Goal: Transaction & Acquisition: Purchase product/service

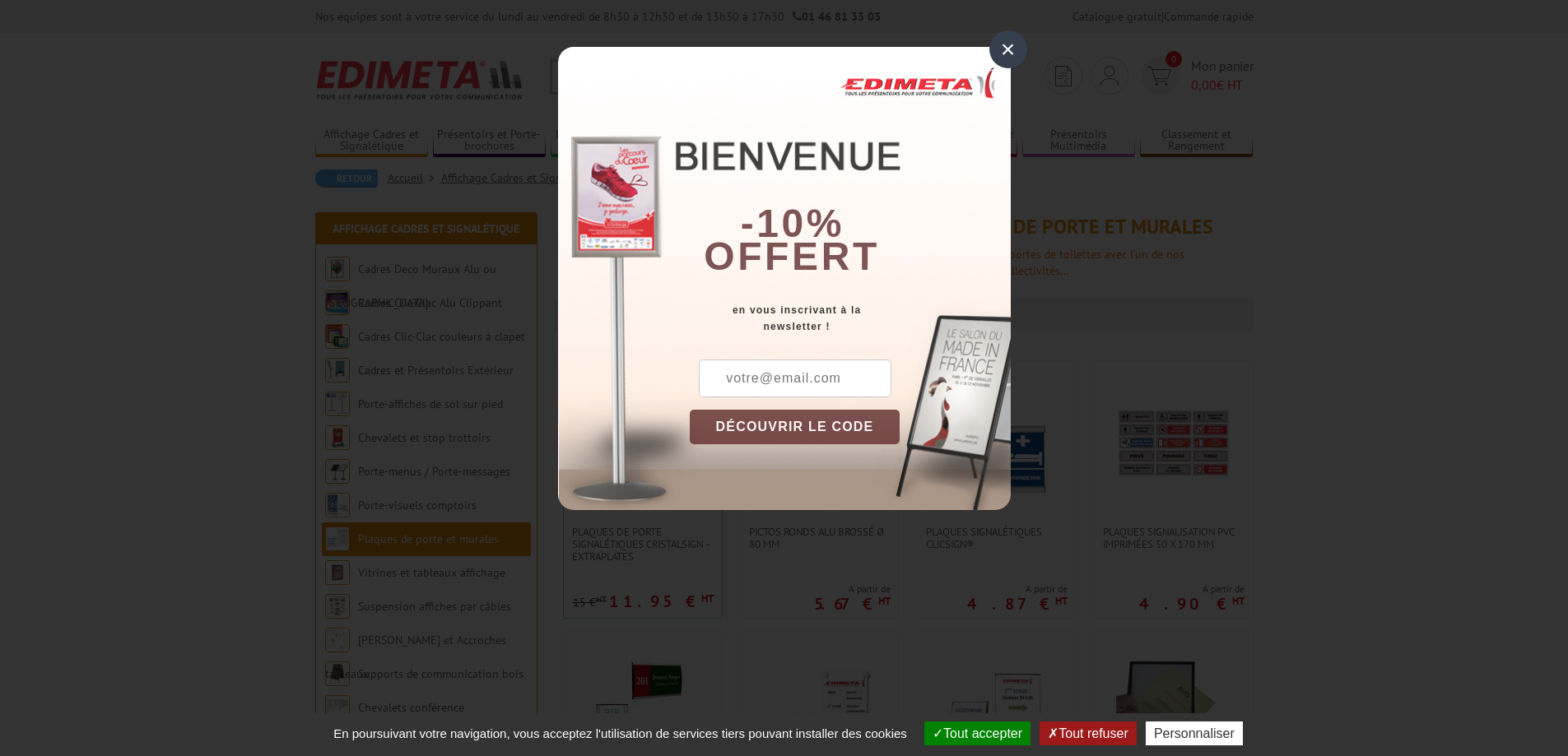
click at [1006, 45] on div "×" at bounding box center [1007, 49] width 38 height 38
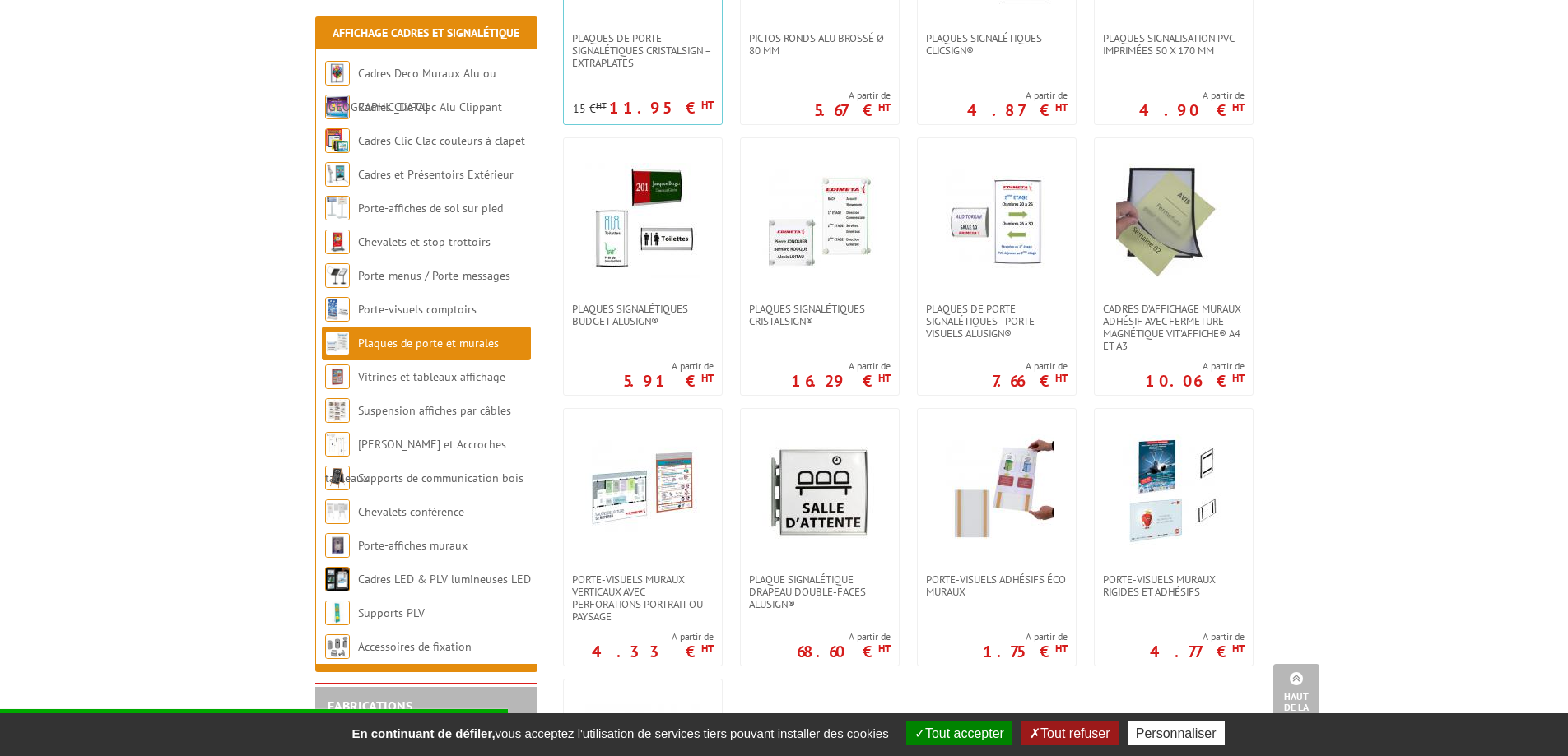
scroll to position [576, 0]
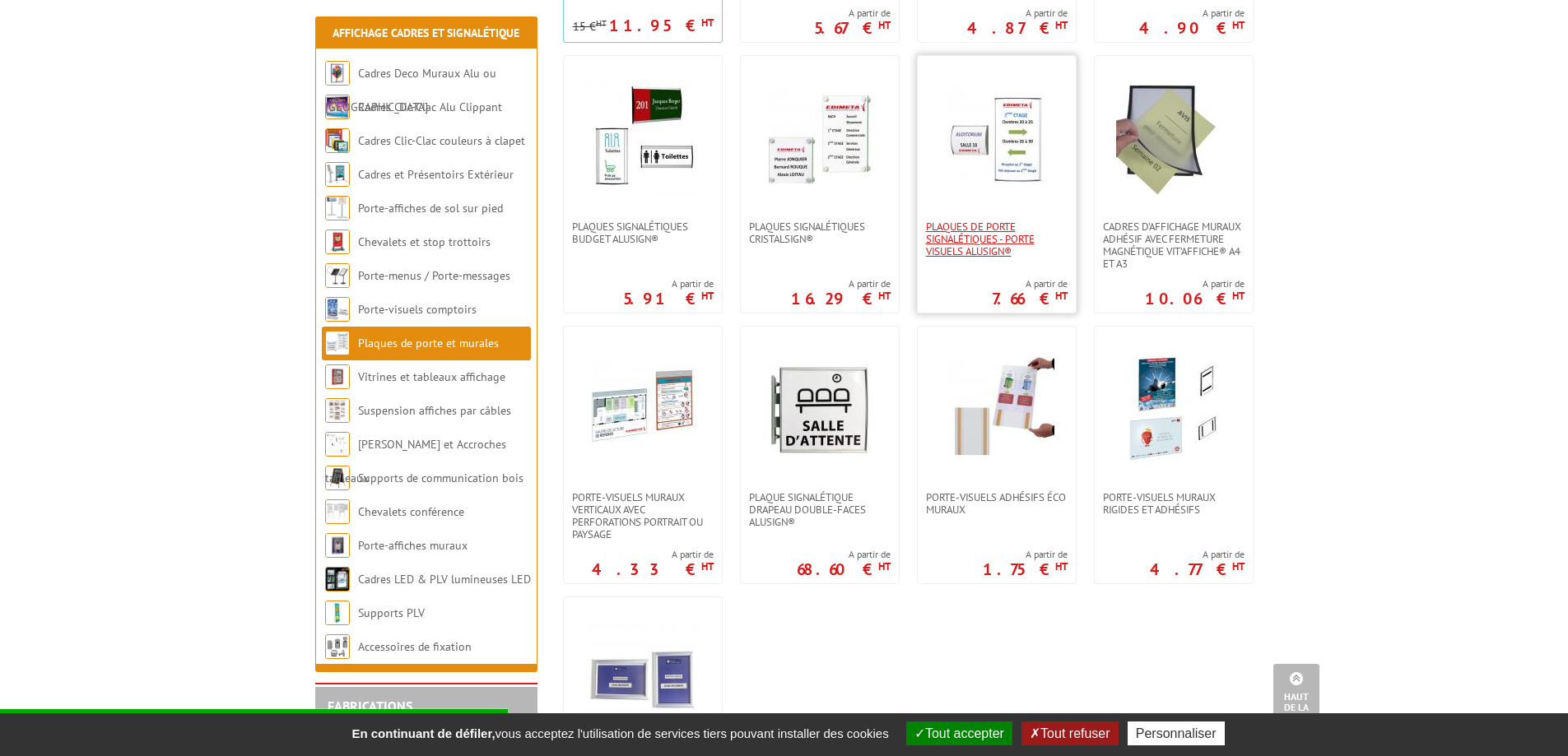
click at [980, 234] on span "Plaques de porte signalétiques - Porte Visuels AluSign®" at bounding box center [996, 239] width 142 height 37
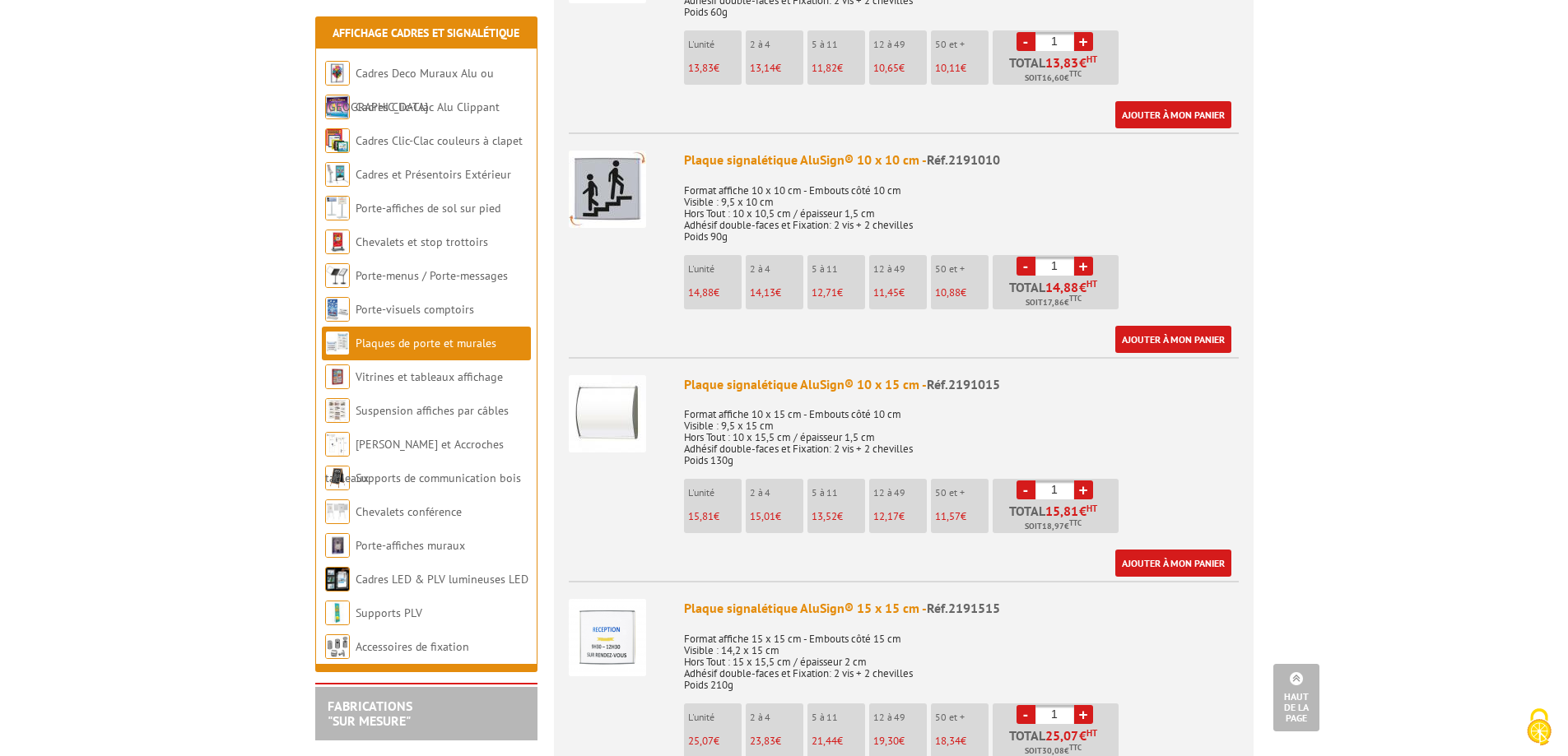
scroll to position [1070, 0]
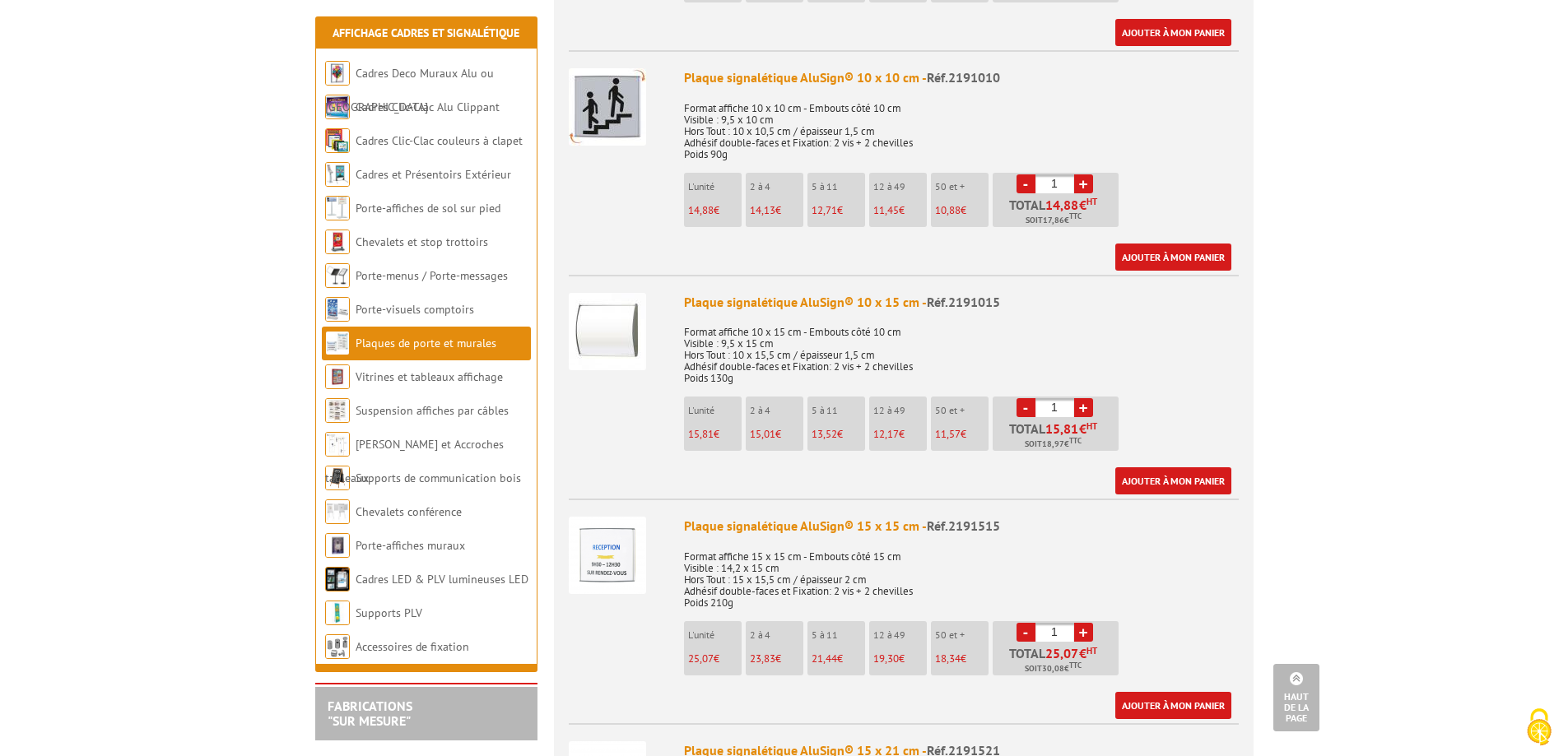
click at [1085, 398] on link "+" at bounding box center [1084, 408] width 19 height 19
click at [1085, 398] on link "+" at bounding box center [1084, 408] width 19 height 19
click at [1084, 398] on link "+" at bounding box center [1084, 408] width 19 height 19
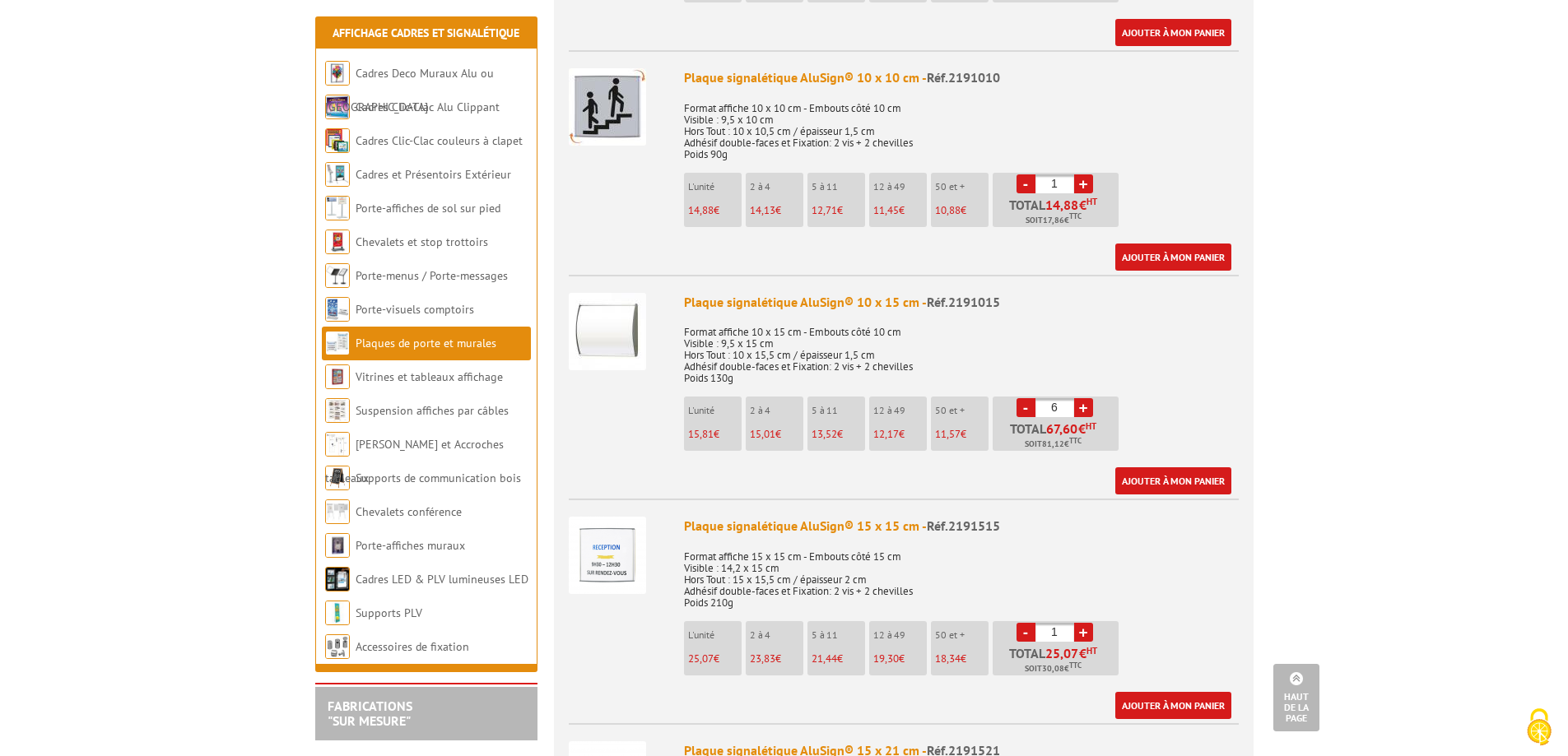
click at [1084, 398] on link "+" at bounding box center [1084, 408] width 19 height 19
click at [1083, 398] on link "+" at bounding box center [1084, 408] width 19 height 19
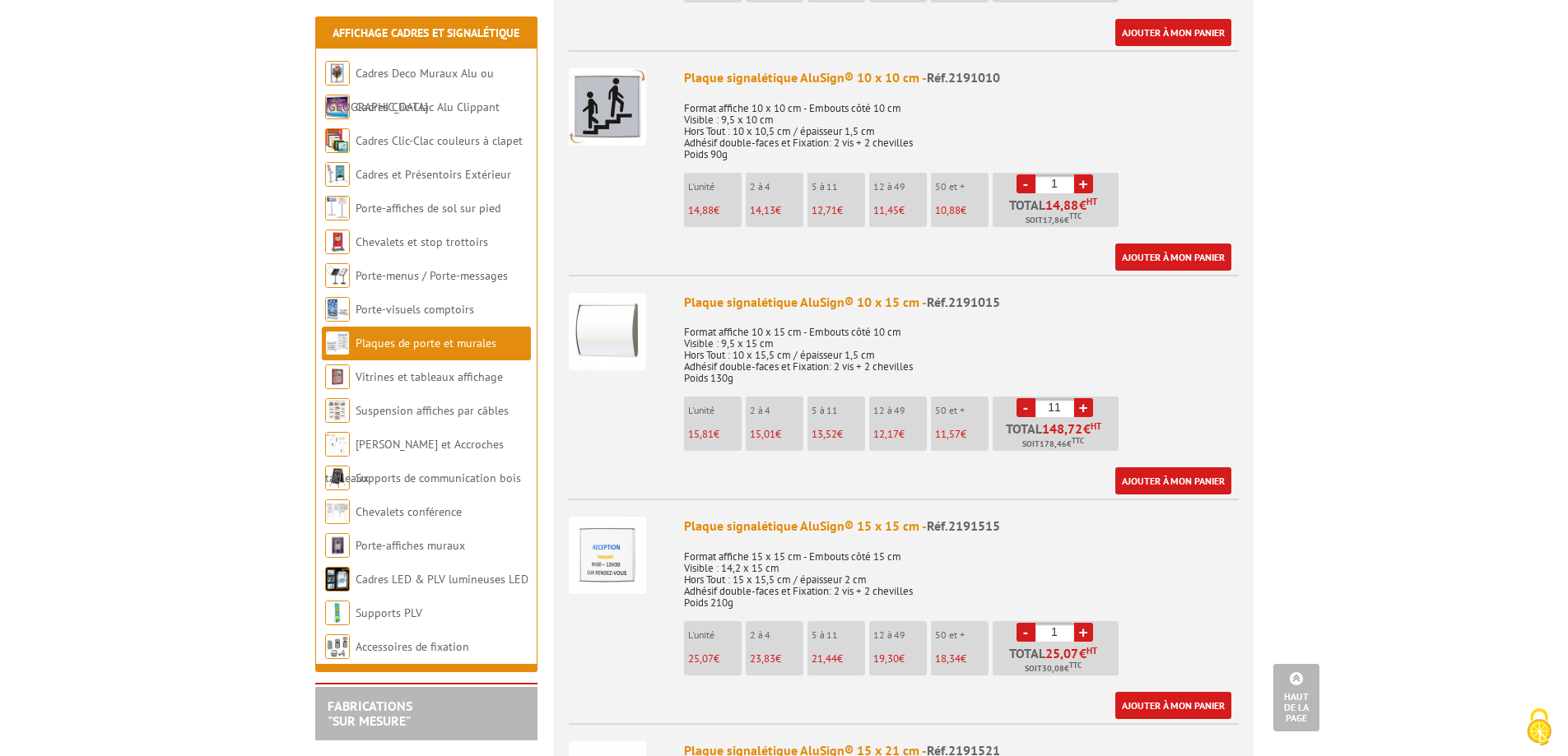
click at [1083, 398] on link "+" at bounding box center [1084, 408] width 19 height 19
type input "12"
click at [1169, 468] on link "Ajouter à mon panier" at bounding box center [1173, 481] width 116 height 27
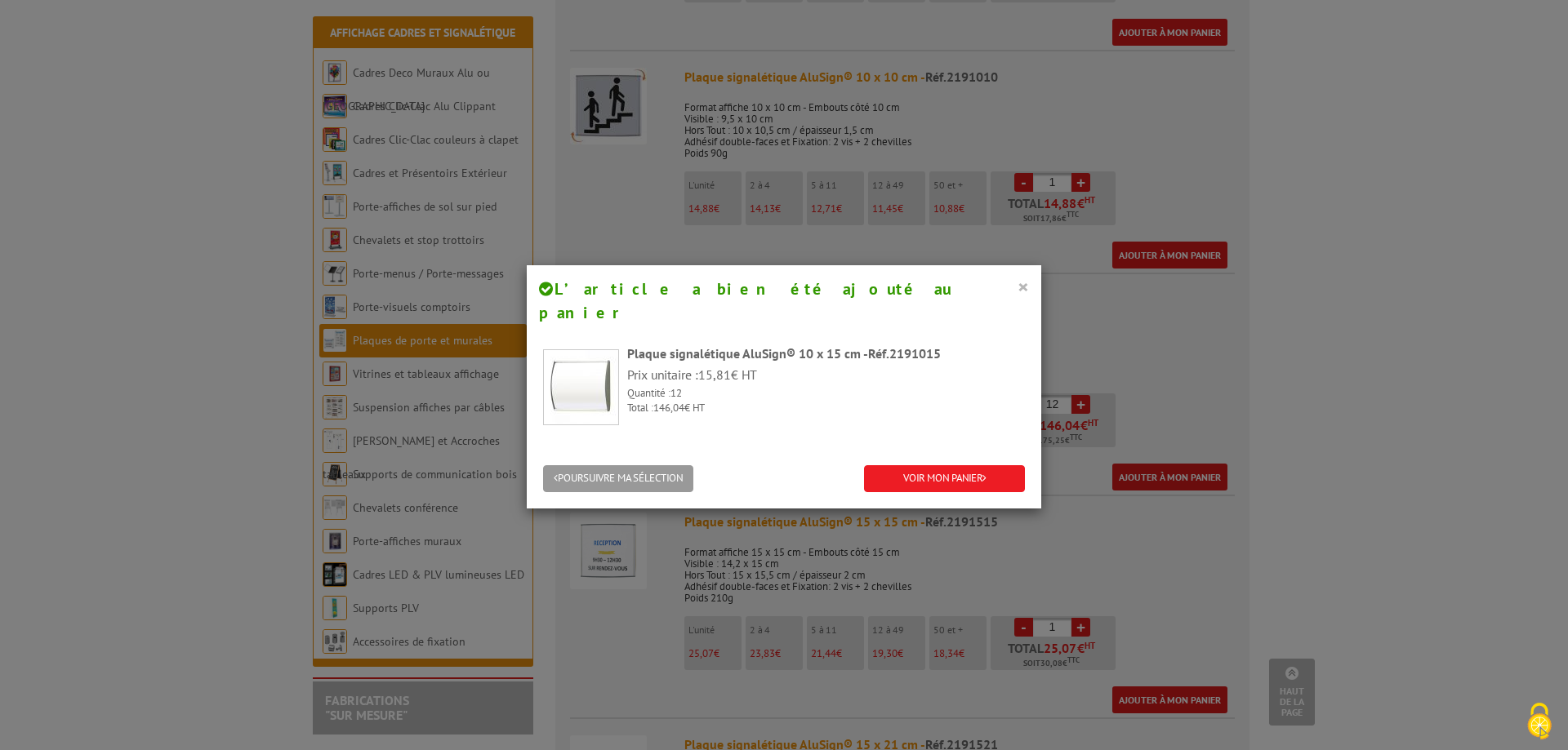
click at [1019, 288] on button "×" at bounding box center [1023, 286] width 11 height 21
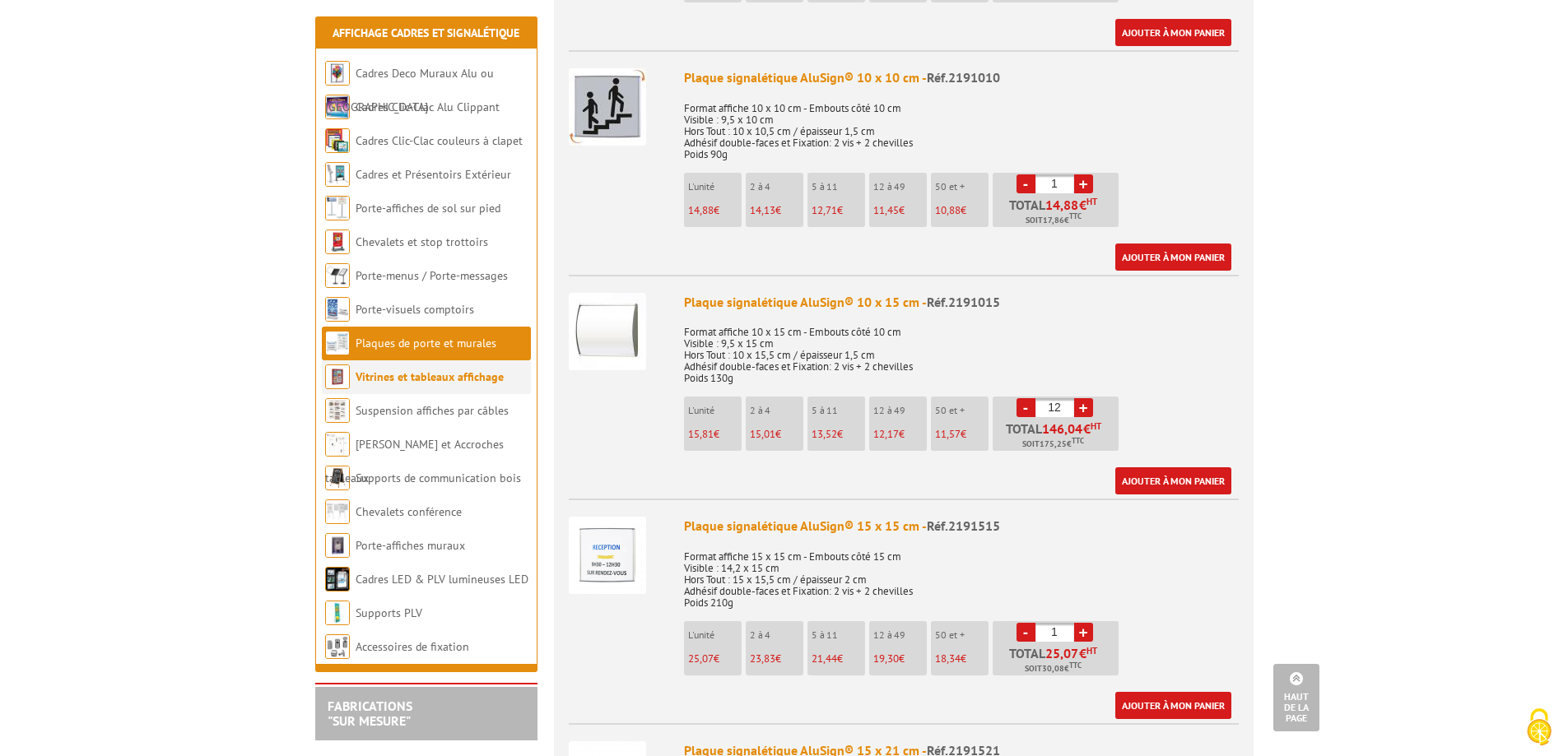
click at [396, 382] on link "Vitrines et tableaux affichage" at bounding box center [429, 376] width 149 height 15
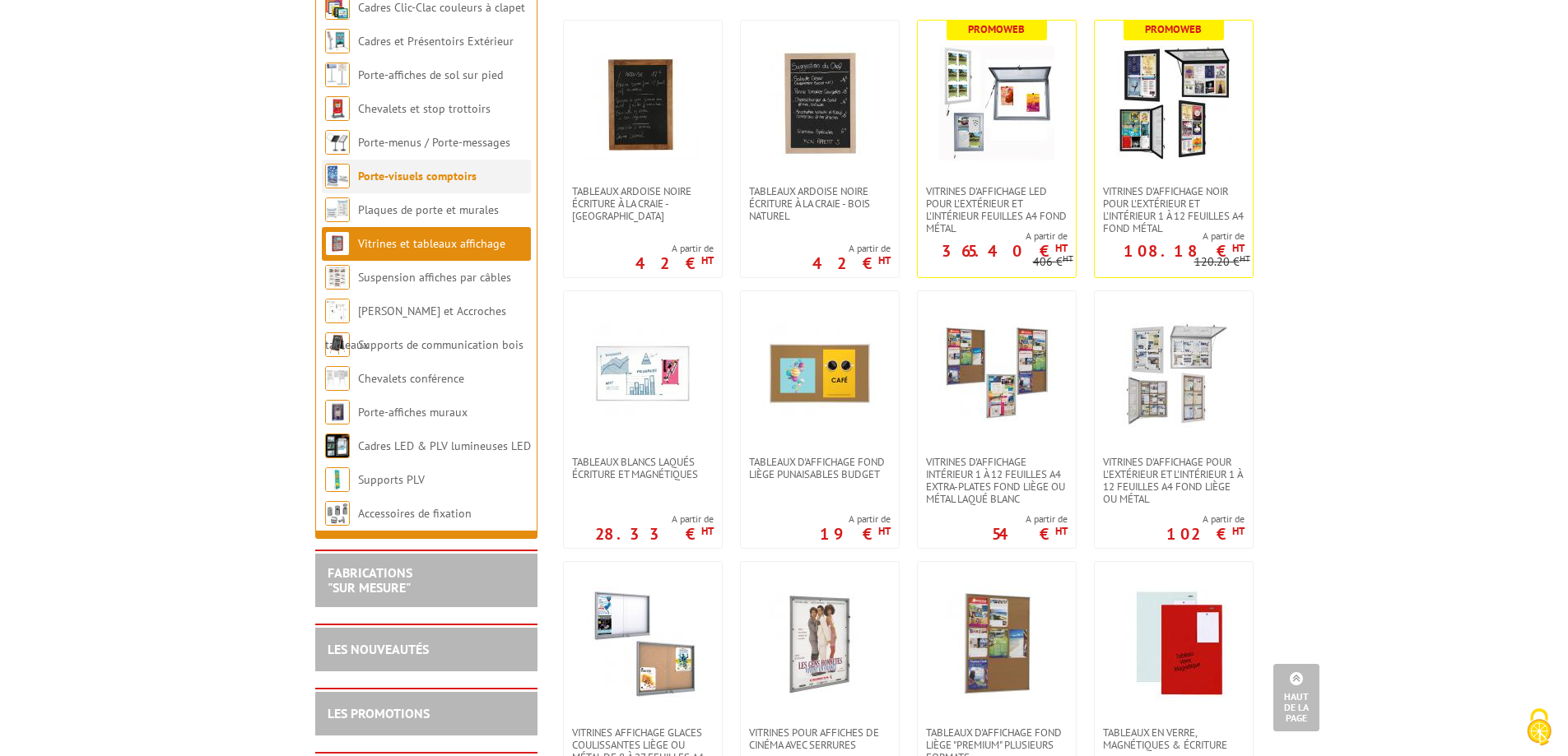
scroll to position [164, 0]
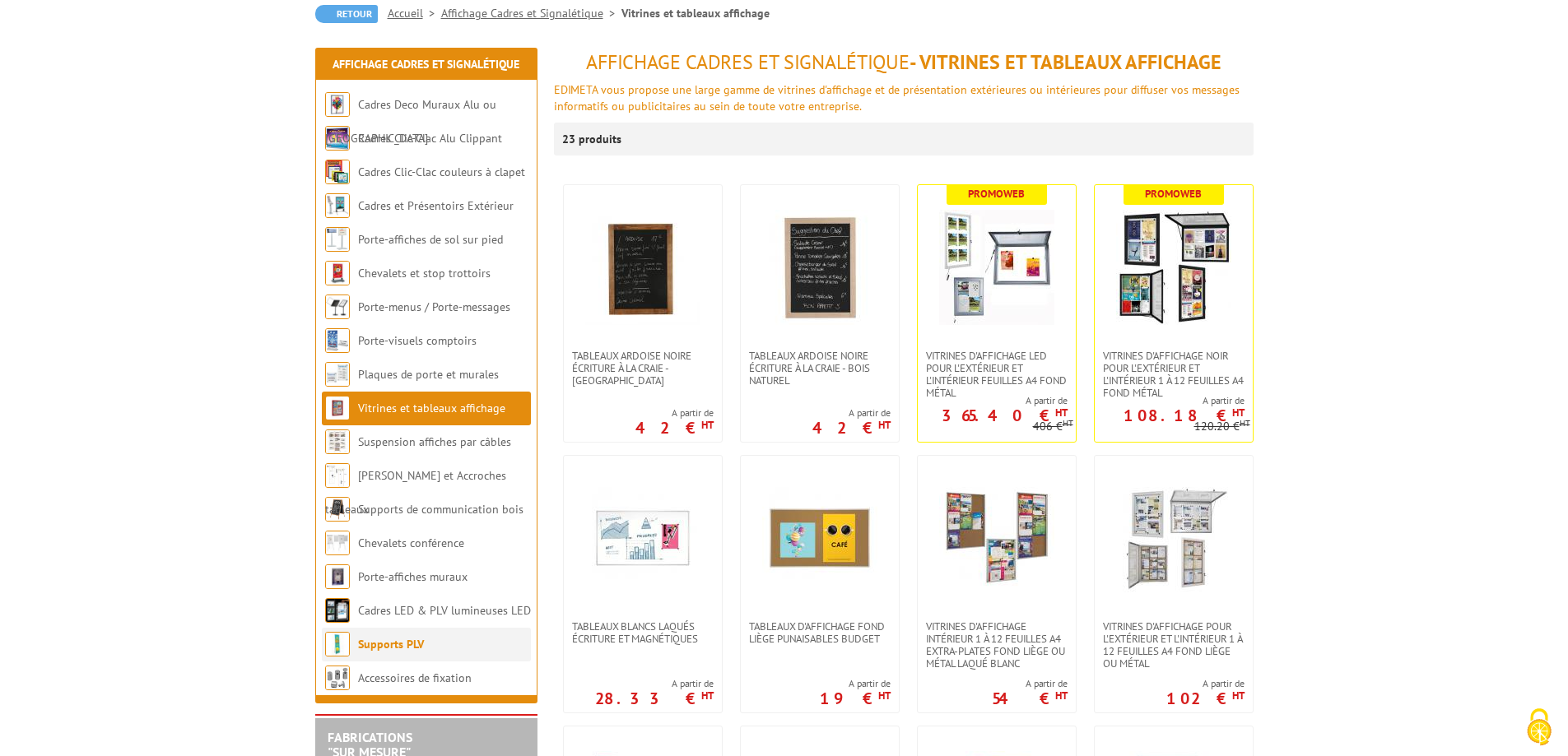
click at [402, 643] on link "Supports PLV" at bounding box center [390, 644] width 66 height 15
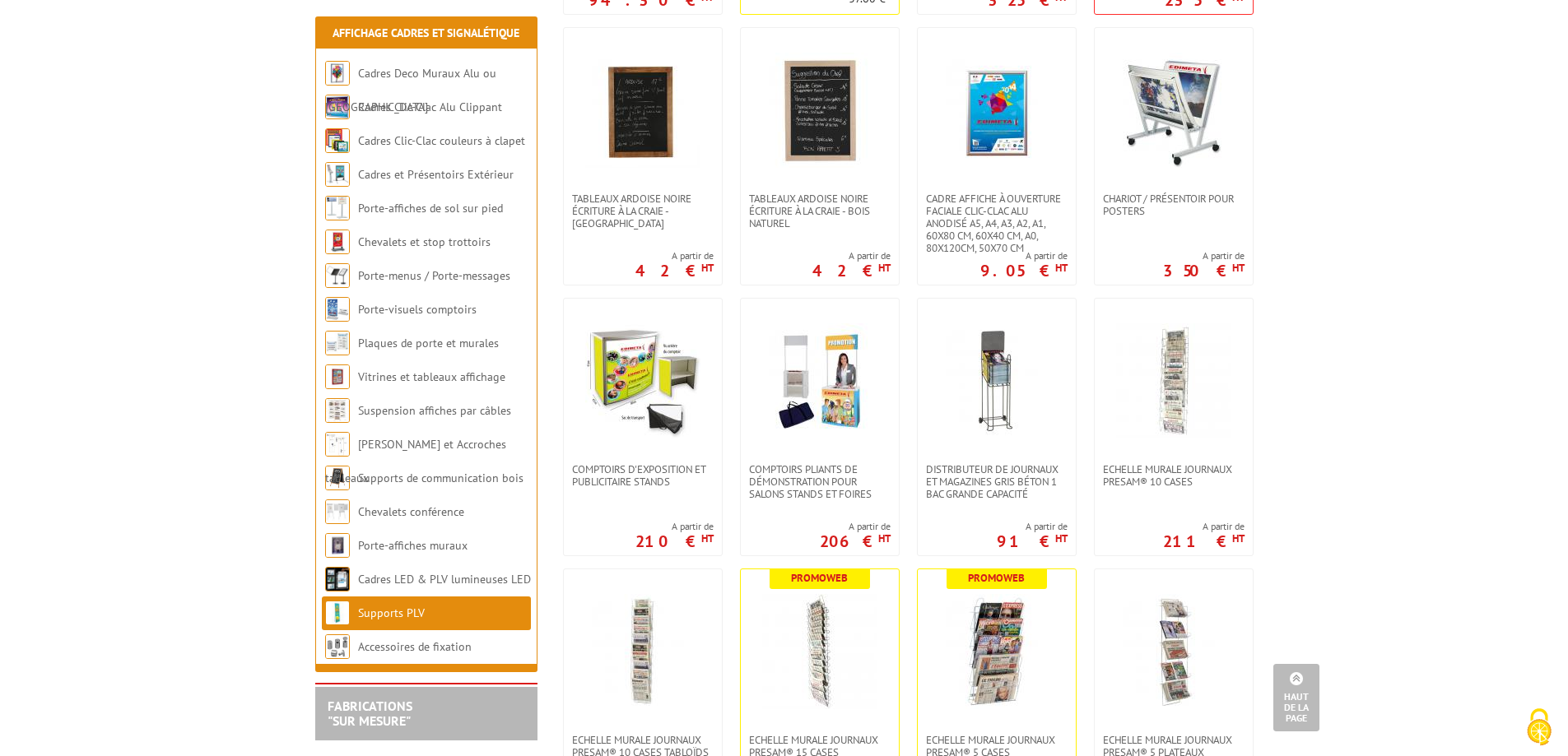
scroll to position [658, 0]
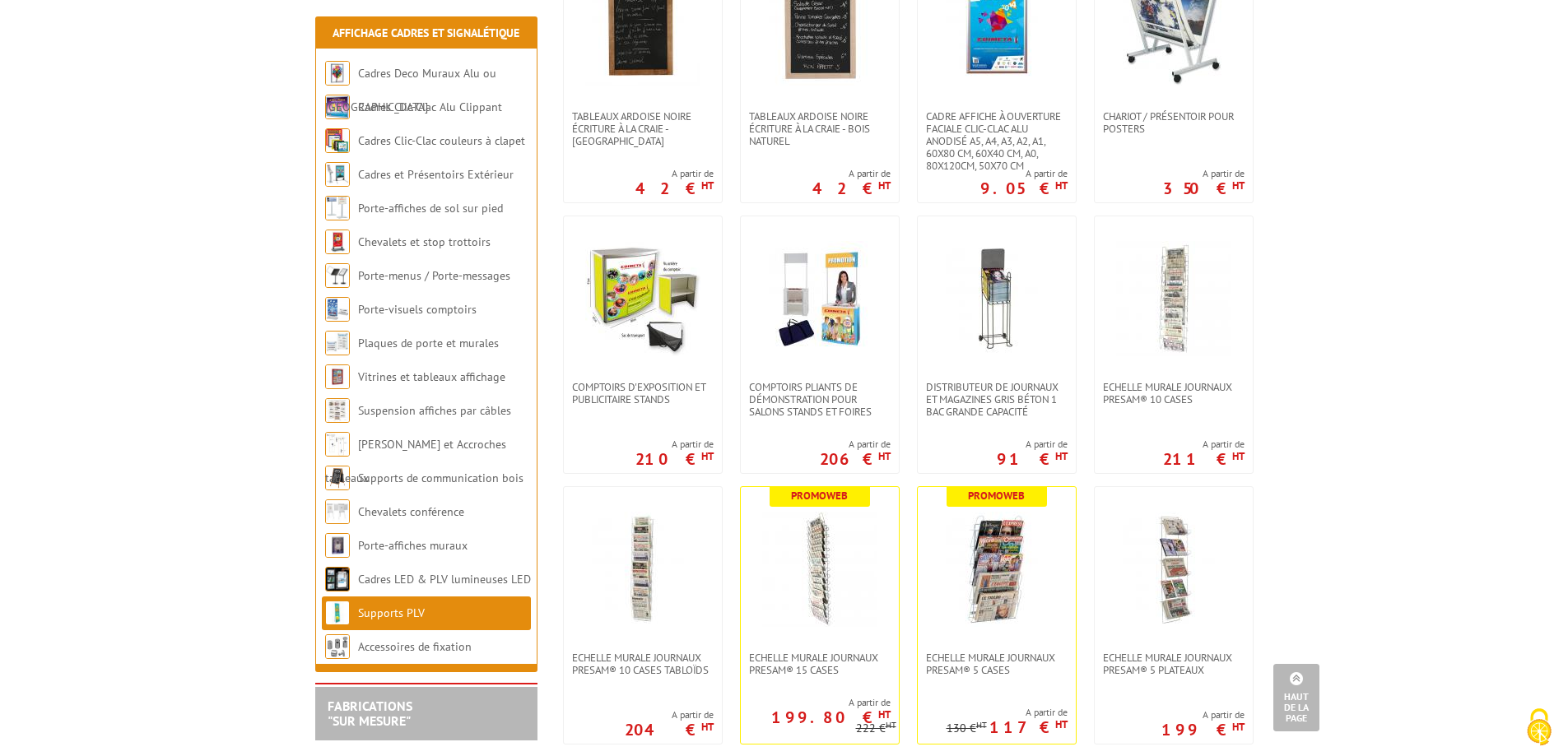
drag, startPoint x: 1150, startPoint y: 395, endPoint x: 1371, endPoint y: 268, distance: 254.9
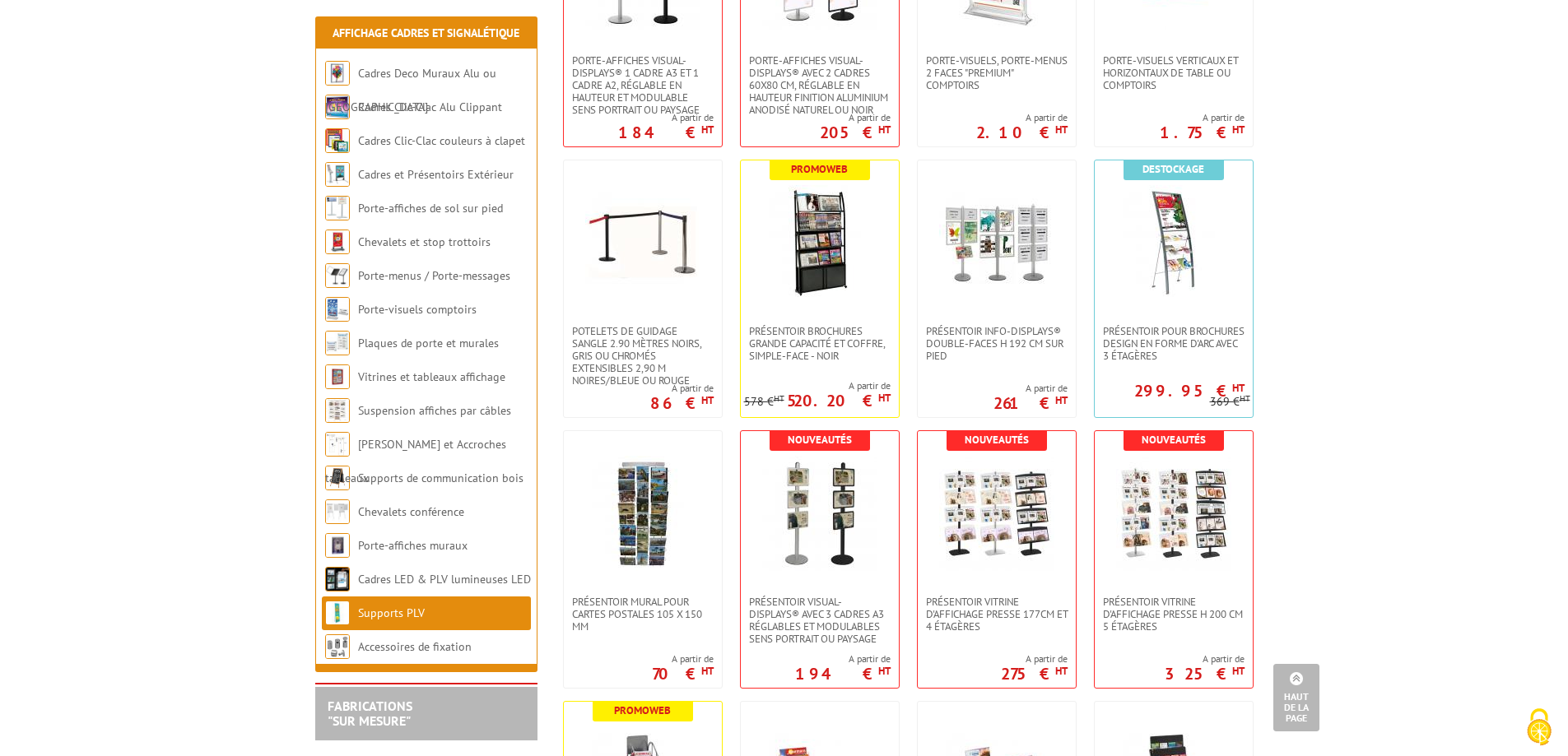
scroll to position [2963, 0]
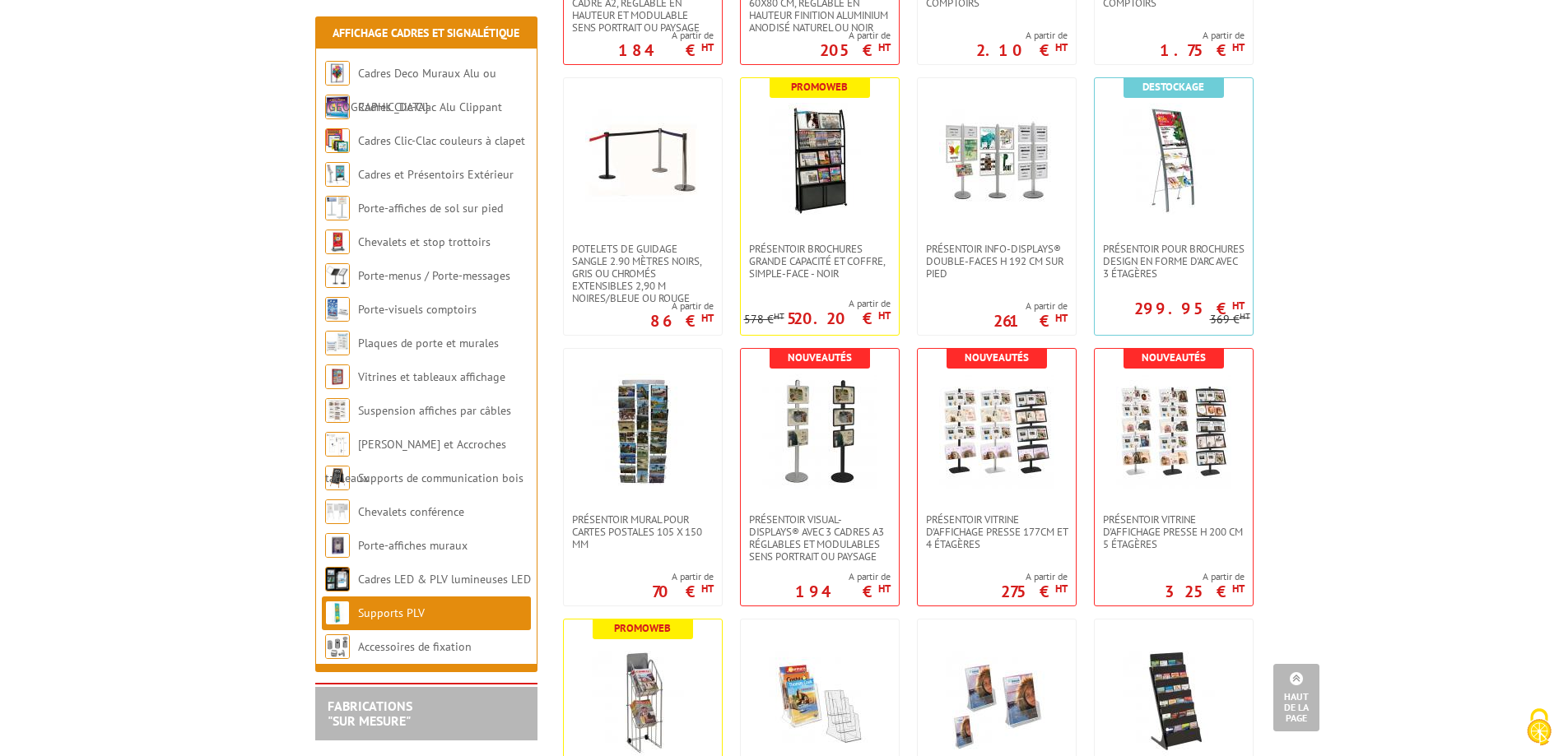
drag, startPoint x: 1326, startPoint y: 309, endPoint x: 1352, endPoint y: 251, distance: 63.6
click at [1352, 251] on body "Nos équipes sont à votre service du lundi au vendredi de 8h30 à 12h30 et de 13h…" at bounding box center [784, 26] width 1568 height 5979
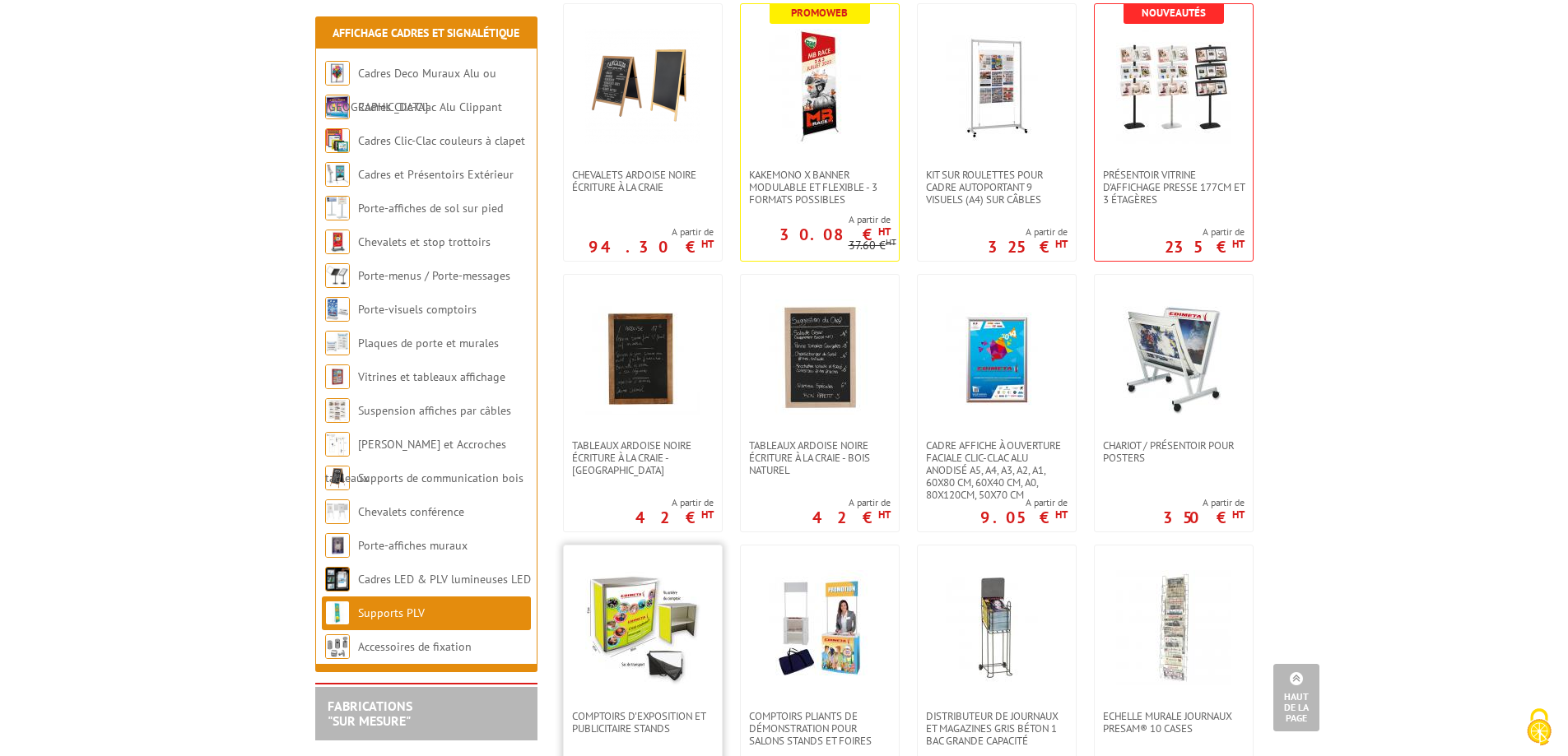
scroll to position [0, 0]
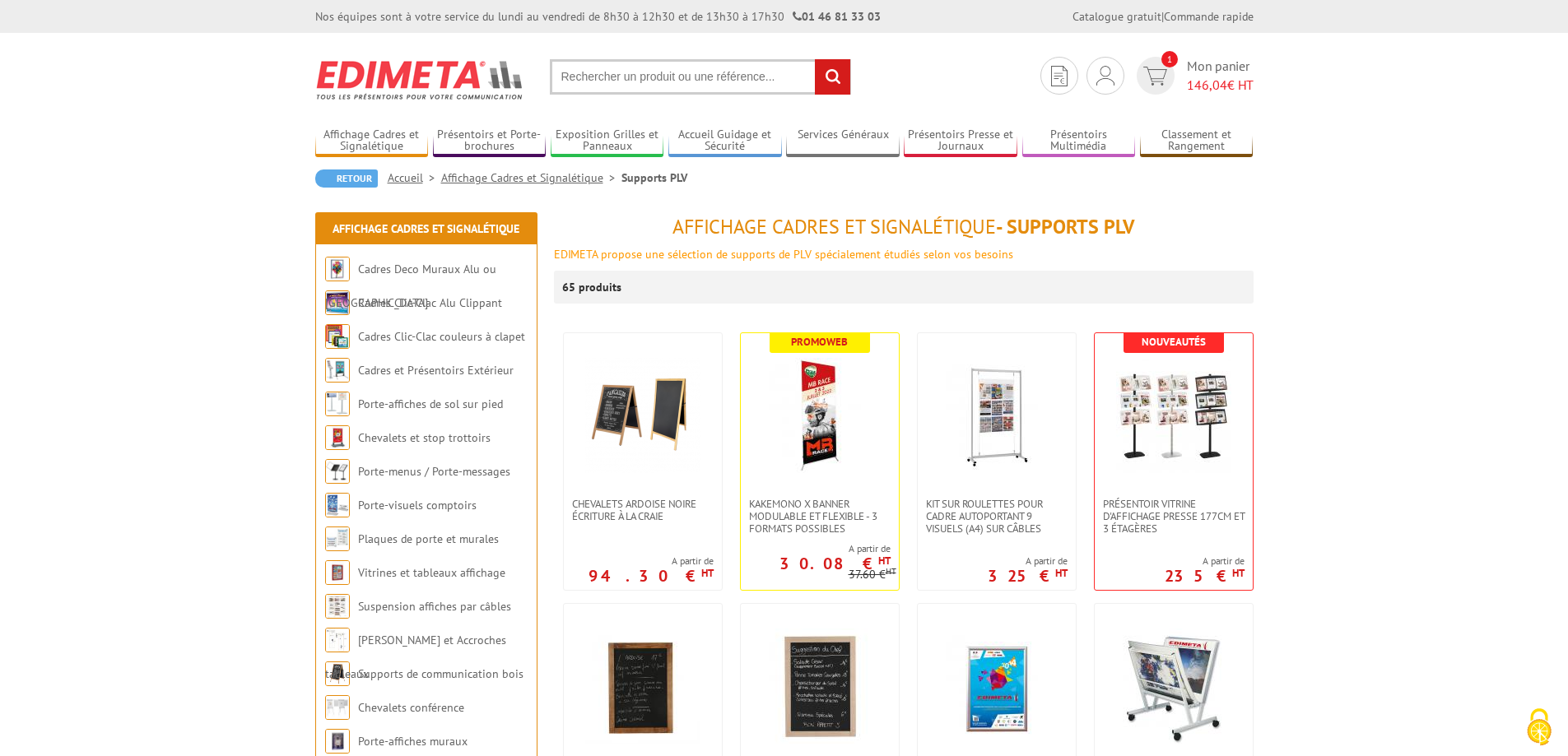
click at [650, 77] on input "text" at bounding box center [700, 76] width 301 height 35
type input "ecran de projection"
click at [815, 59] on input "rechercher" at bounding box center [832, 76] width 35 height 35
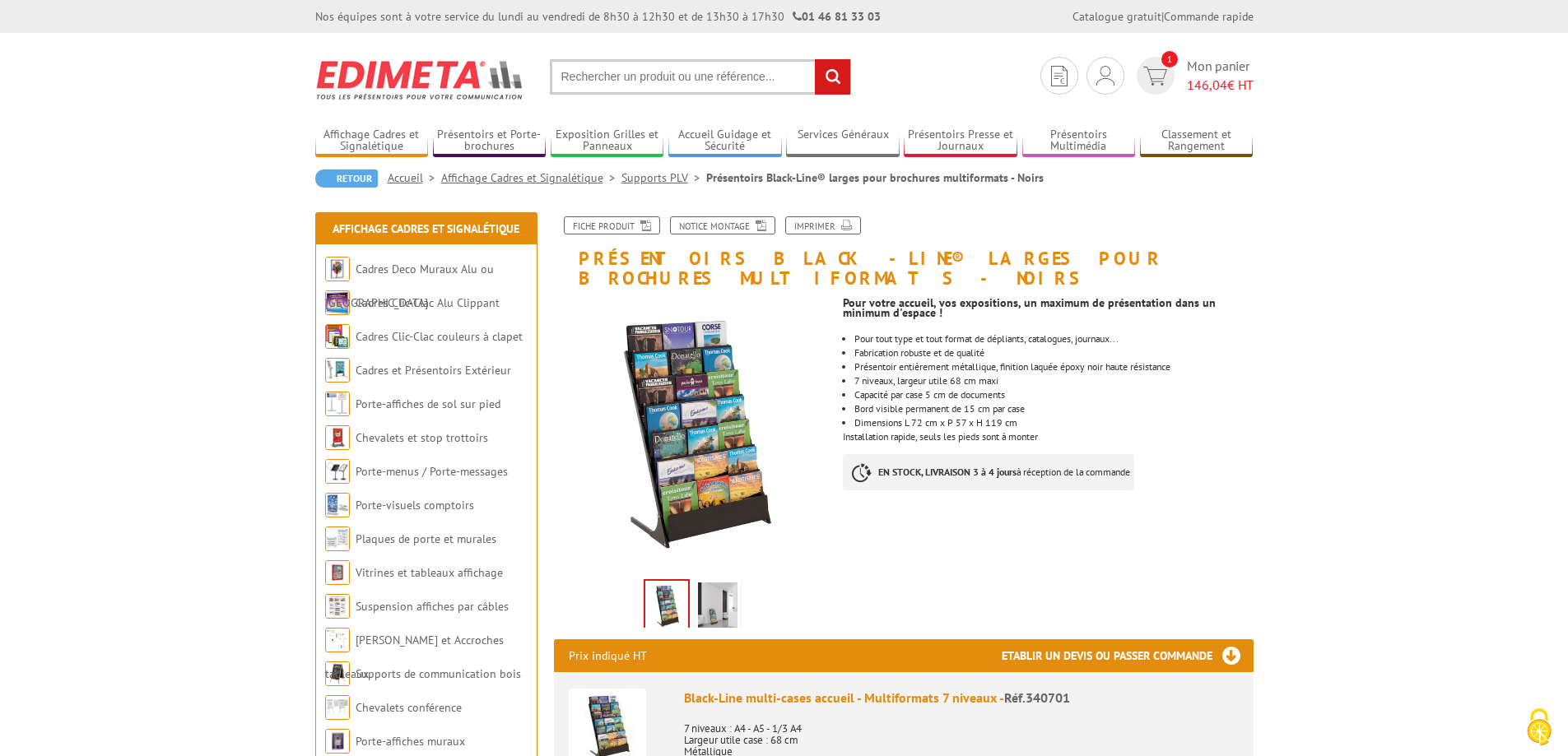
click at [718, 588] on img at bounding box center [717, 608] width 40 height 51
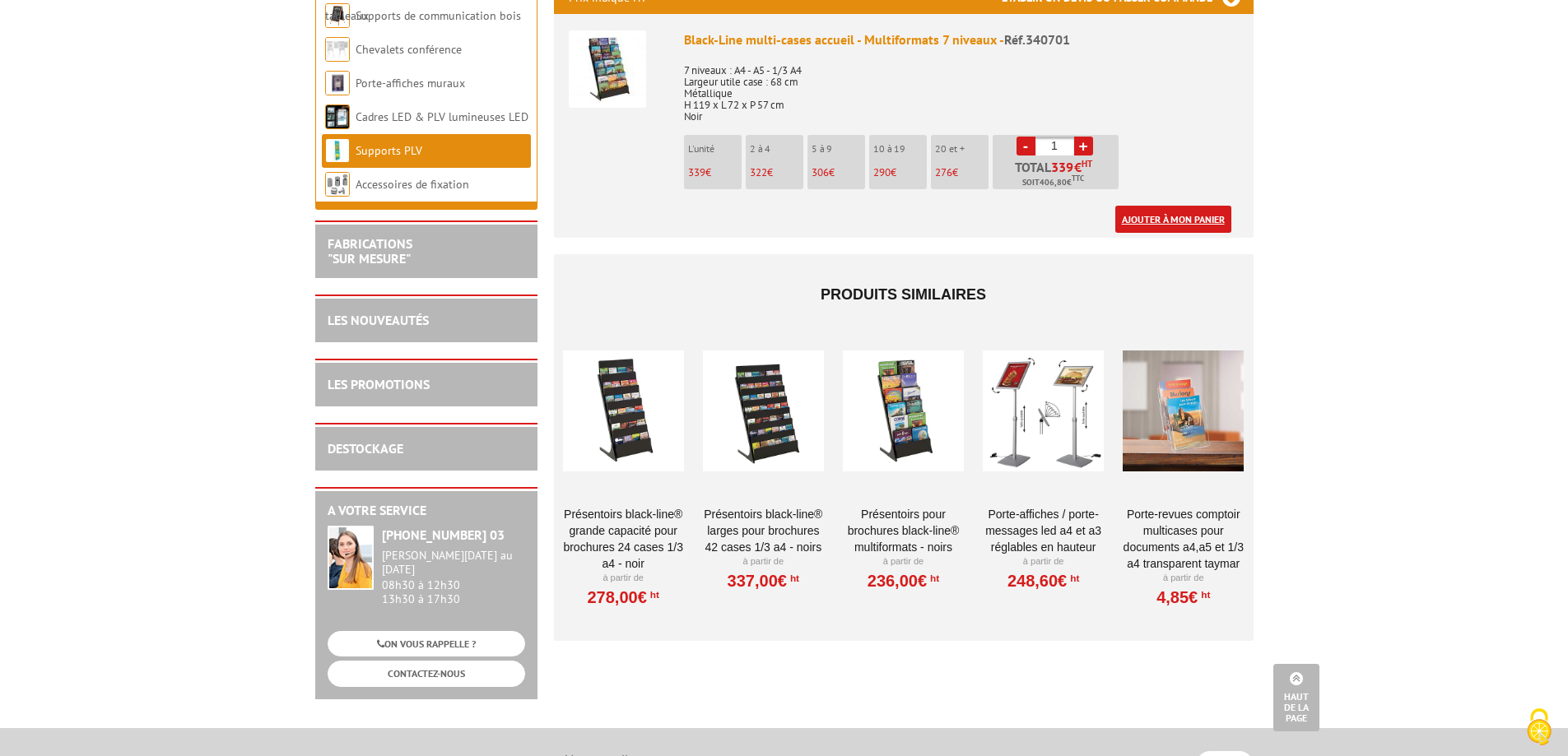
scroll to position [741, 0]
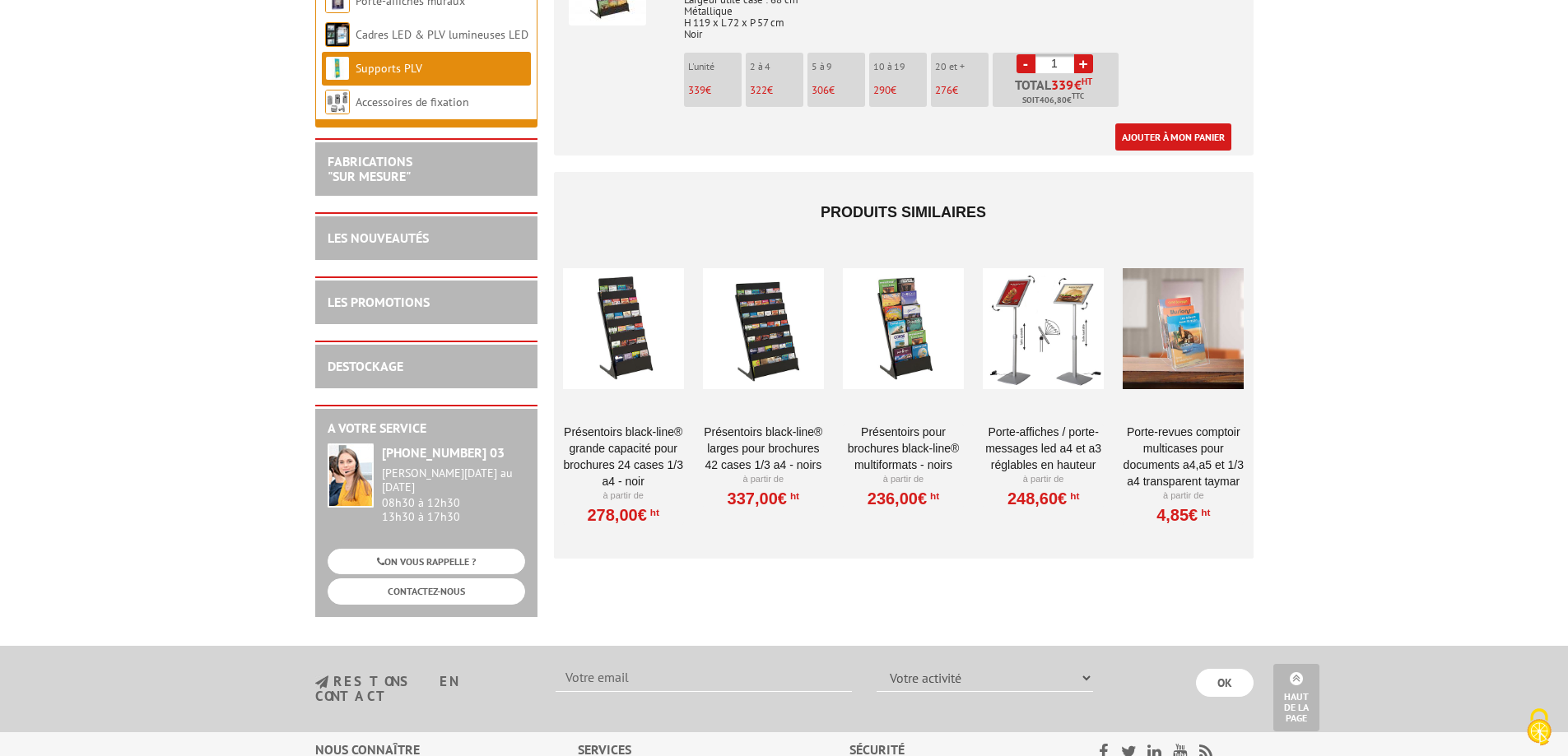
drag, startPoint x: 1178, startPoint y: 446, endPoint x: 1344, endPoint y: 345, distance: 194.3
click at [1344, 345] on body "Nos équipes sont à votre service du lundi au vendredi de 8h30 à 12h30 et de 13h…" at bounding box center [784, 142] width 1568 height 1766
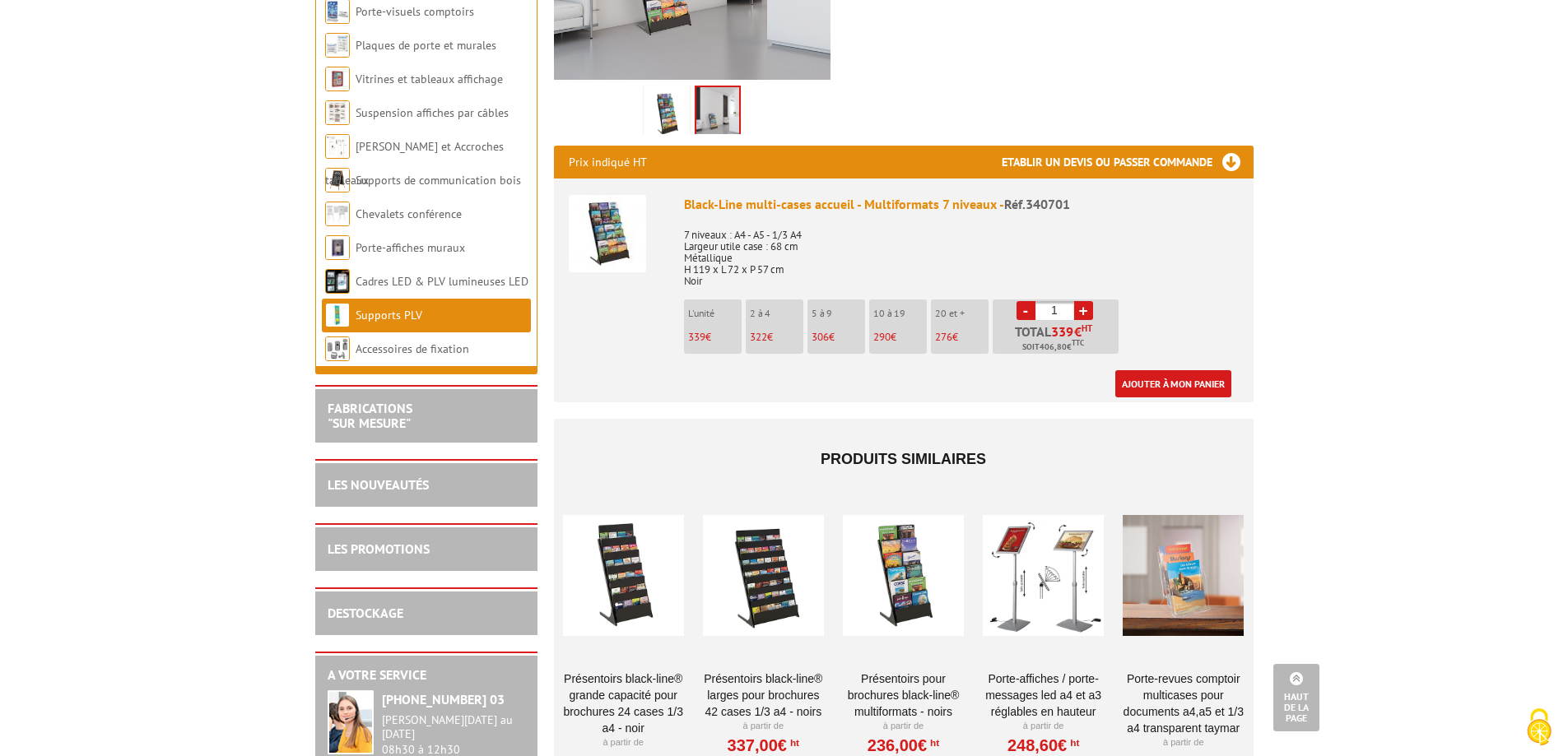
scroll to position [411, 0]
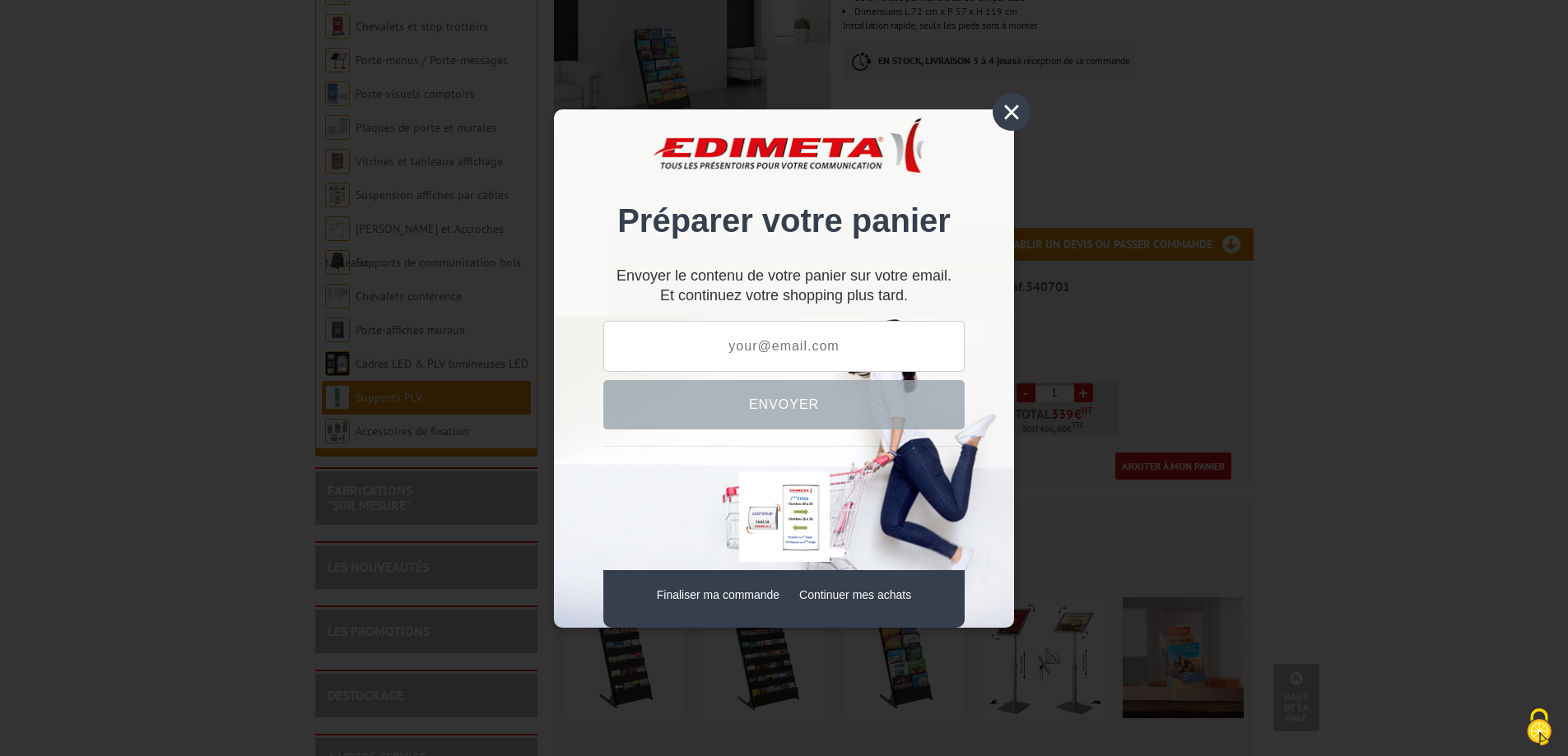
click at [1006, 105] on div "×" at bounding box center [1011, 112] width 38 height 38
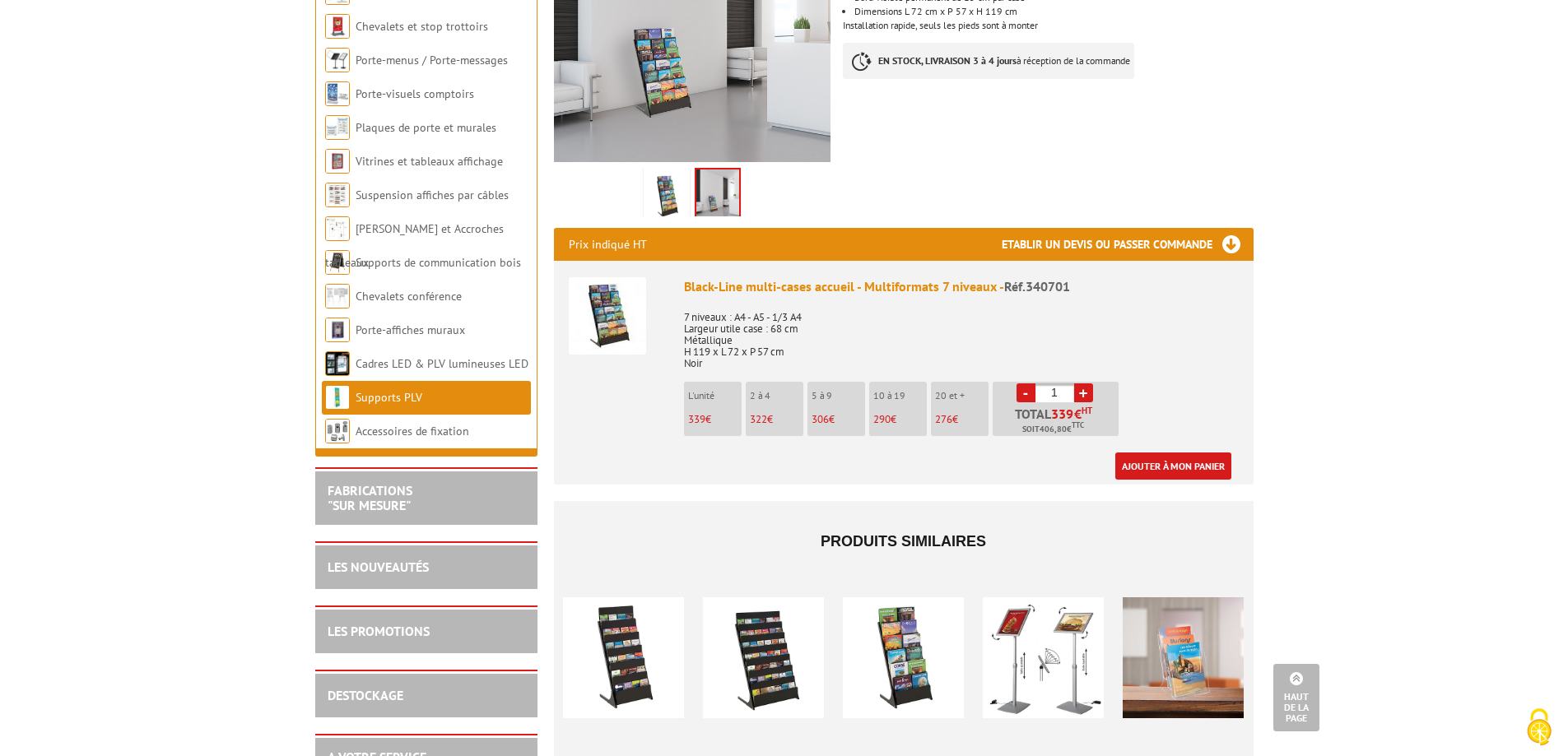
scroll to position [330, 0]
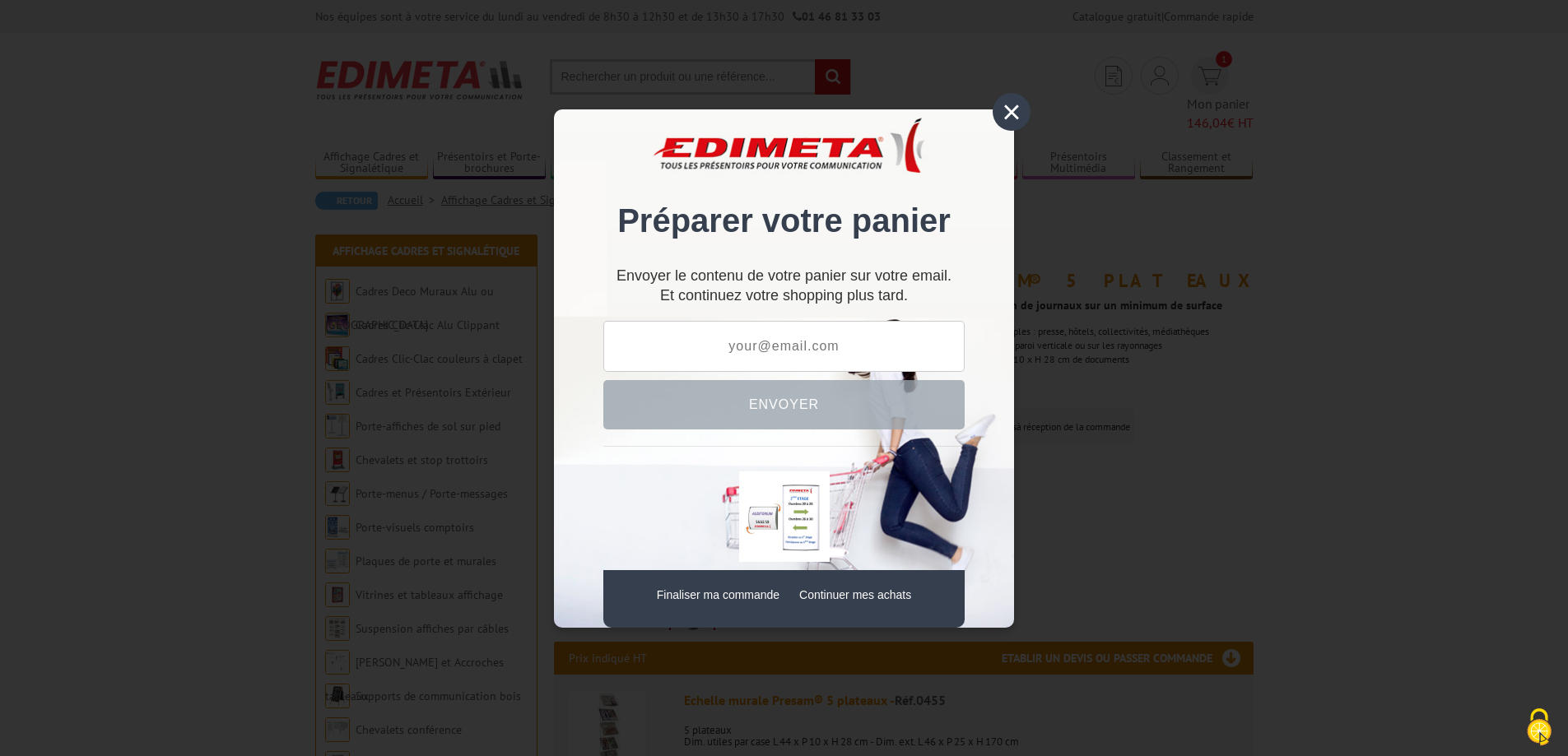
click at [1013, 119] on div "×" at bounding box center [1011, 112] width 38 height 38
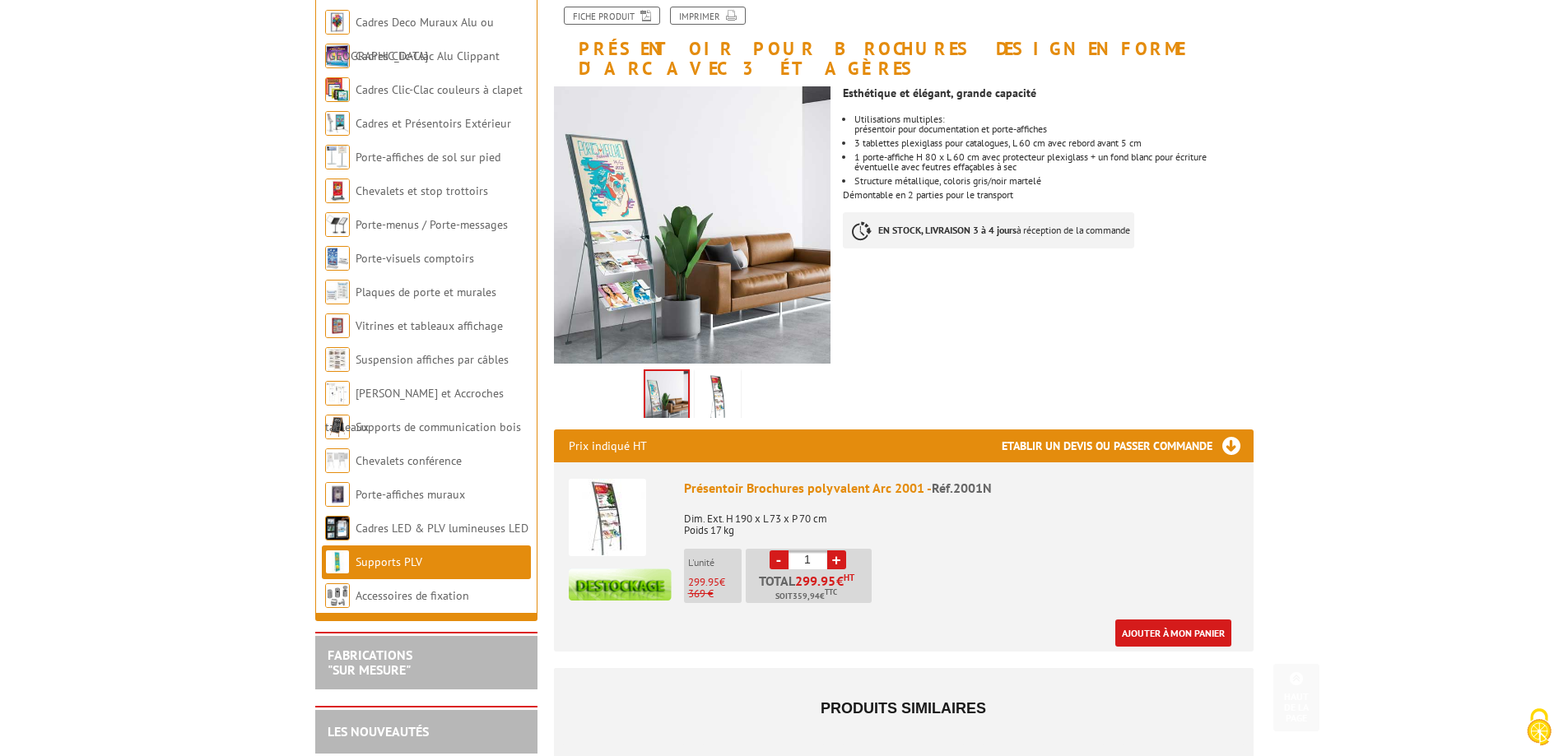
scroll to position [330, 0]
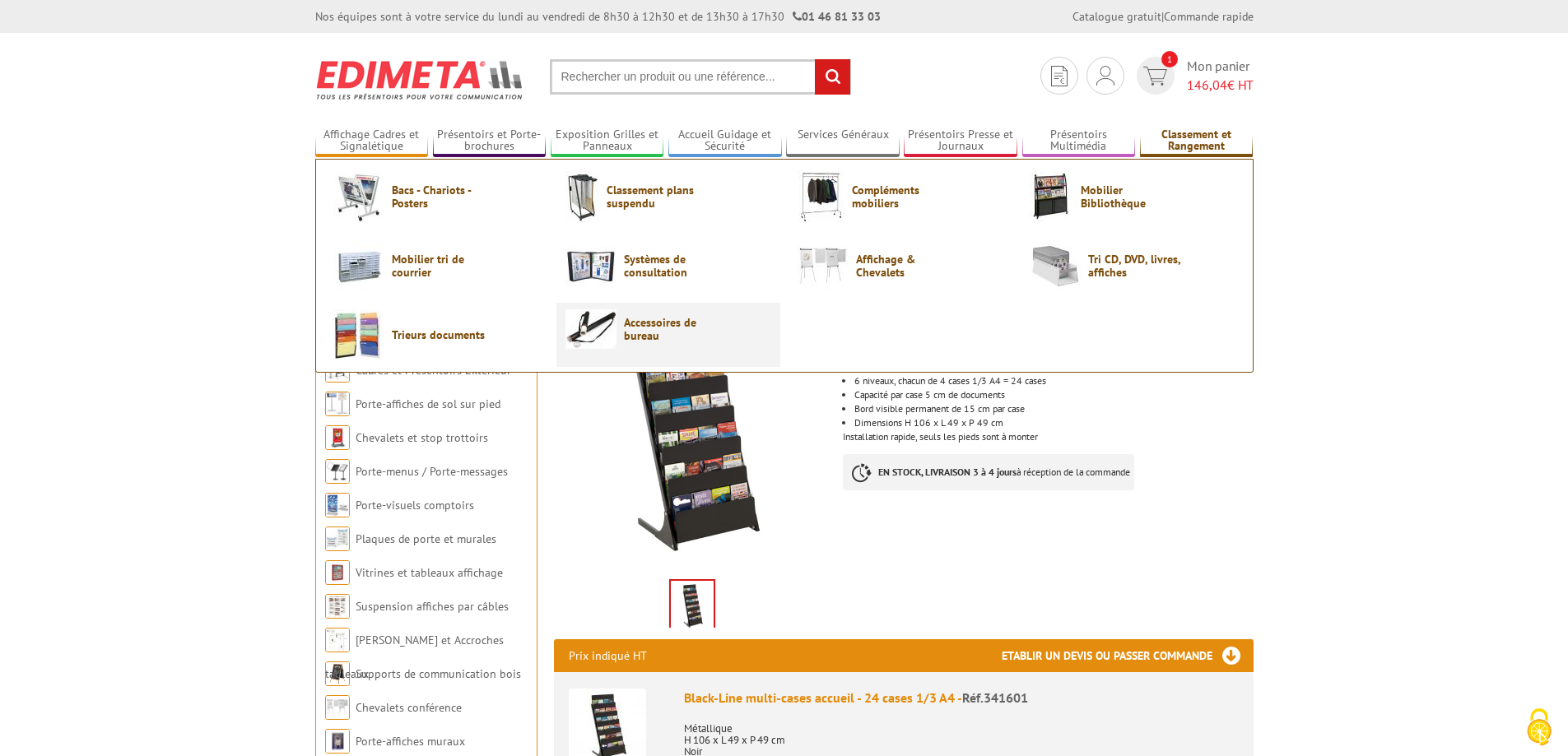
click at [642, 324] on span "Accessoires de bureau" at bounding box center [673, 330] width 98 height 26
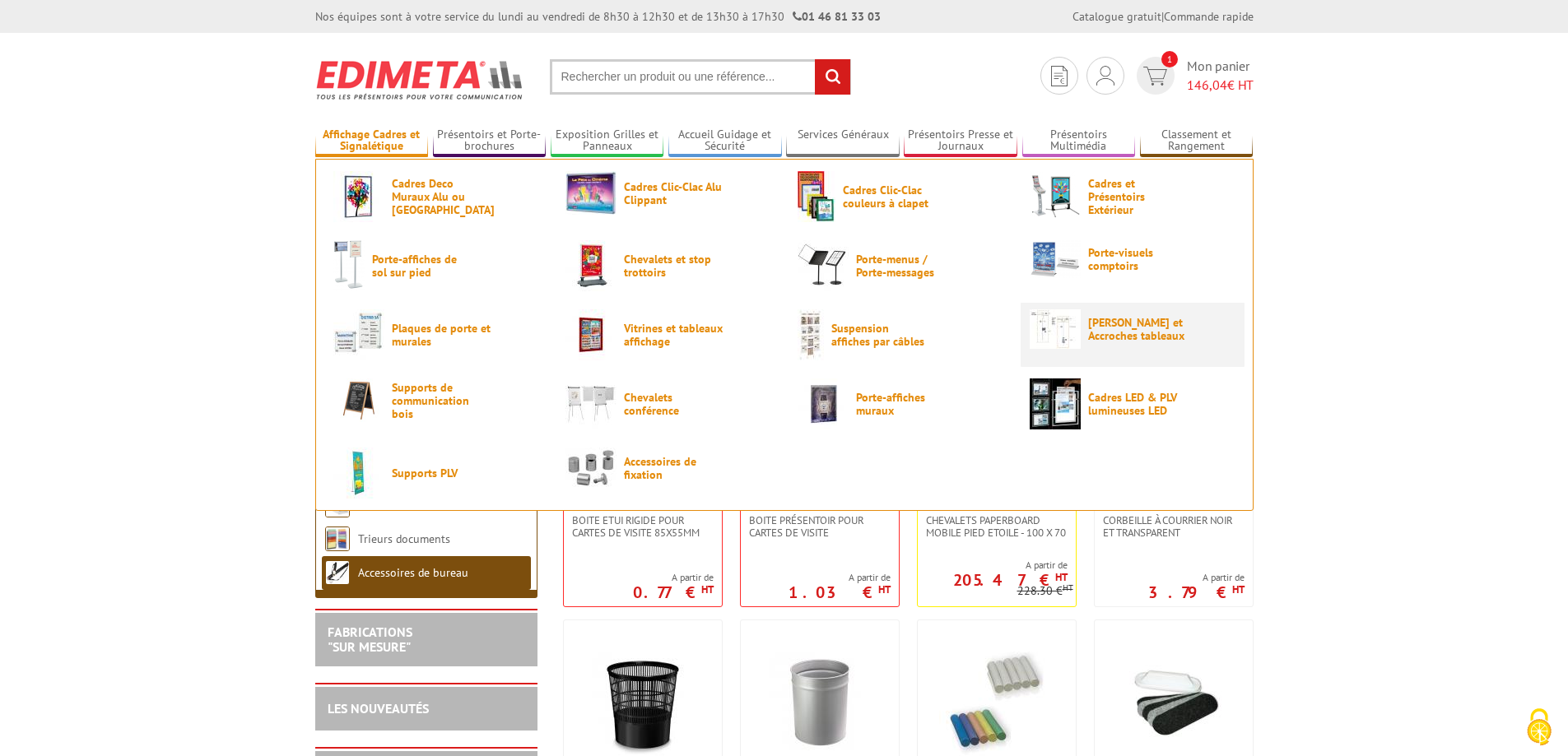
click at [1066, 325] on img at bounding box center [1055, 329] width 51 height 40
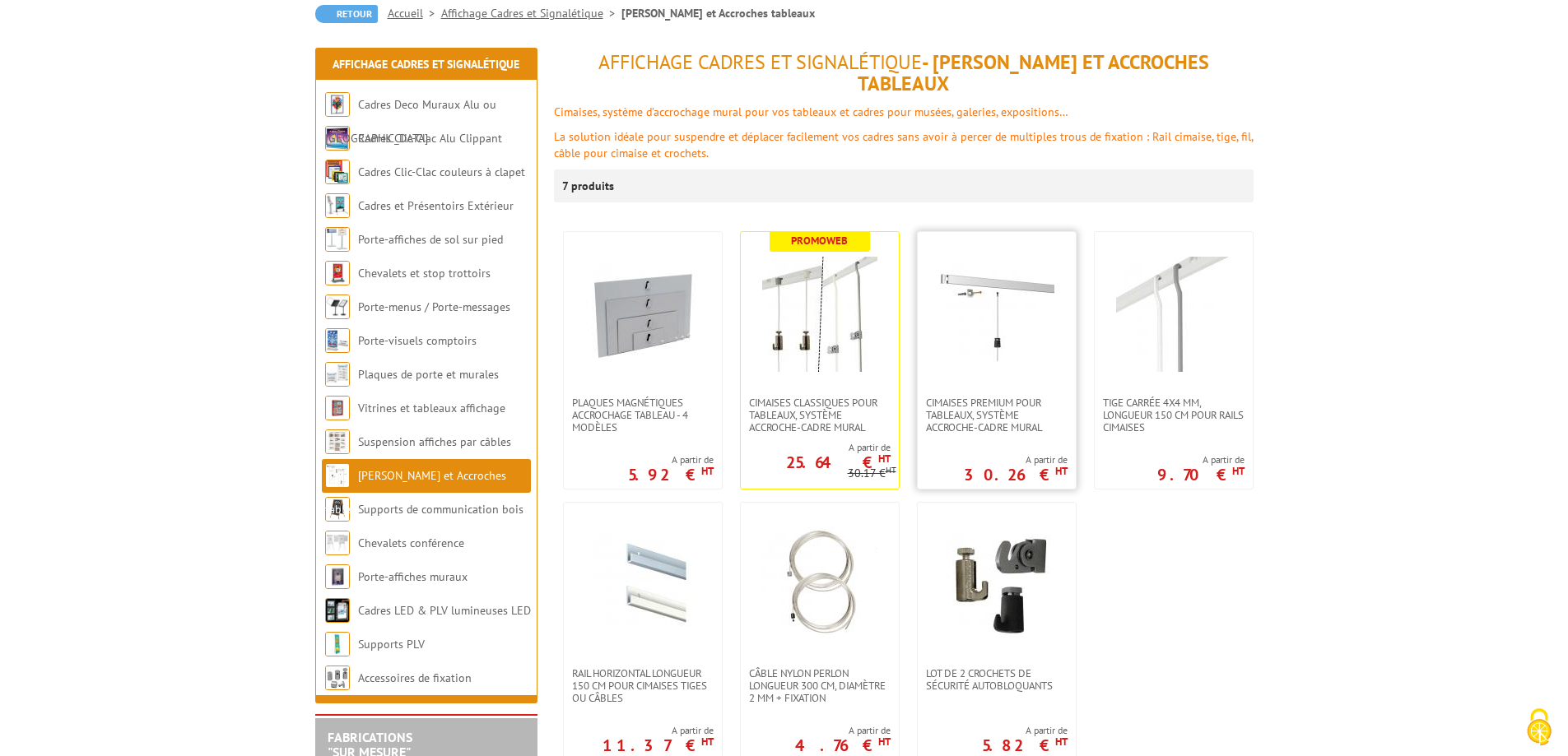
scroll to position [83, 0]
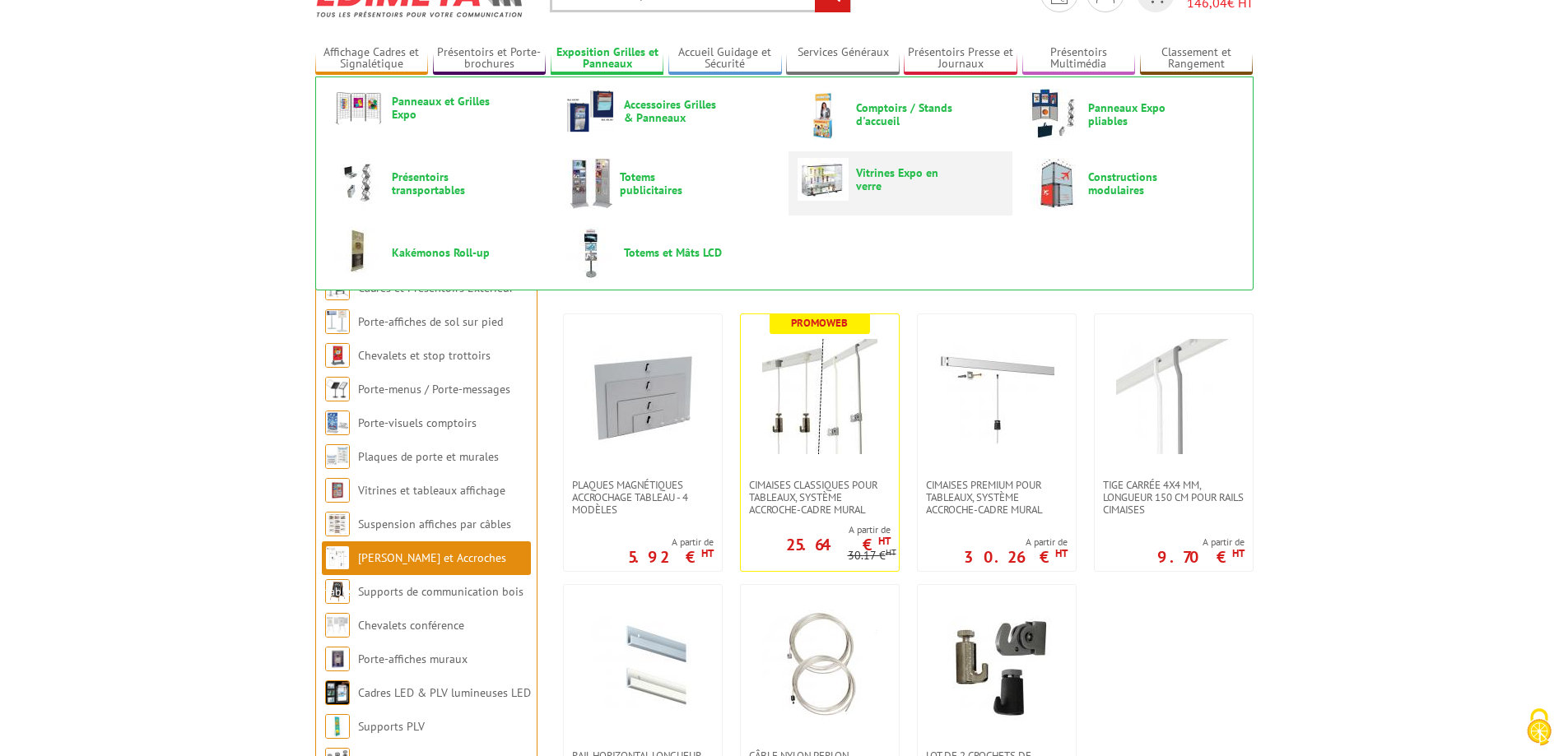
click at [896, 180] on span "Vitrines Expo en verre" at bounding box center [905, 179] width 98 height 26
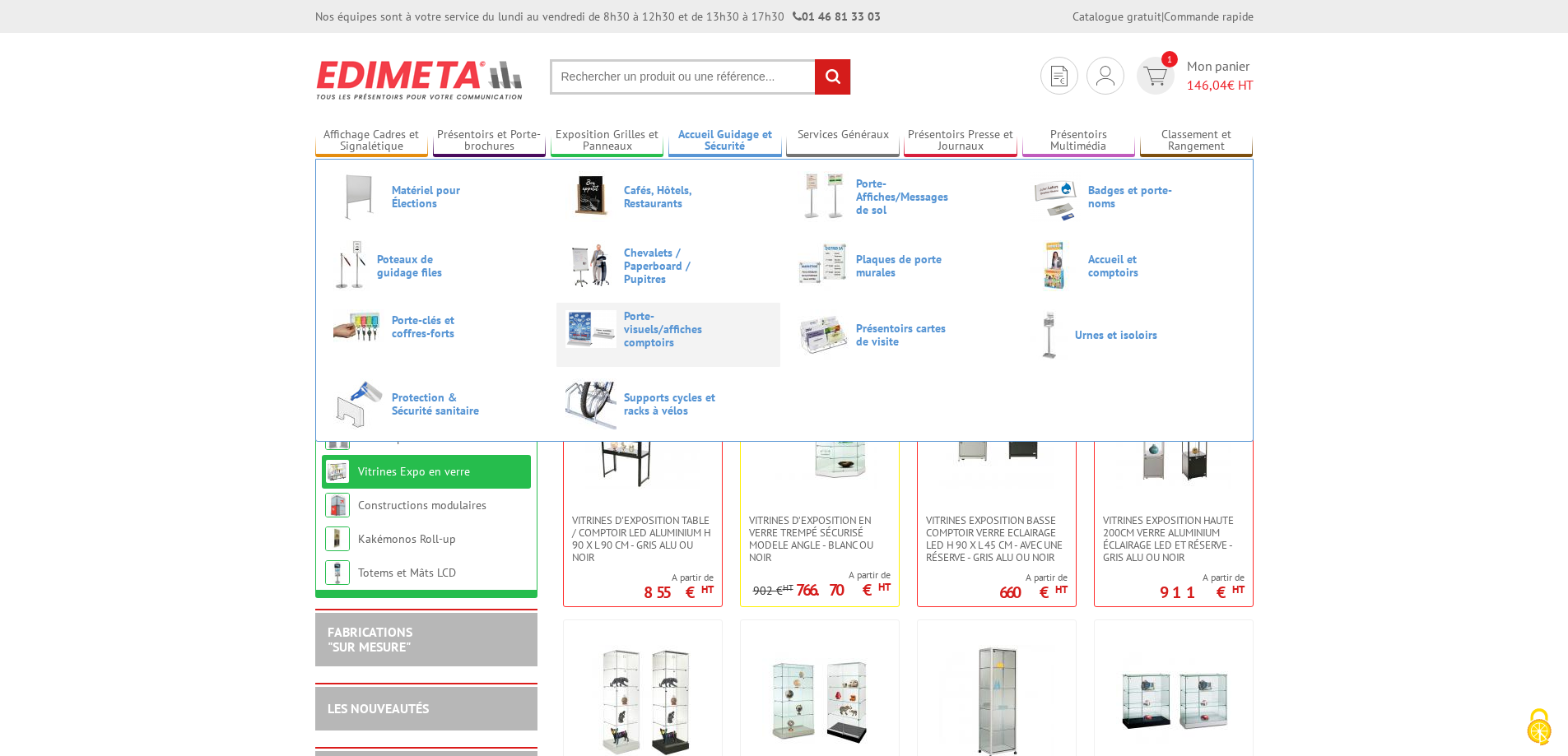
click at [657, 329] on span "Porte-visuels/affiches comptoirs" at bounding box center [673, 329] width 98 height 40
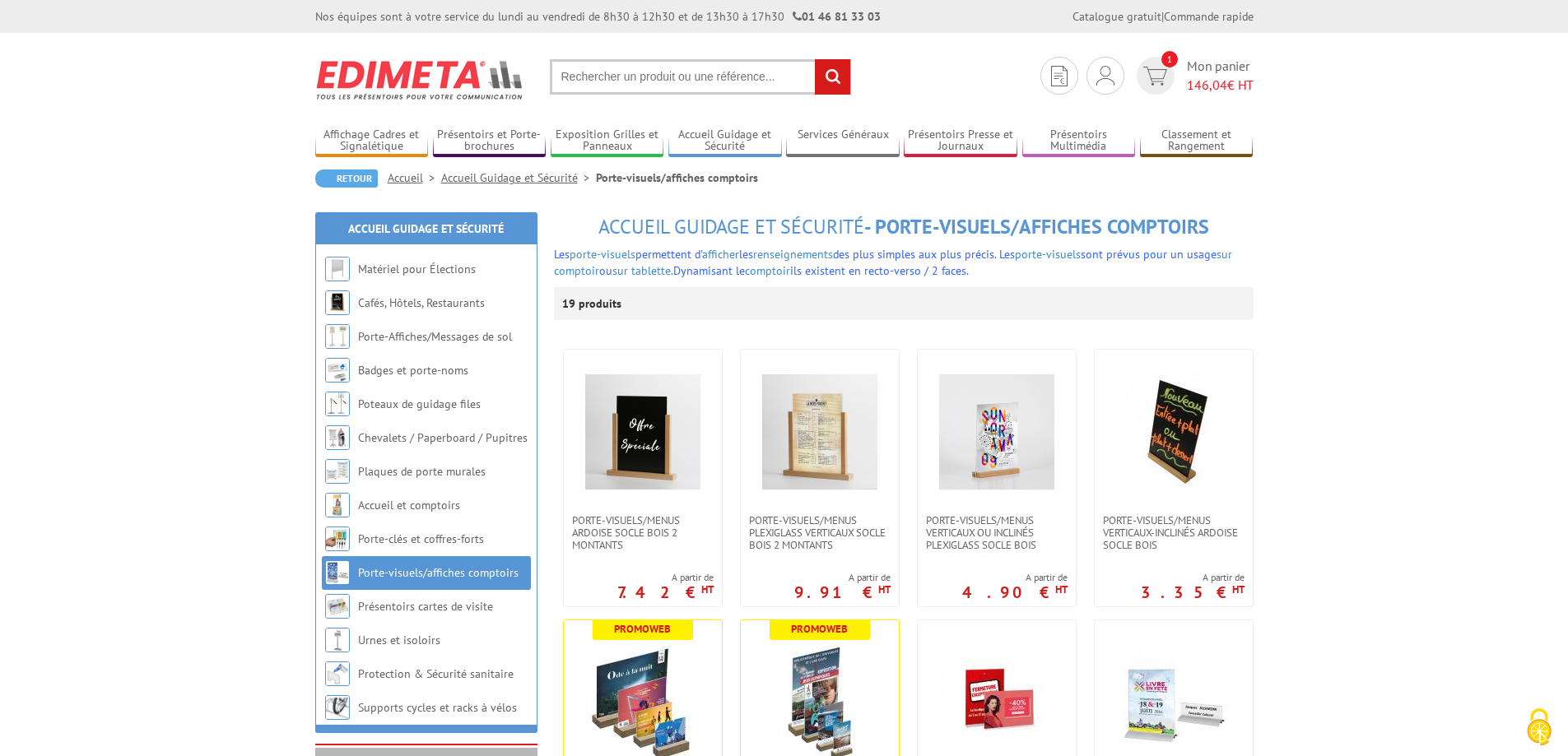
click at [665, 71] on input "text" at bounding box center [700, 76] width 301 height 35
click at [659, 76] on input "text" at bounding box center [700, 76] width 301 height 35
click at [635, 84] on input "text" at bounding box center [700, 76] width 301 height 35
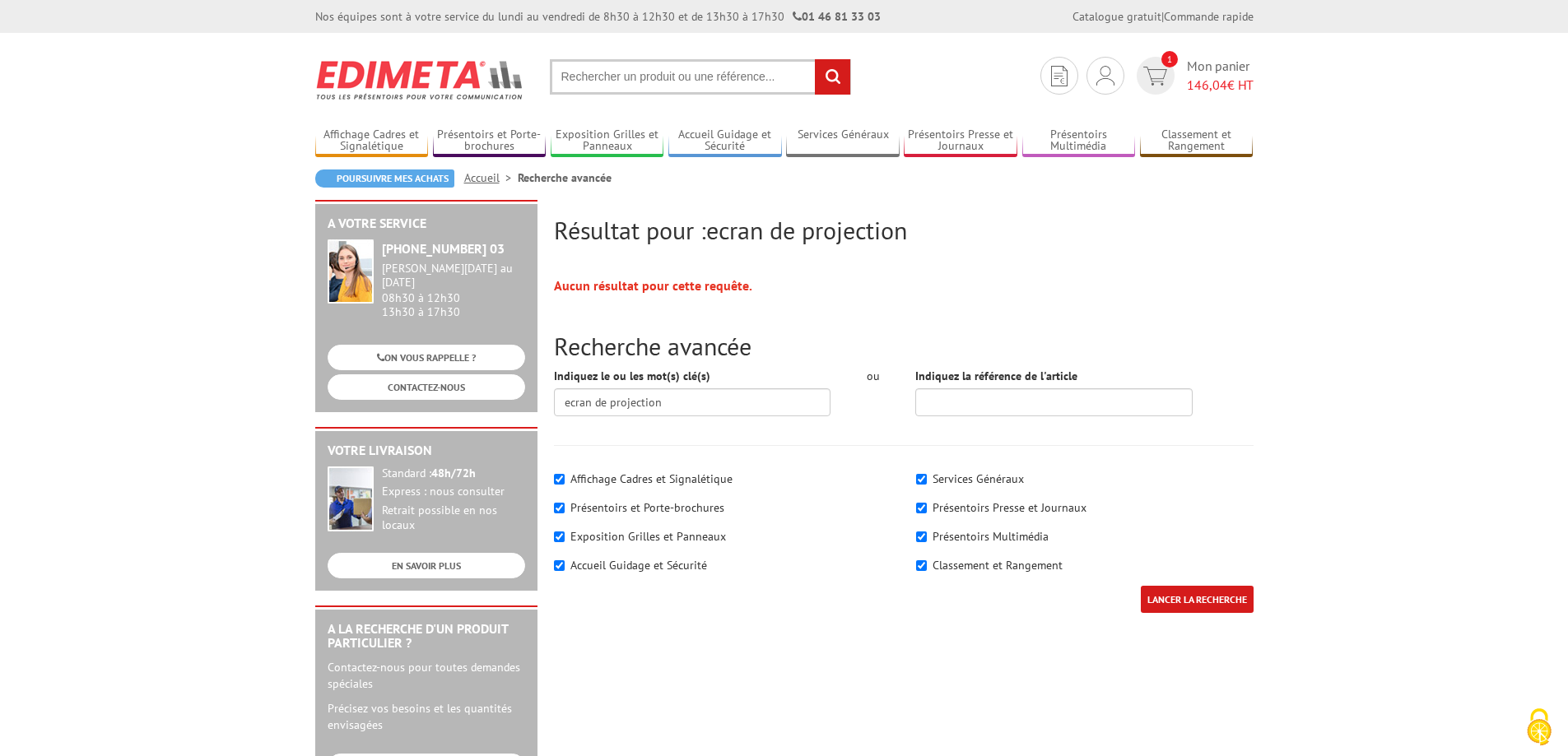
click at [635, 71] on input "text" at bounding box center [700, 76] width 301 height 35
type input "film occultant"
click at [815, 59] on input "rechercher" at bounding box center [832, 76] width 35 height 35
click at [1200, 77] on span "146,04" at bounding box center [1207, 84] width 40 height 17
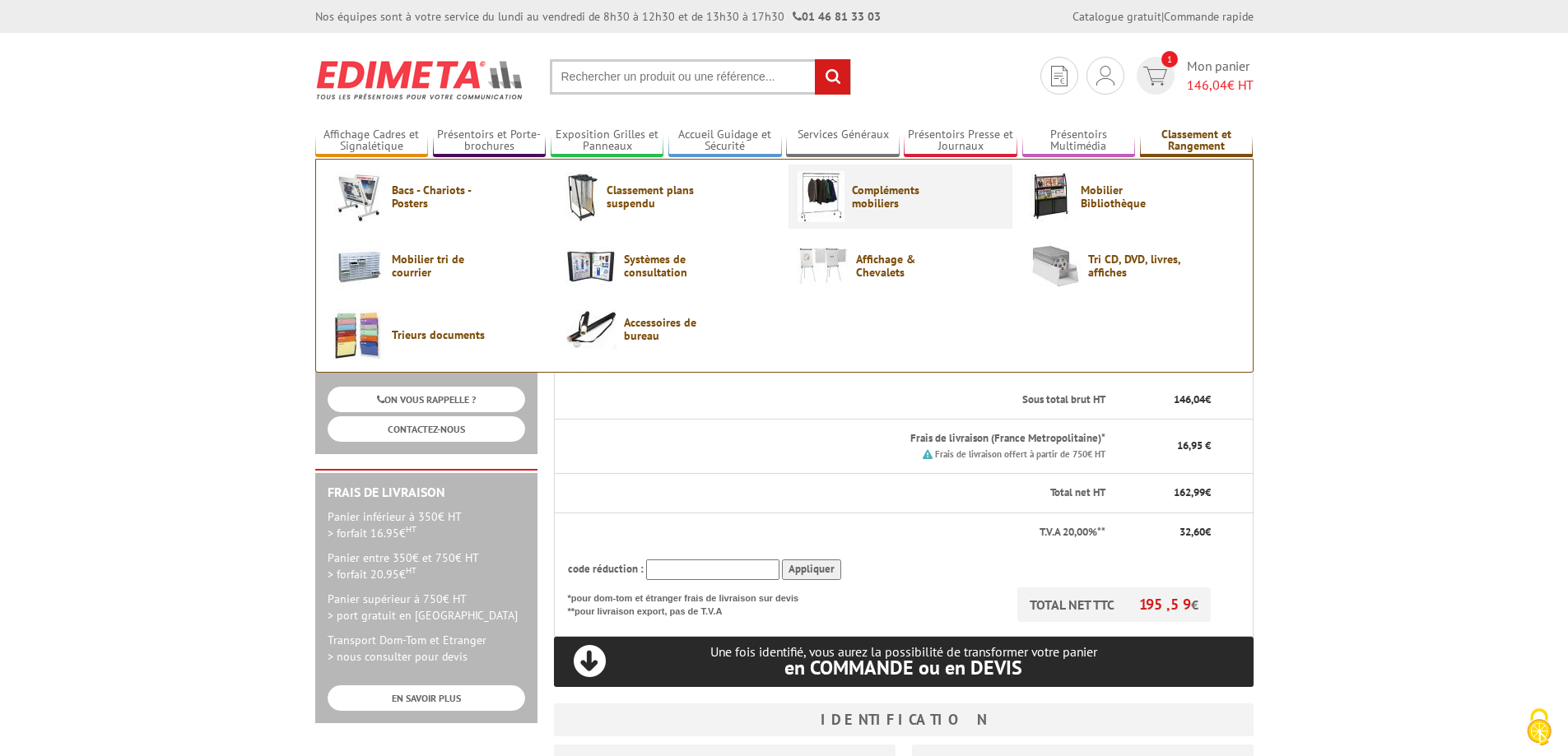
click at [884, 192] on span "Compléments mobiliers" at bounding box center [901, 197] width 98 height 26
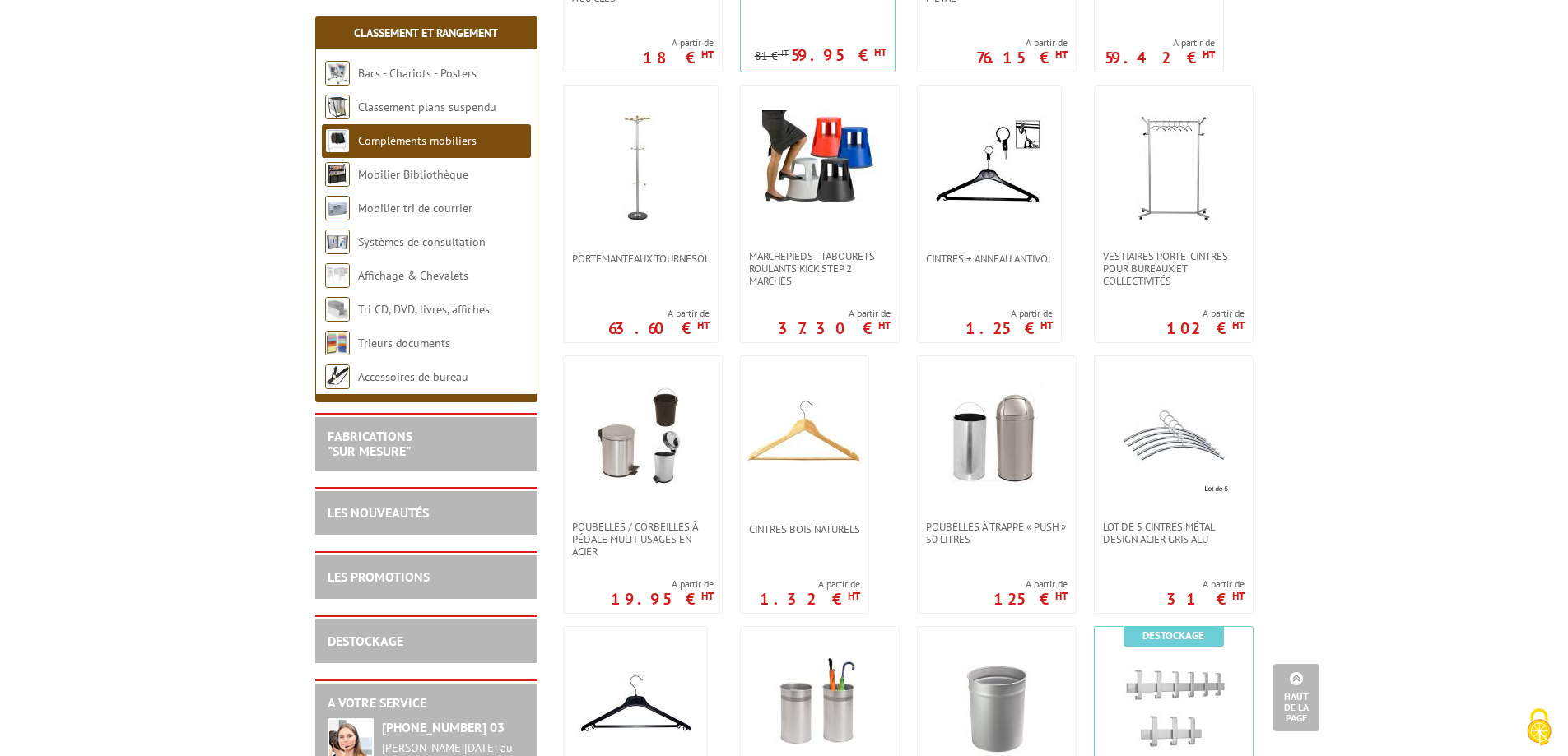
scroll to position [658, 0]
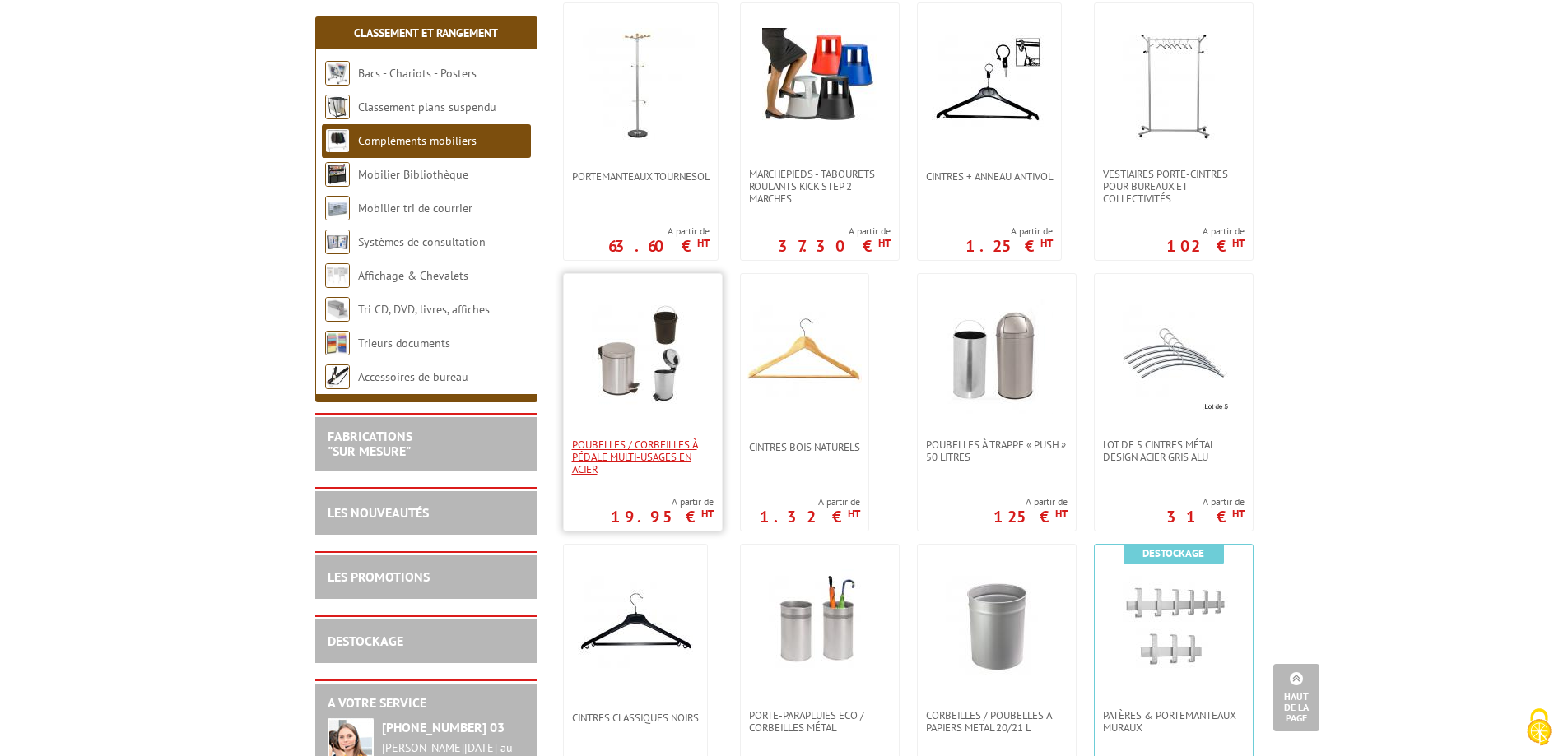
click at [656, 455] on span "Poubelles / Corbeilles à pédale multi-usages en acier" at bounding box center [642, 457] width 142 height 37
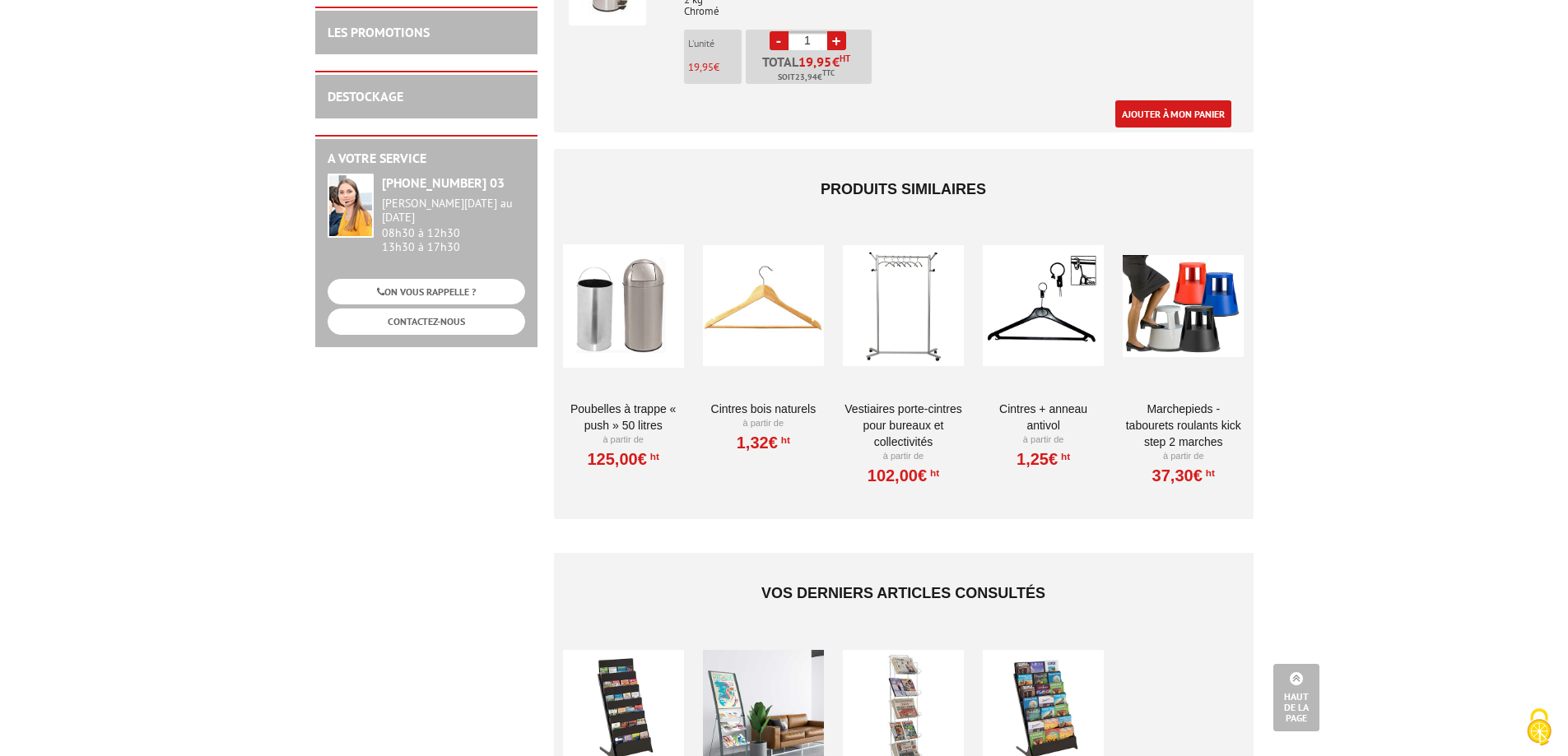
scroll to position [247, 0]
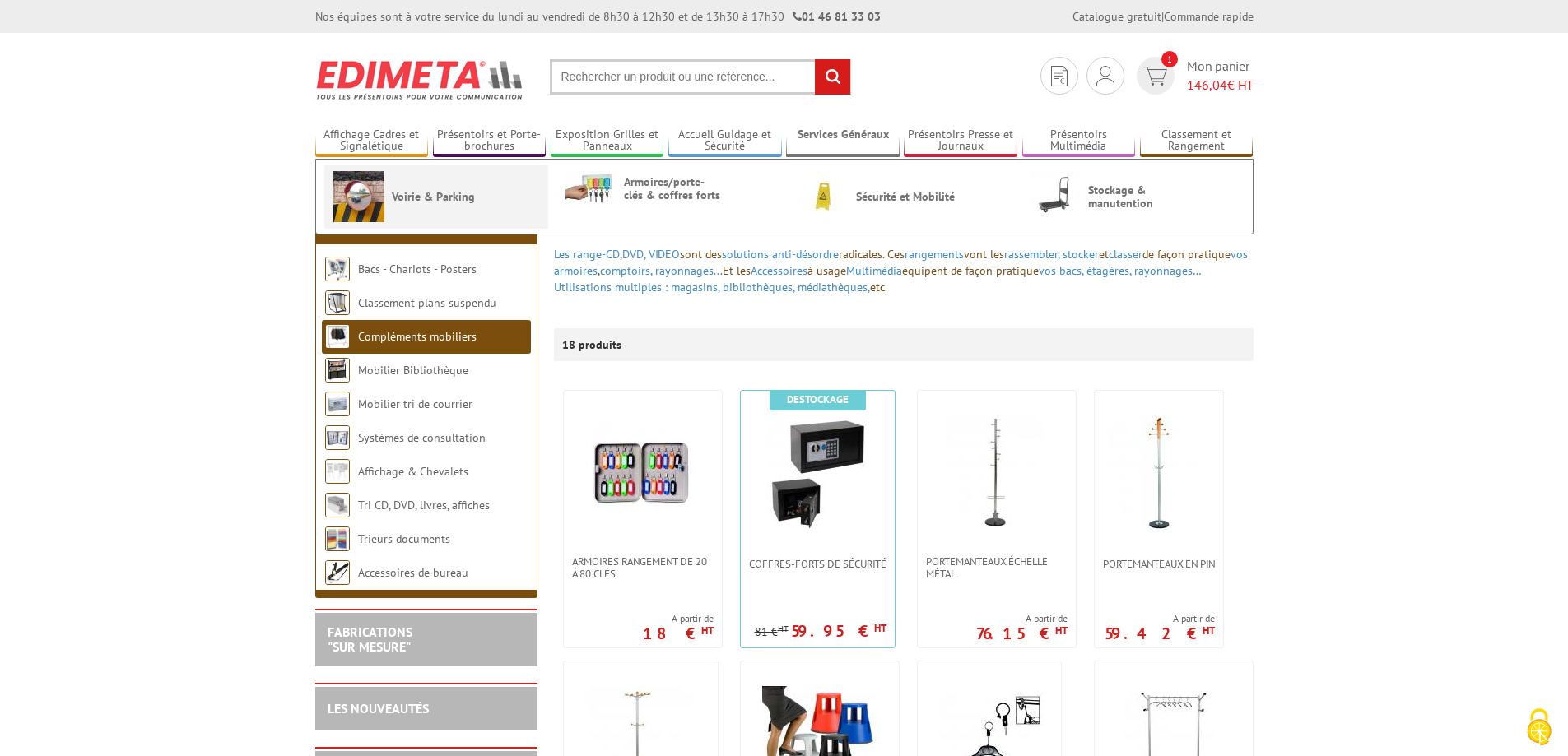
click at [425, 179] on link "Voirie & Parking" at bounding box center [436, 197] width 206 height 51
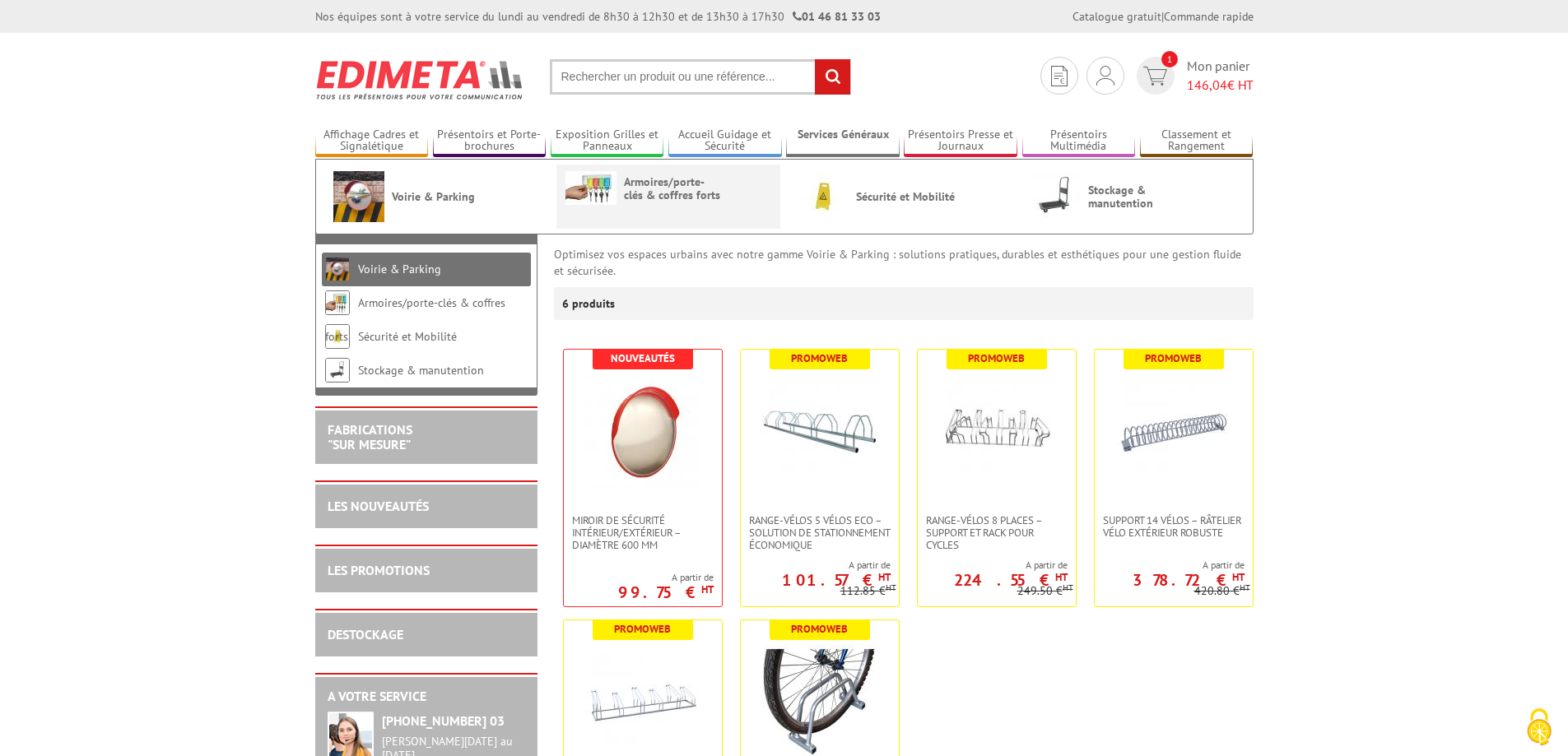
click at [685, 193] on span "Armoires/porte-clés & coffres forts" at bounding box center [673, 188] width 98 height 26
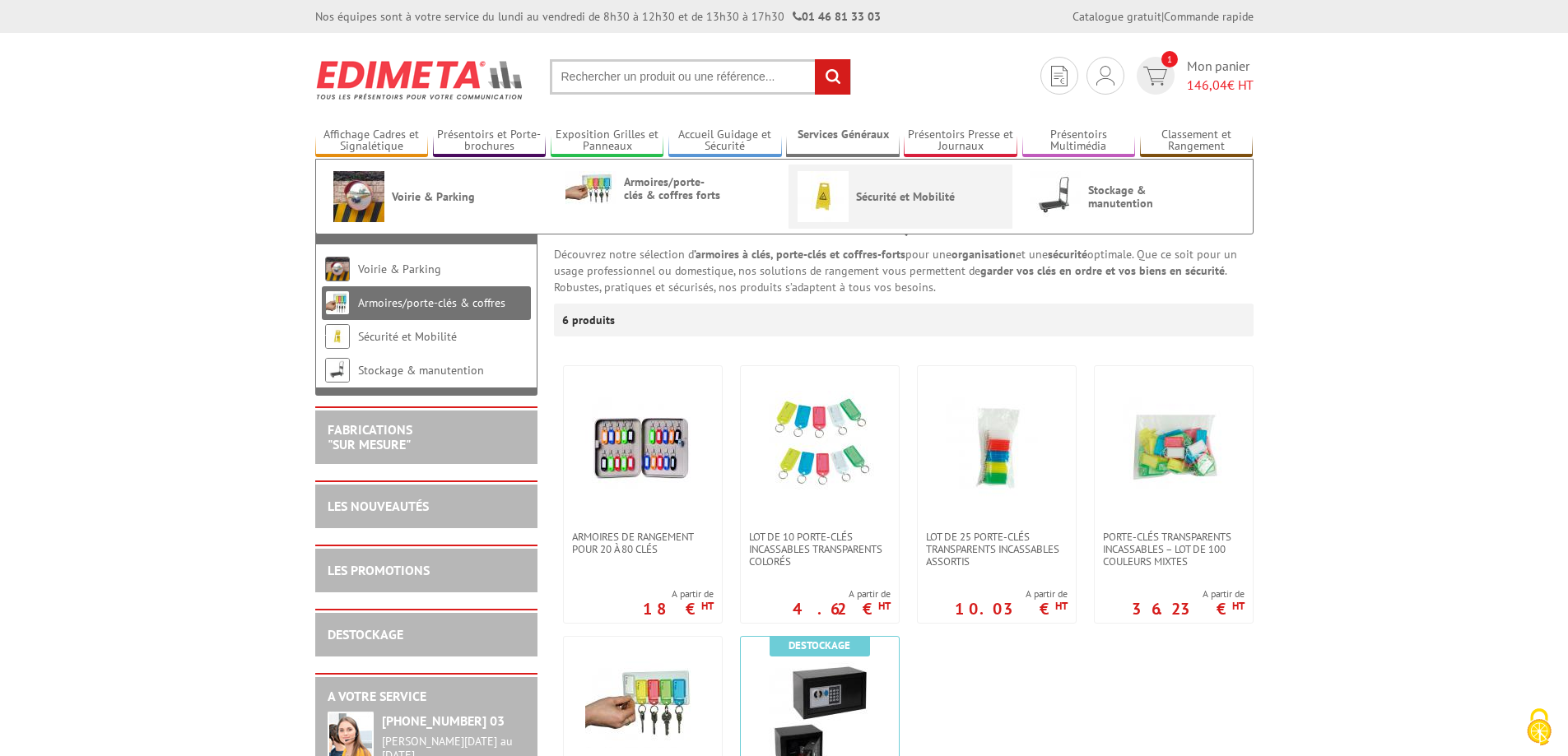
click at [932, 201] on span "Sécurité et Mobilité" at bounding box center [905, 196] width 98 height 13
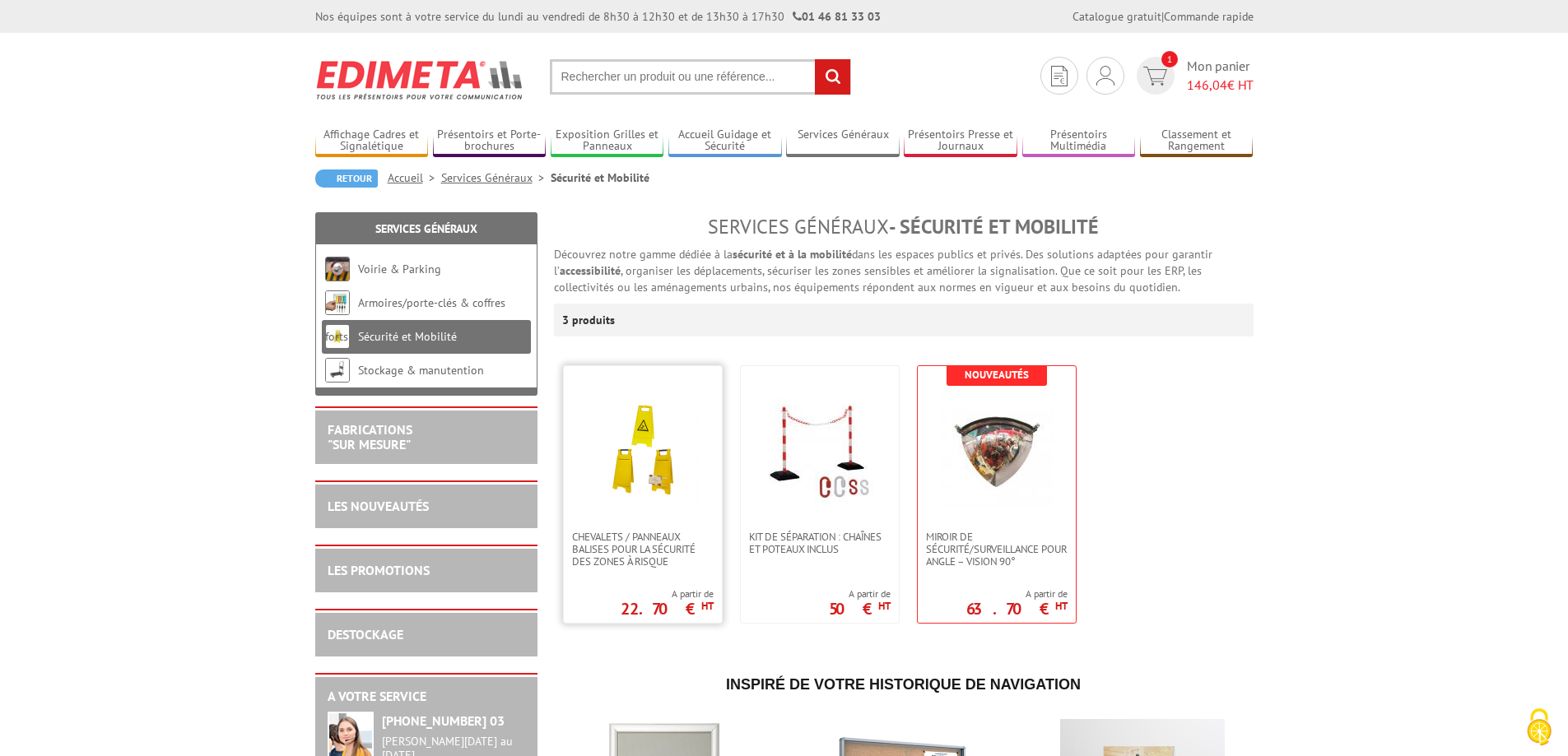
click at [651, 519] on link at bounding box center [642, 448] width 158 height 164
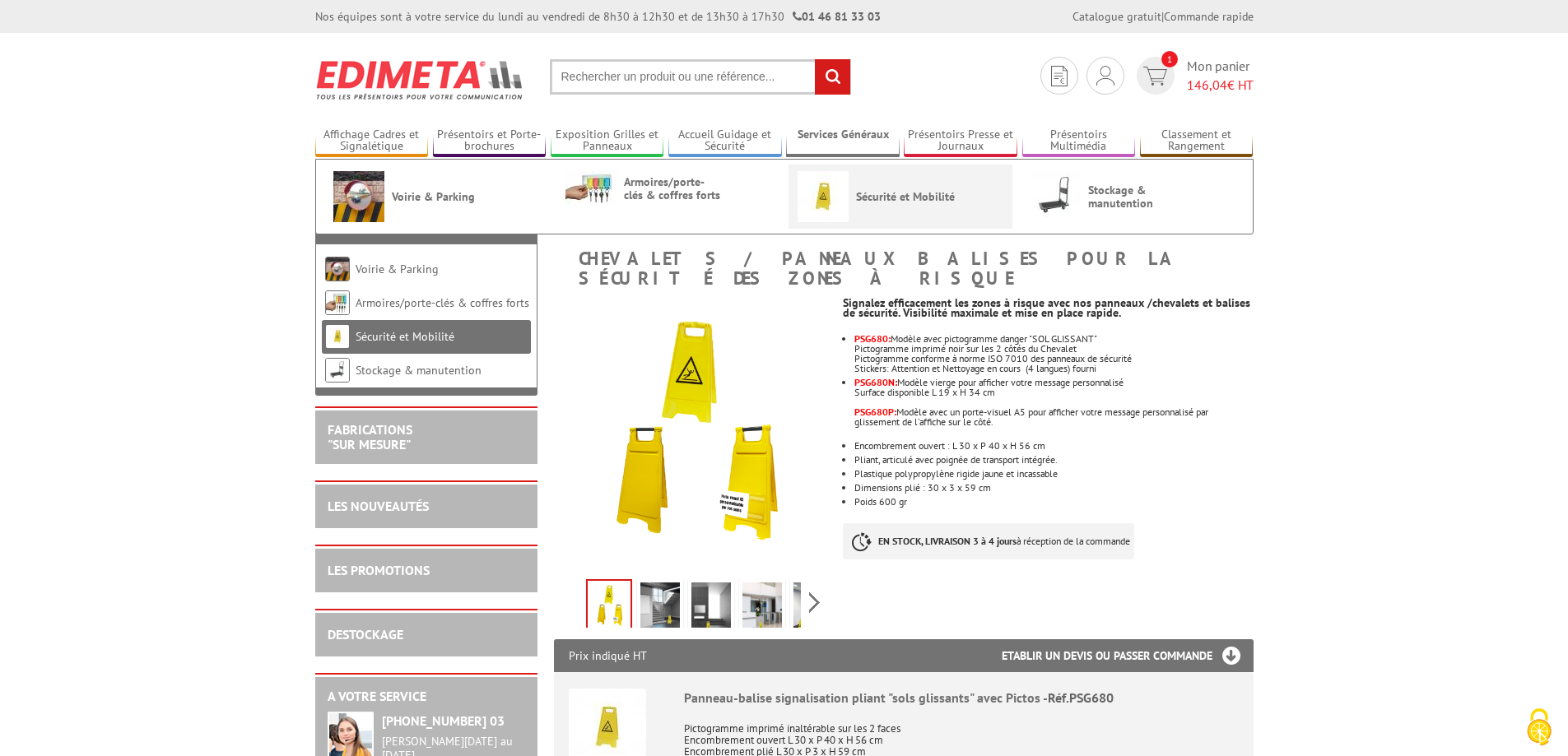
click at [898, 193] on span "Sécurité et Mobilité" at bounding box center [905, 196] width 98 height 13
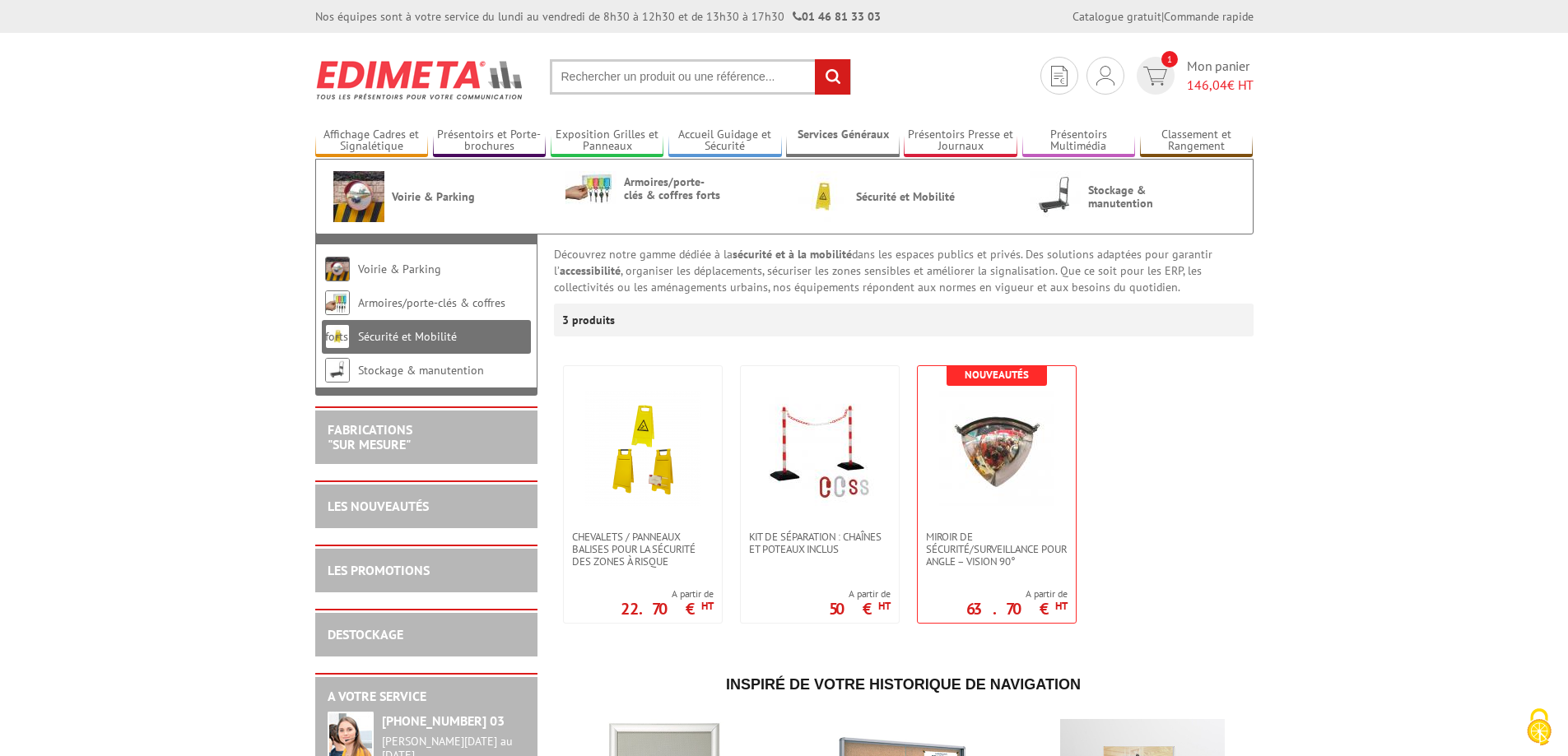
click at [875, 143] on link "Services Généraux" at bounding box center [842, 141] width 113 height 27
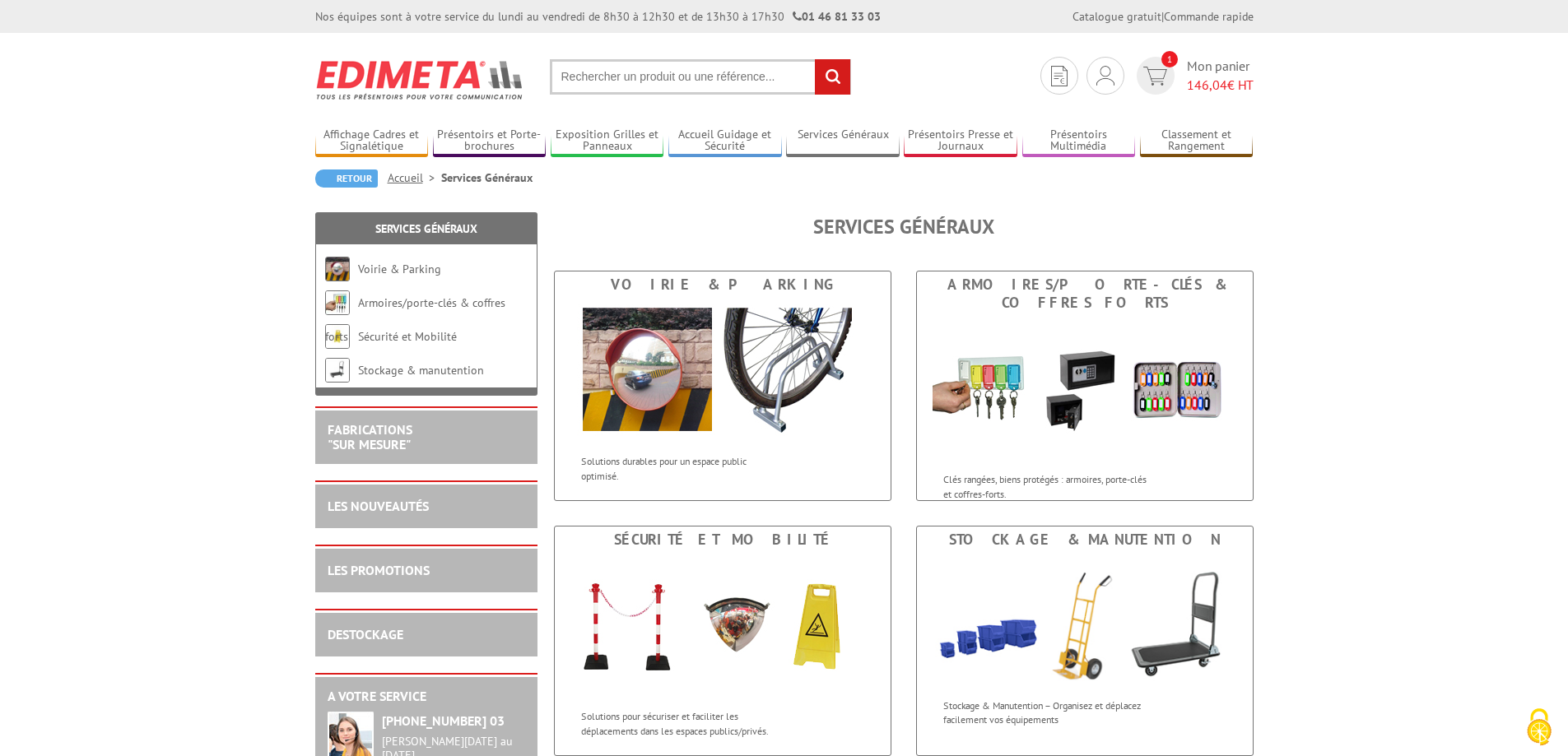
scroll to position [247, 0]
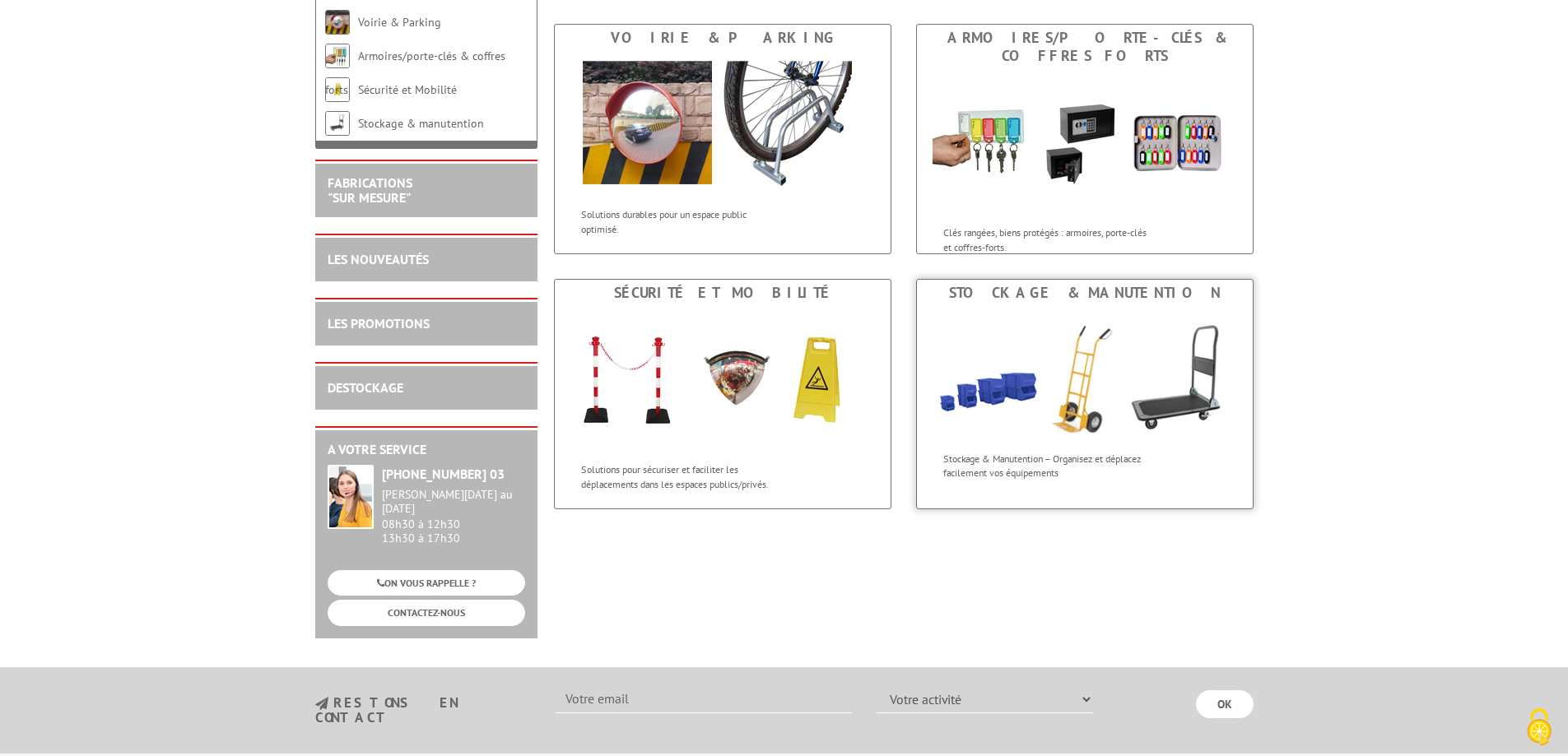
click at [1102, 389] on img at bounding box center [1085, 374] width 336 height 137
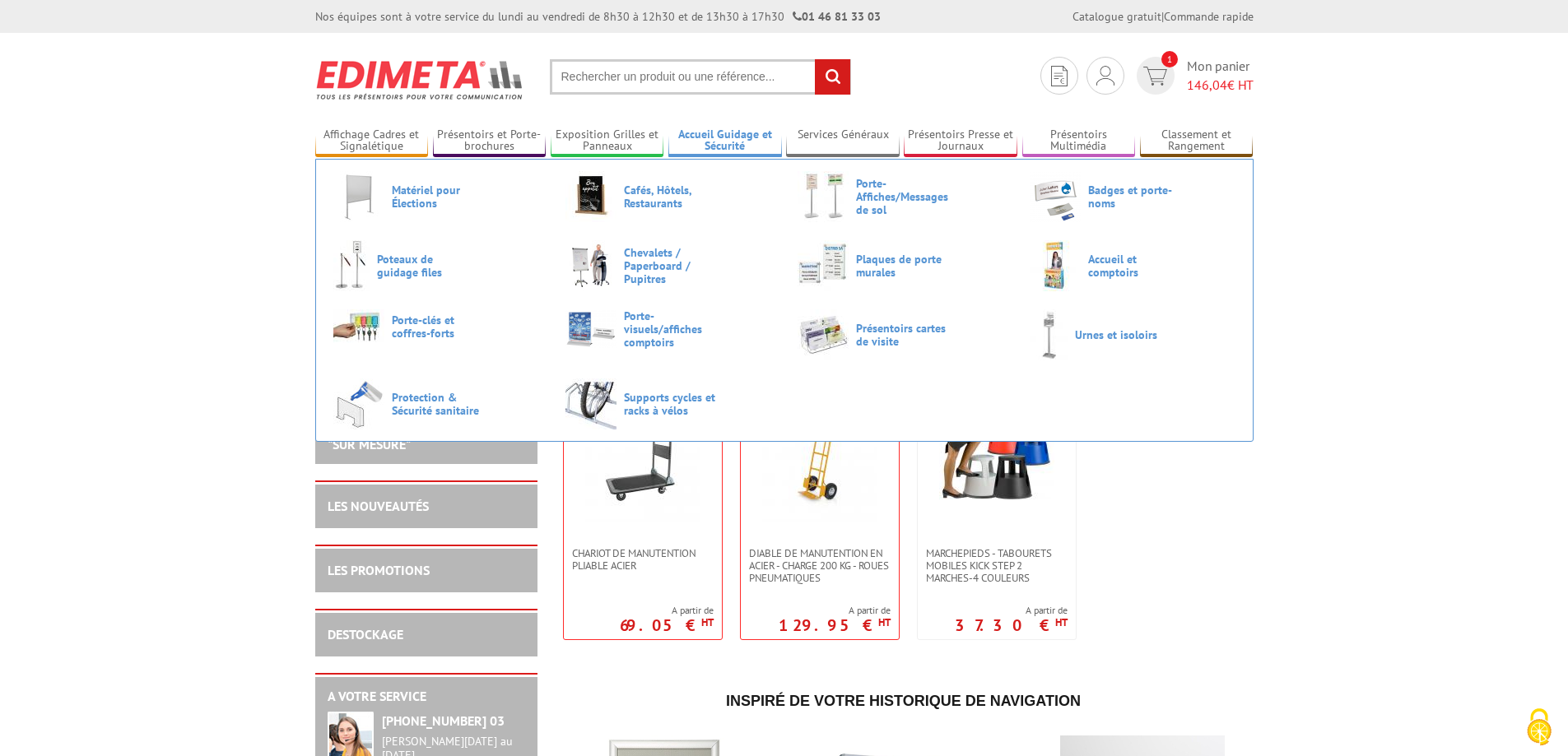
click at [726, 142] on link "Accueil Guidage et Sécurité" at bounding box center [724, 141] width 113 height 27
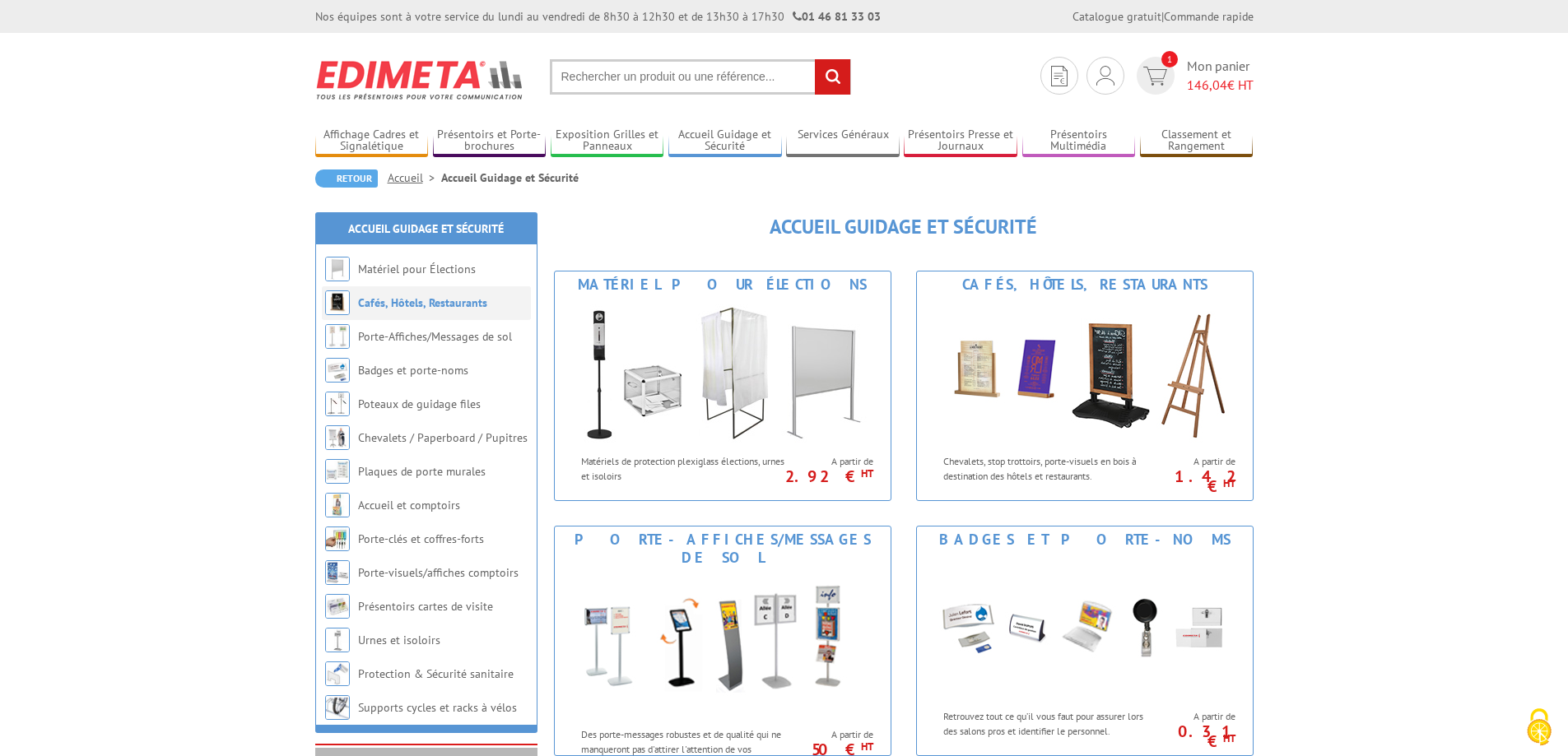
click at [453, 305] on link "Cafés, Hôtels, Restaurants" at bounding box center [422, 302] width 129 height 15
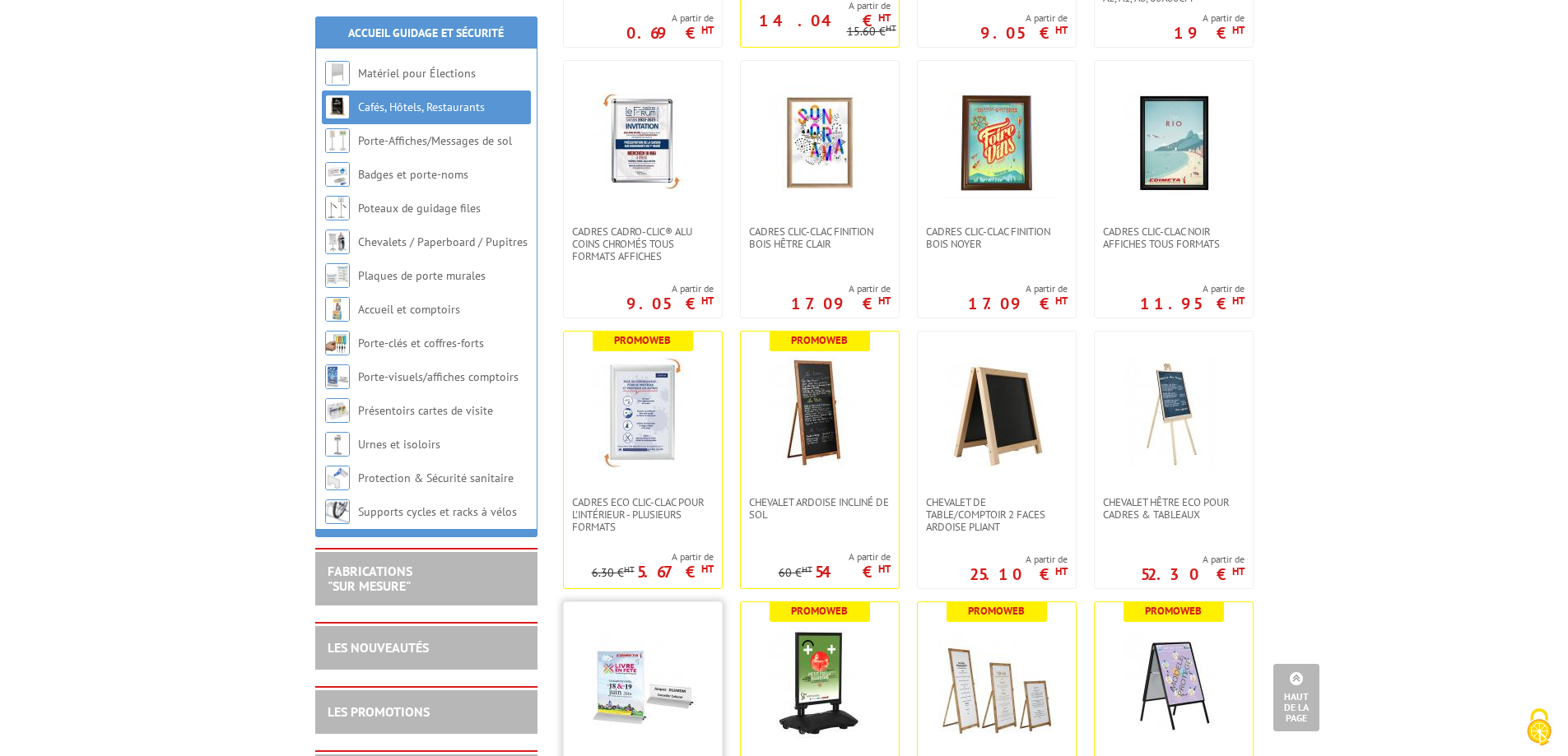
scroll to position [988, 0]
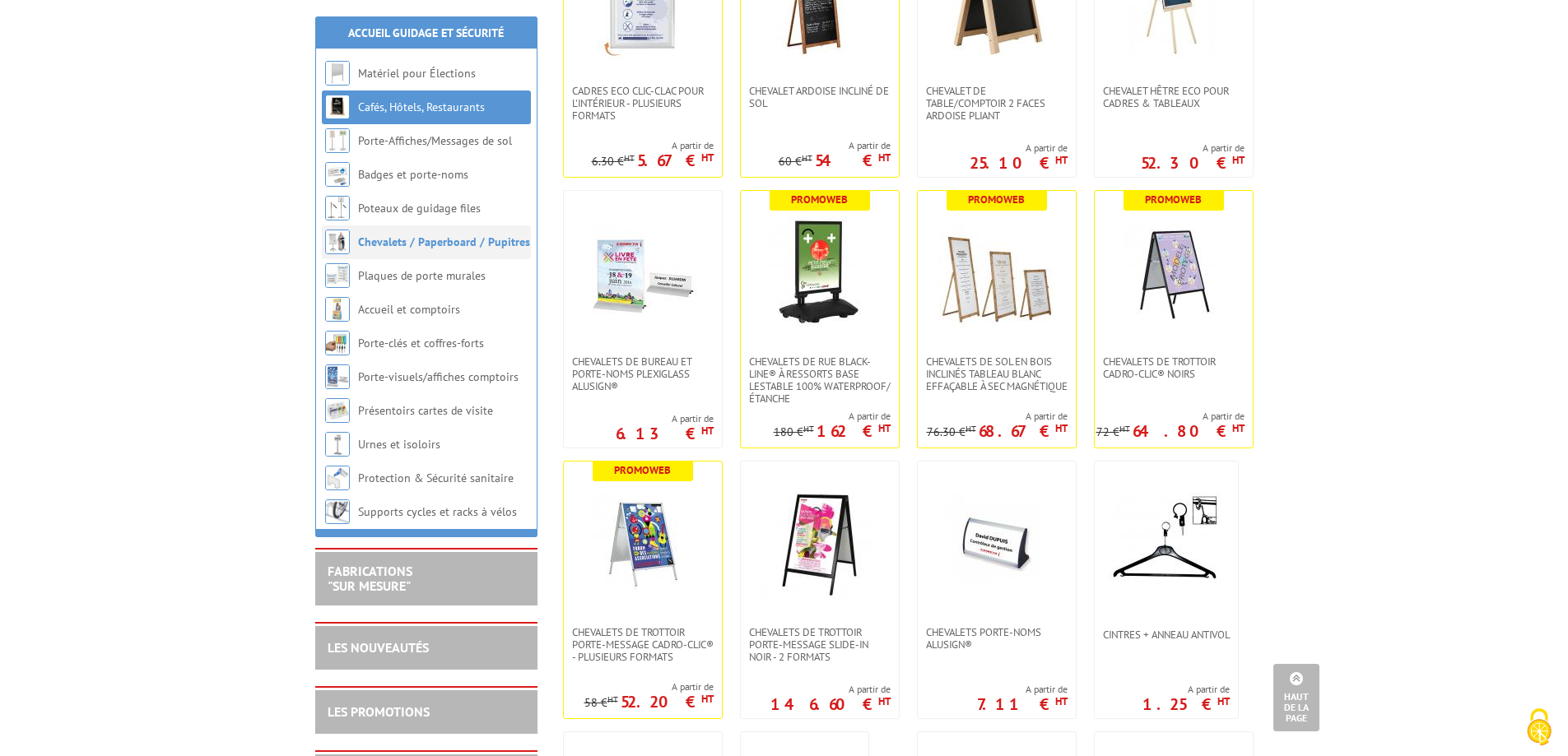
click at [491, 239] on link "Chevalets / Paperboard / Pupitres" at bounding box center [444, 242] width 172 height 15
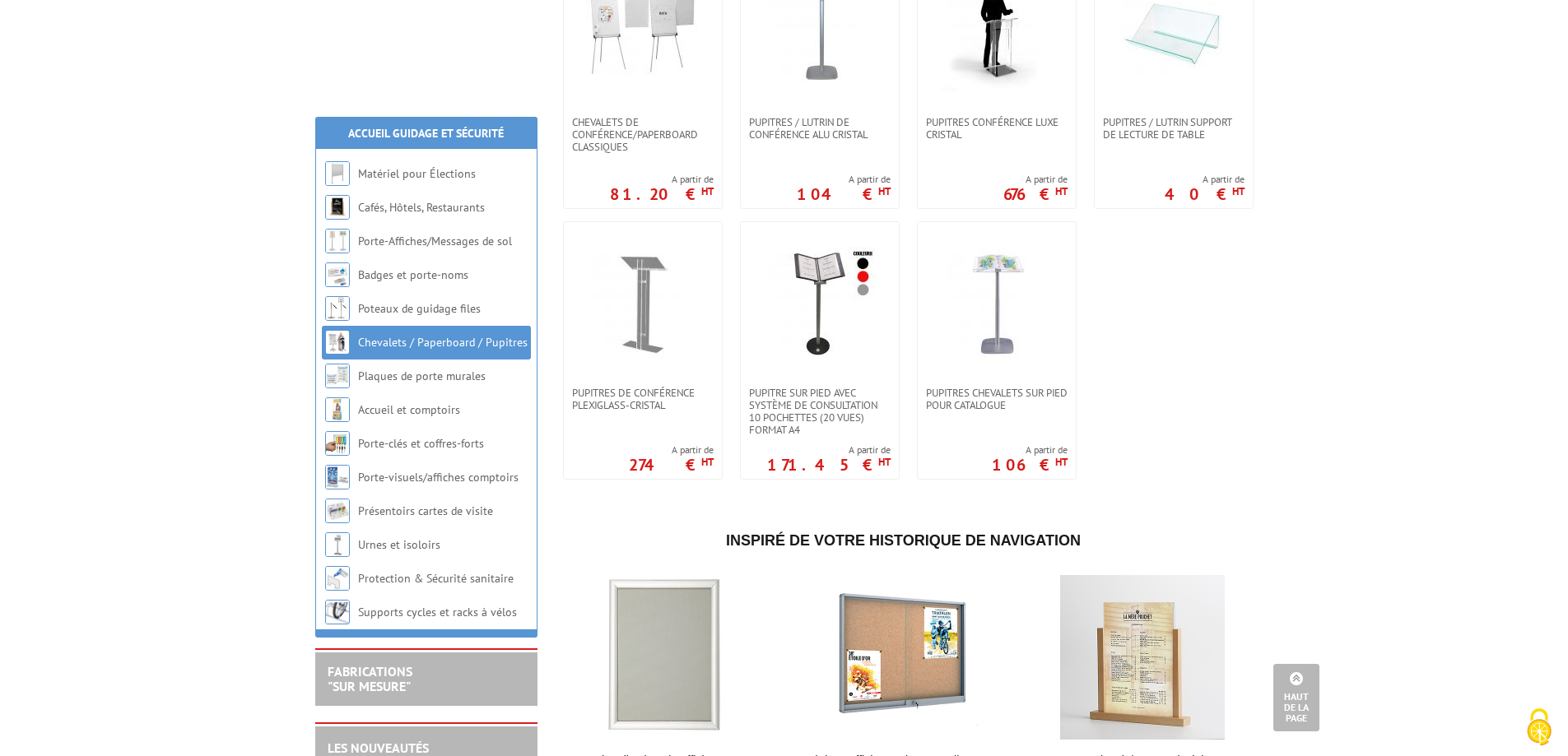
scroll to position [1399, 0]
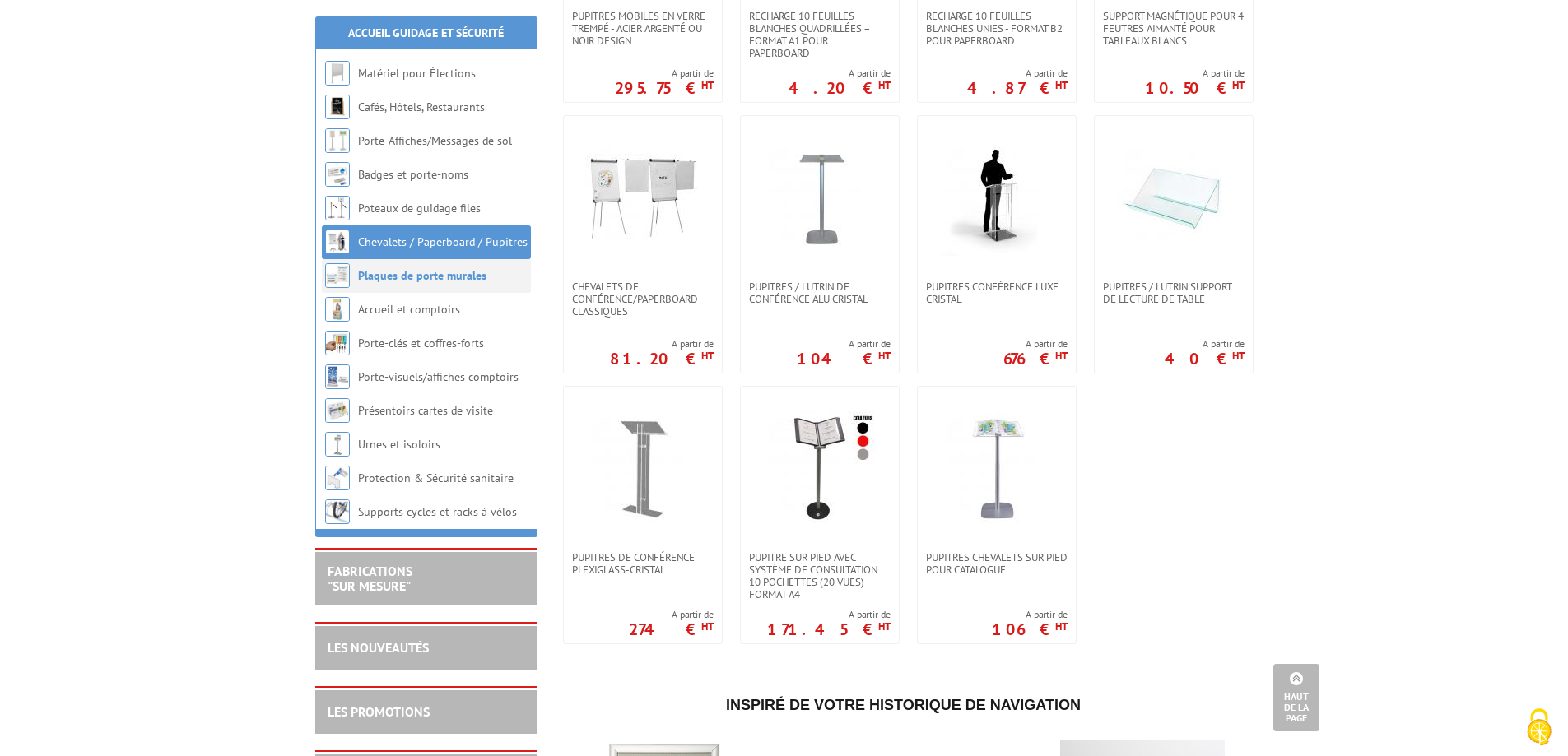
click at [443, 278] on link "Plaques de porte murales" at bounding box center [422, 275] width 128 height 15
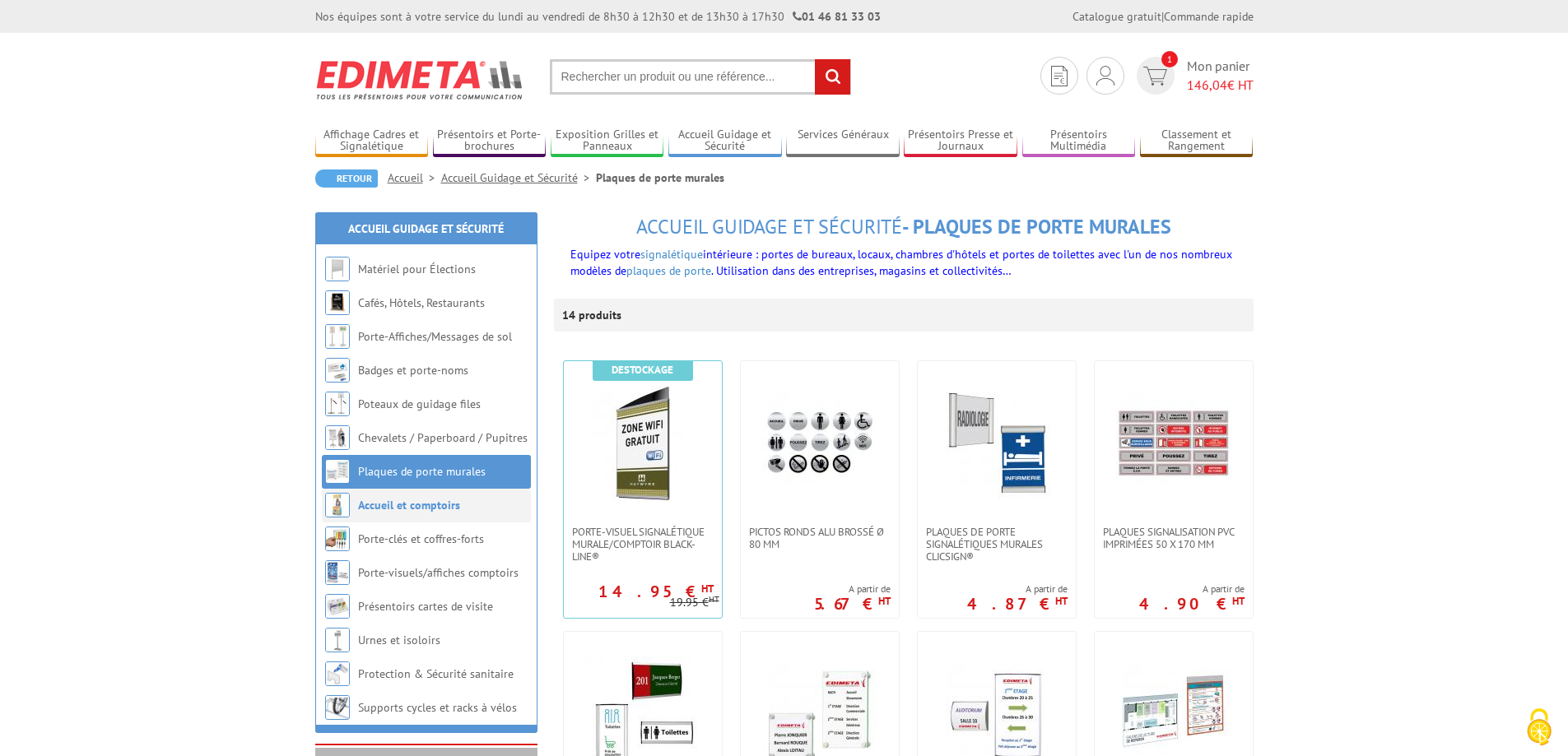
click at [441, 508] on link "Accueil et comptoirs" at bounding box center [409, 505] width 102 height 15
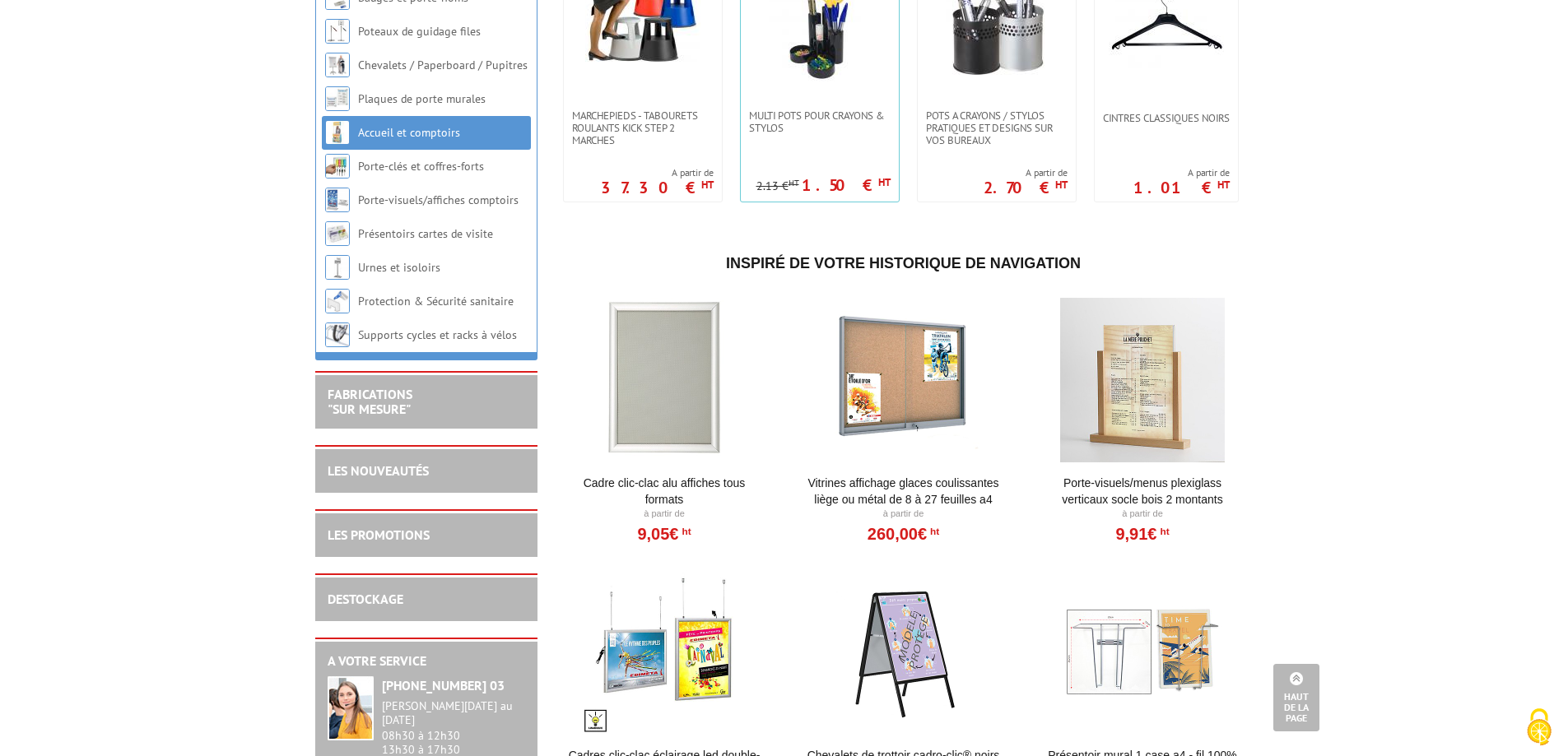
scroll to position [1646, 0]
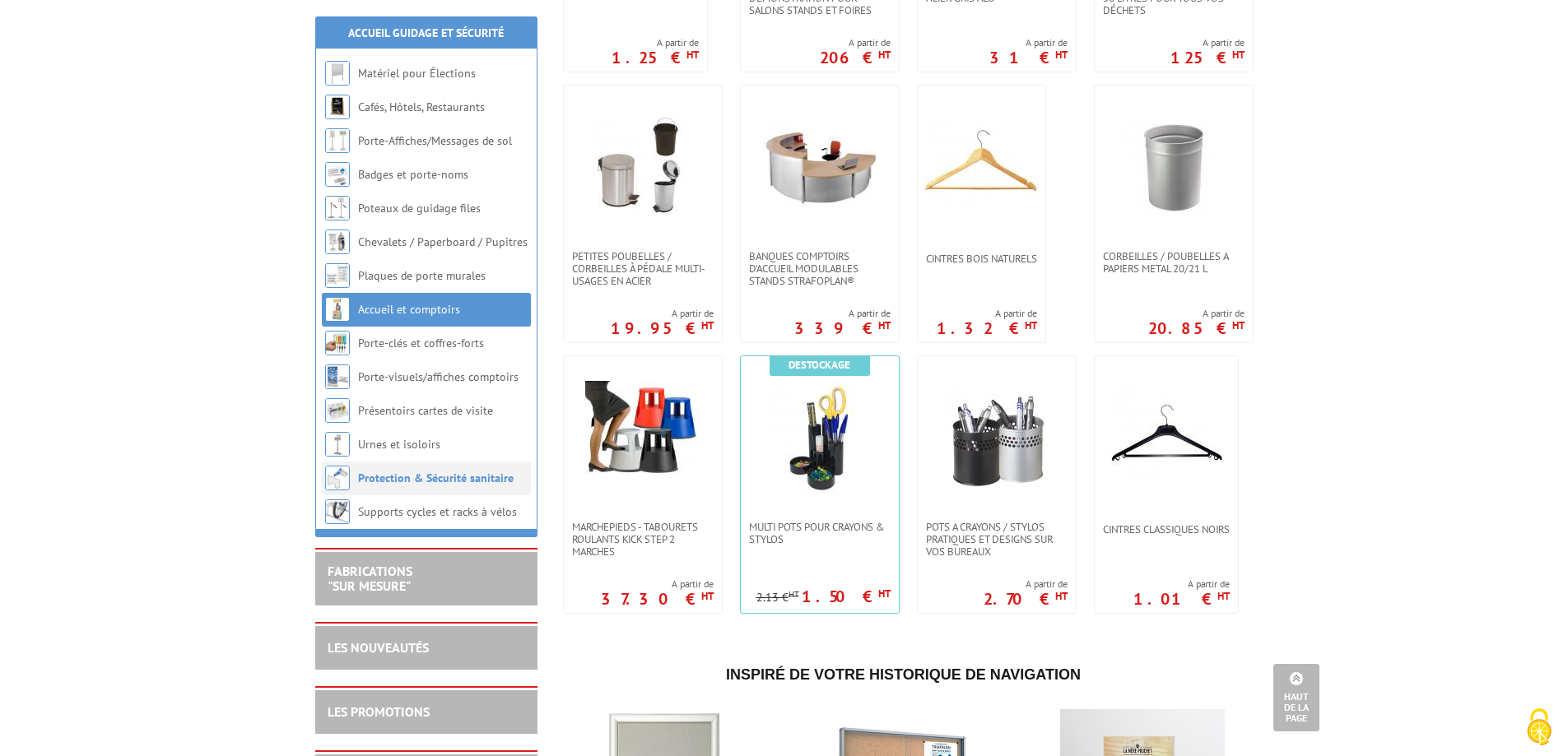
click at [459, 481] on link "Protection & Sécurité sanitaire" at bounding box center [435, 478] width 156 height 15
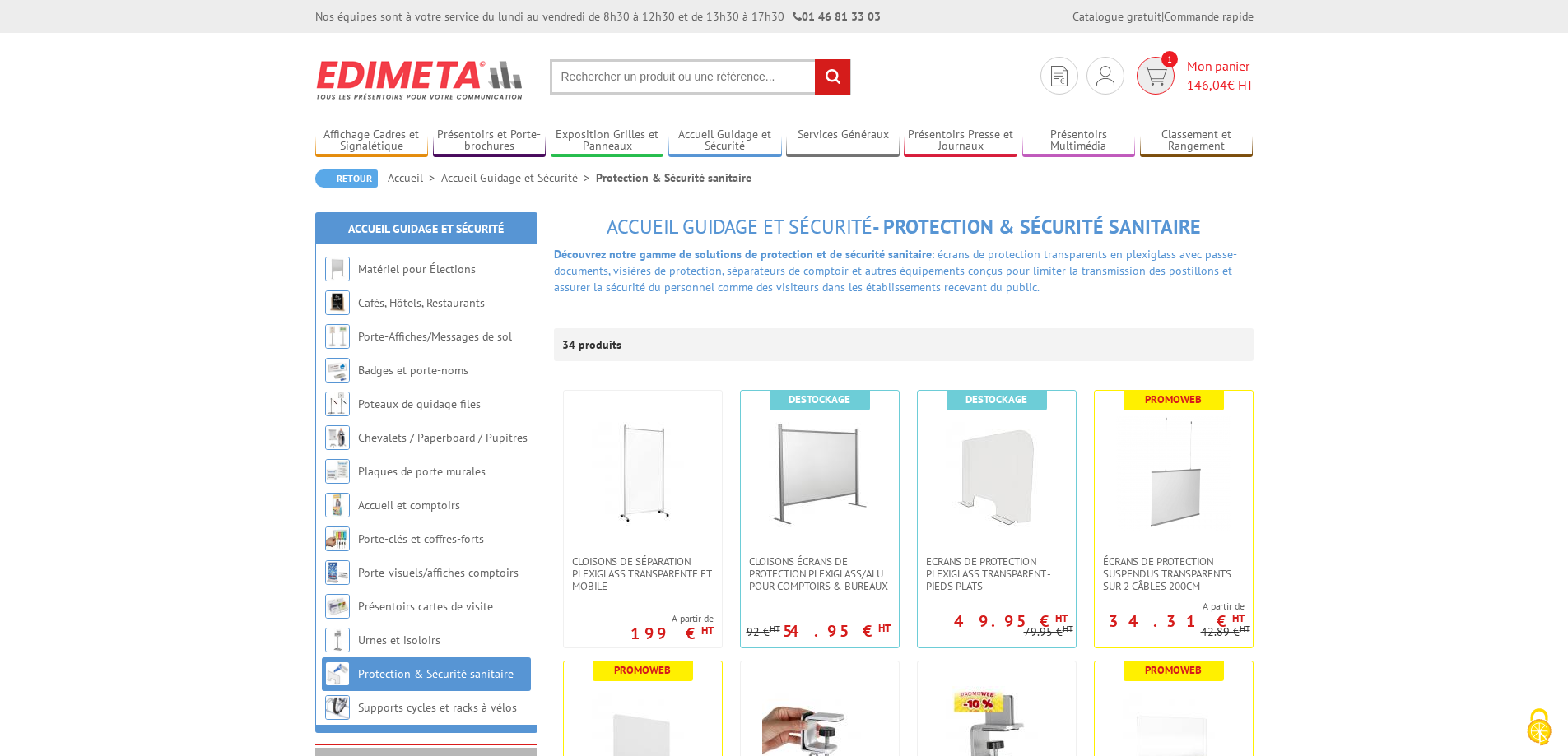
click at [1222, 77] on span "146,04" at bounding box center [1207, 84] width 40 height 17
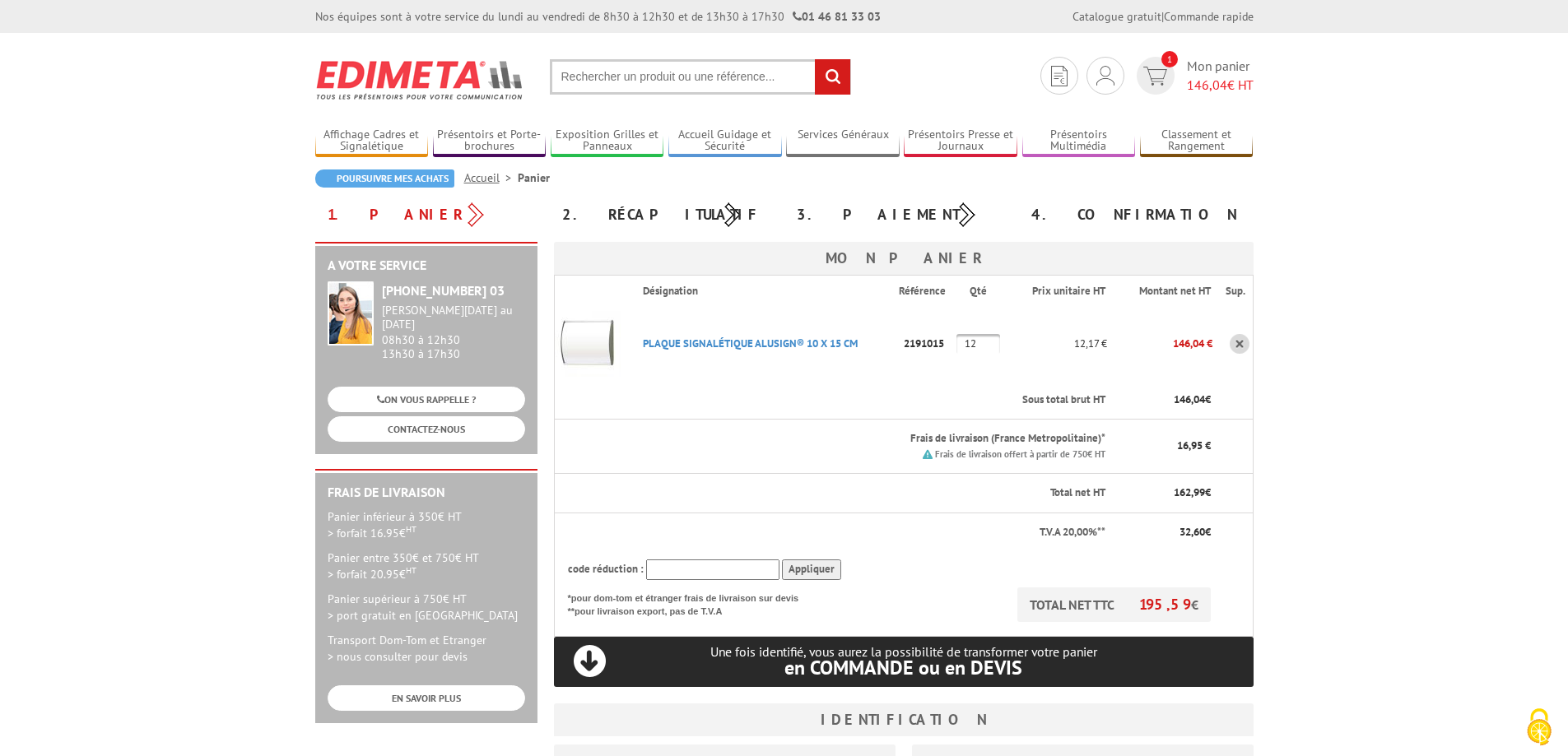
scroll to position [164, 0]
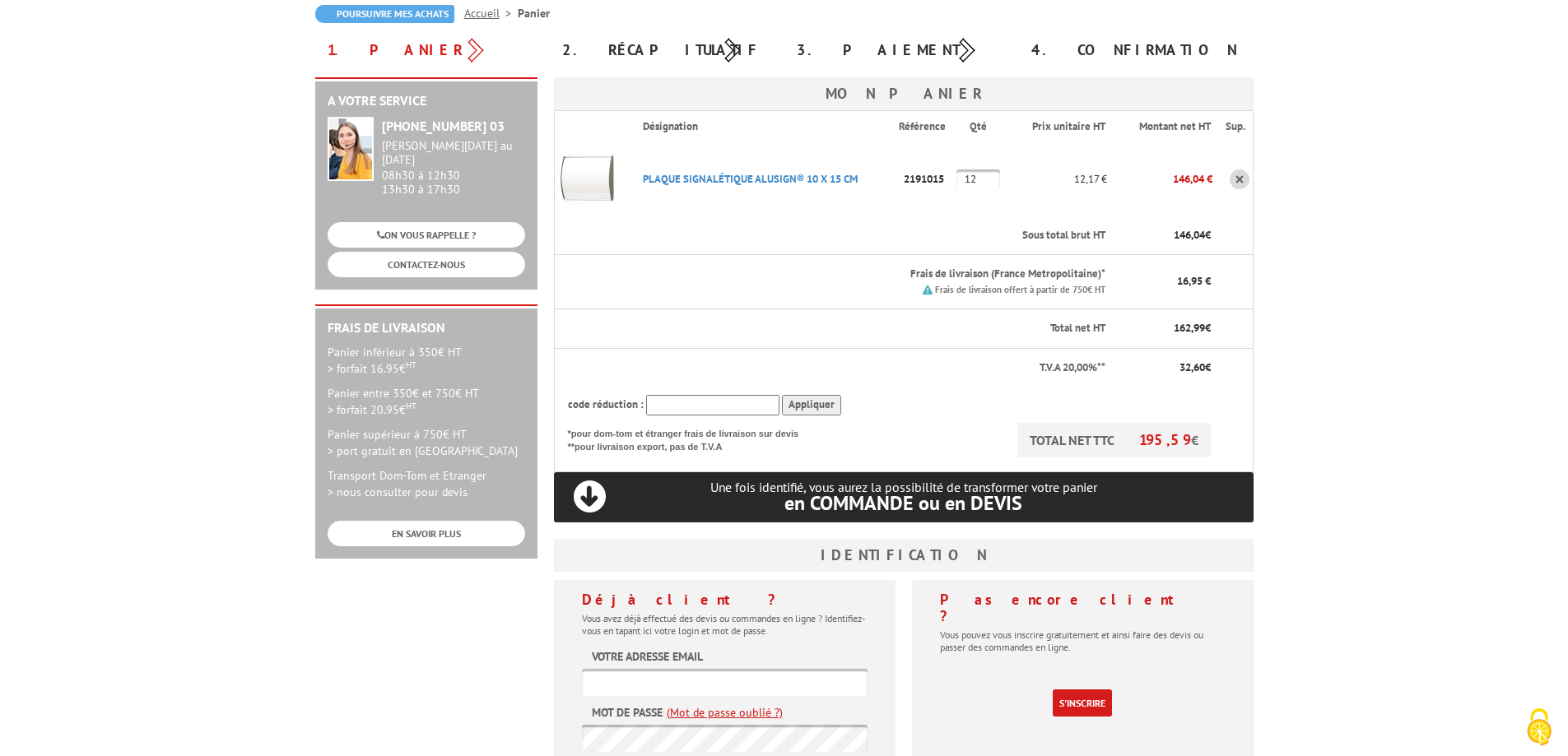
click at [736, 403] on input "text" at bounding box center [713, 404] width 134 height 20
paste input "New10"
type input "New10"
click at [818, 407] on input "Appliquer" at bounding box center [811, 404] width 59 height 20
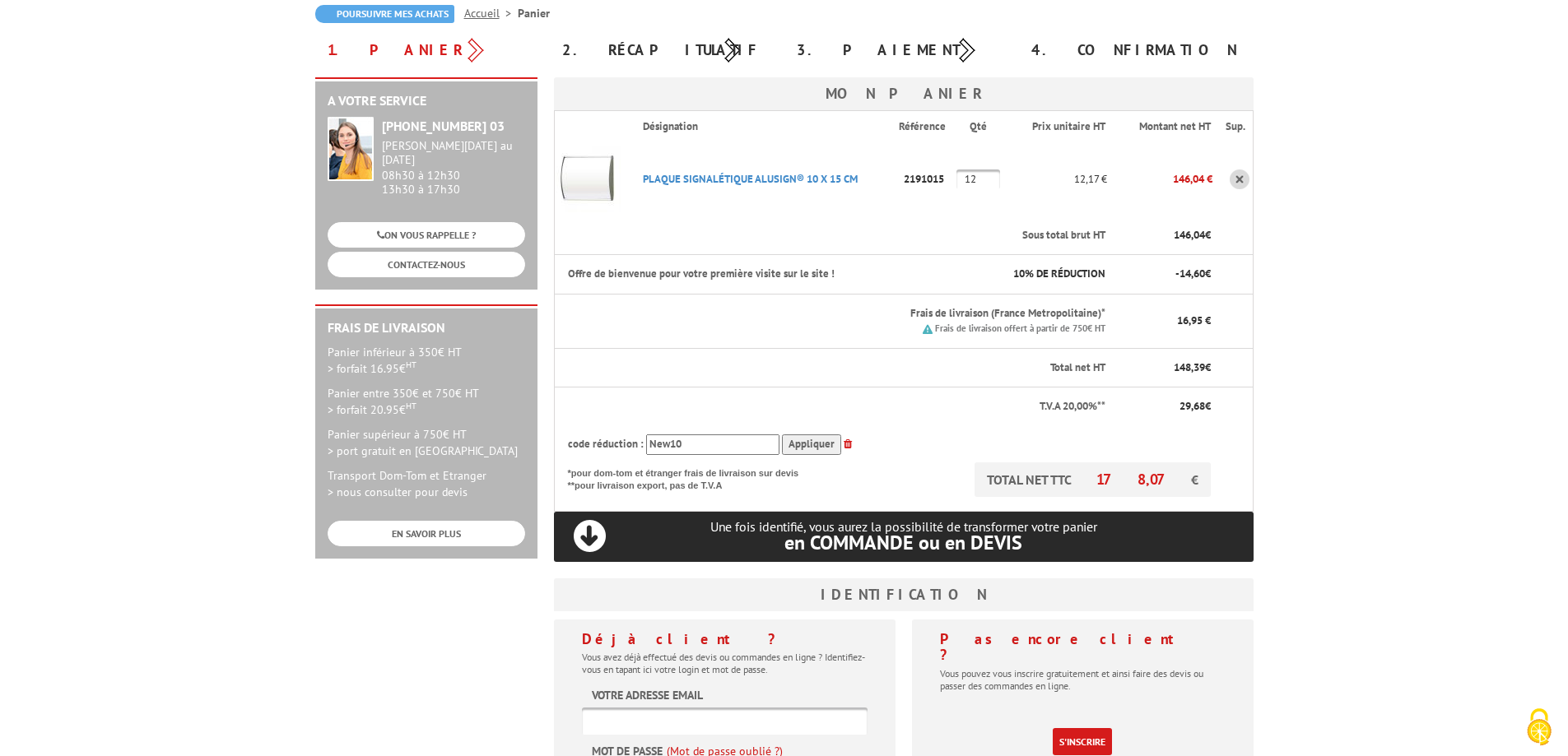
scroll to position [330, 0]
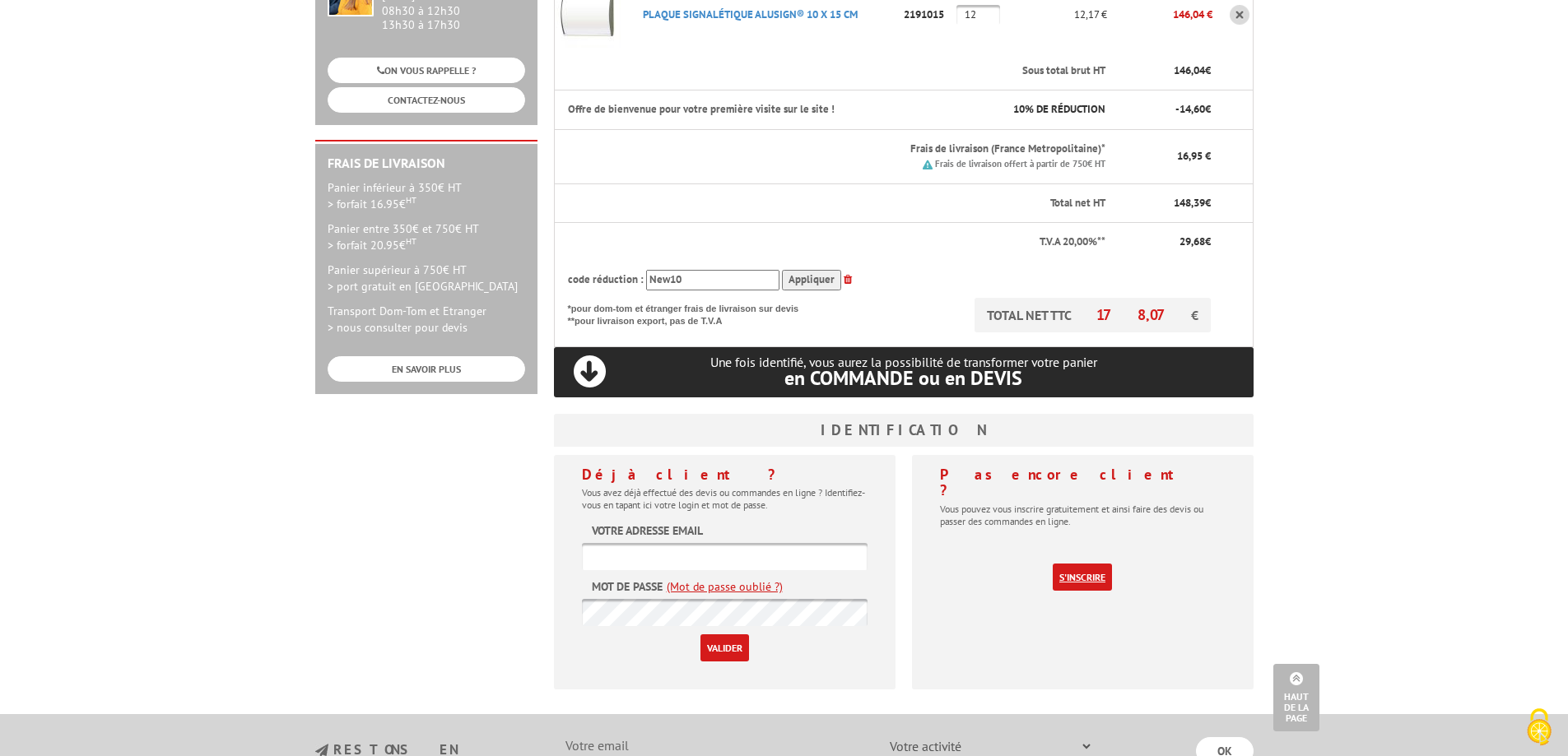
click at [1093, 571] on link "S'inscrire" at bounding box center [1082, 577] width 59 height 27
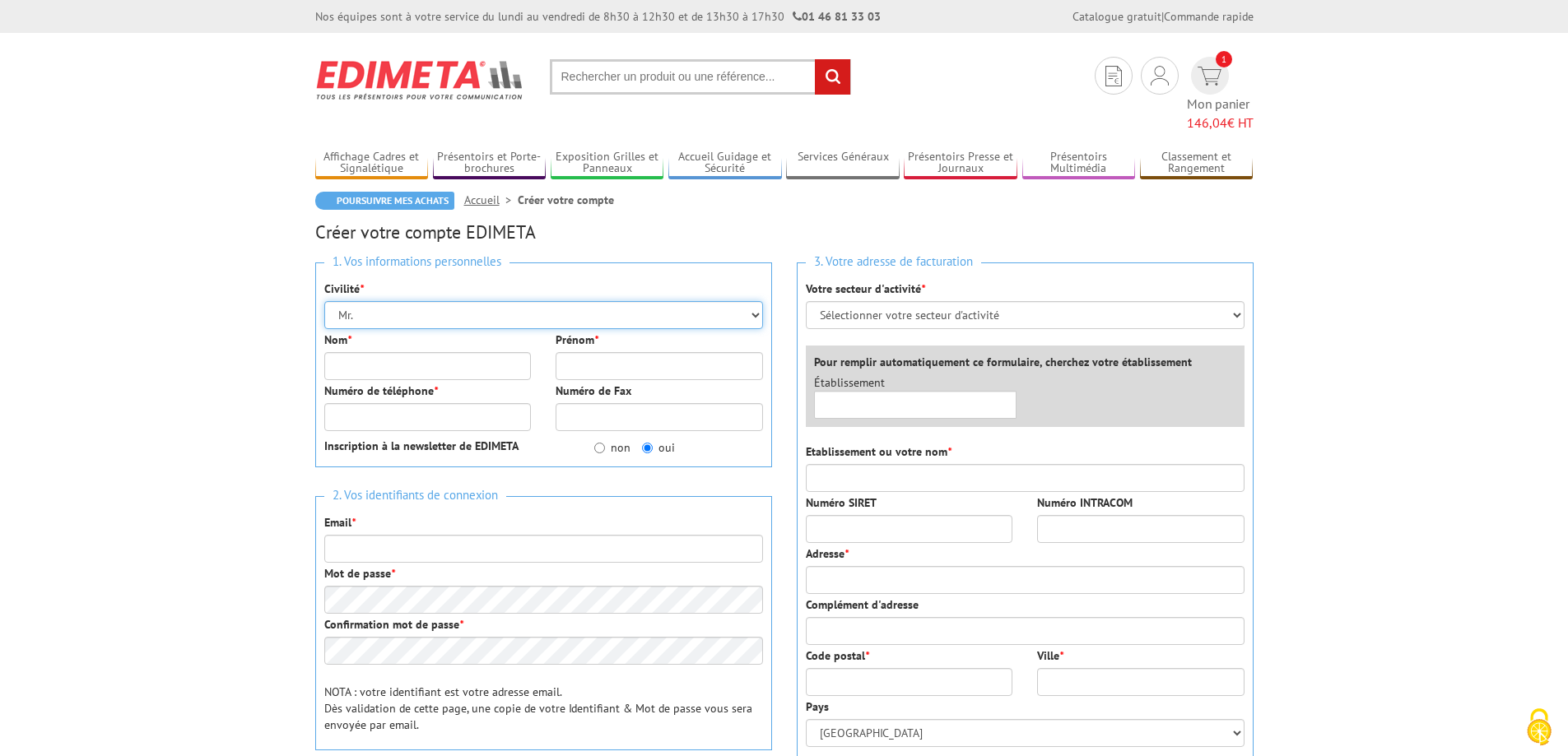
click at [559, 303] on select "Mr. Mme. Mlle." at bounding box center [543, 316] width 439 height 28
click at [324, 302] on select "Mr. Mme. Mlle." at bounding box center [543, 316] width 439 height 28
click at [404, 353] on input "Nom *" at bounding box center [428, 367] width 207 height 28
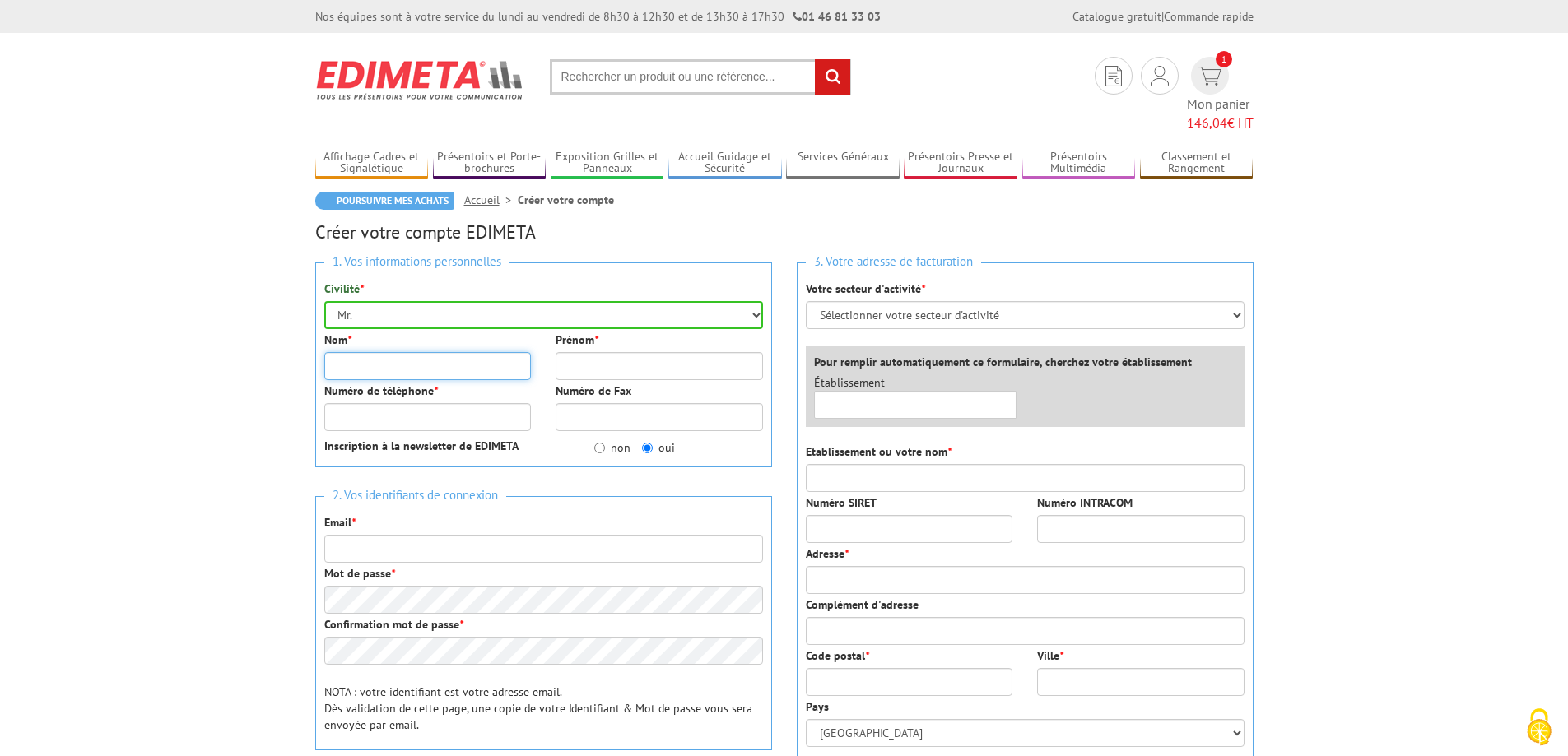
click at [404, 353] on input "Nom *" at bounding box center [428, 367] width 207 height 28
type input "[PERSON_NAME]"
type input "0607011796"
type input "15 Rue Camille Corot La Charmille"
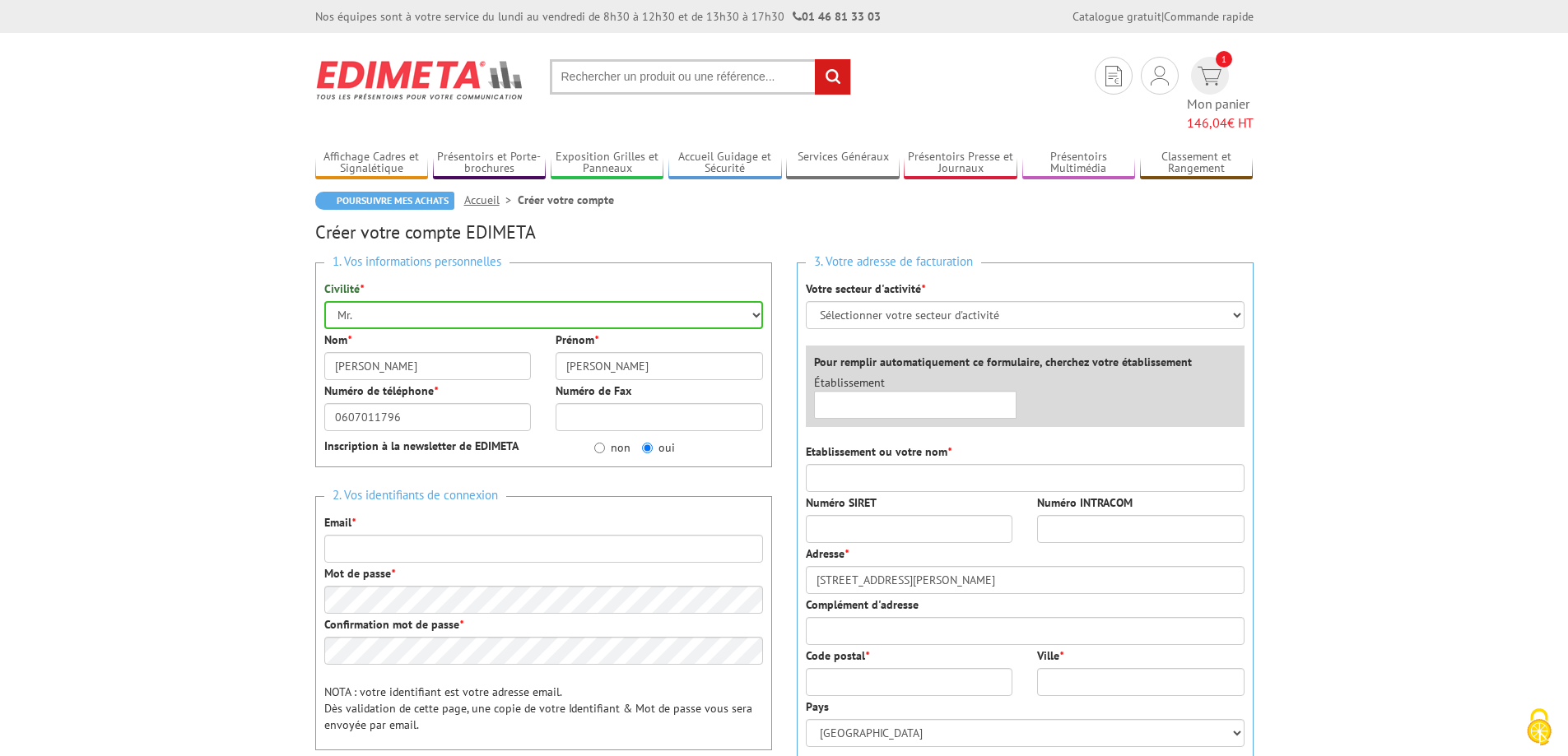
type input "62223"
type input "SAINTE CATHERINE"
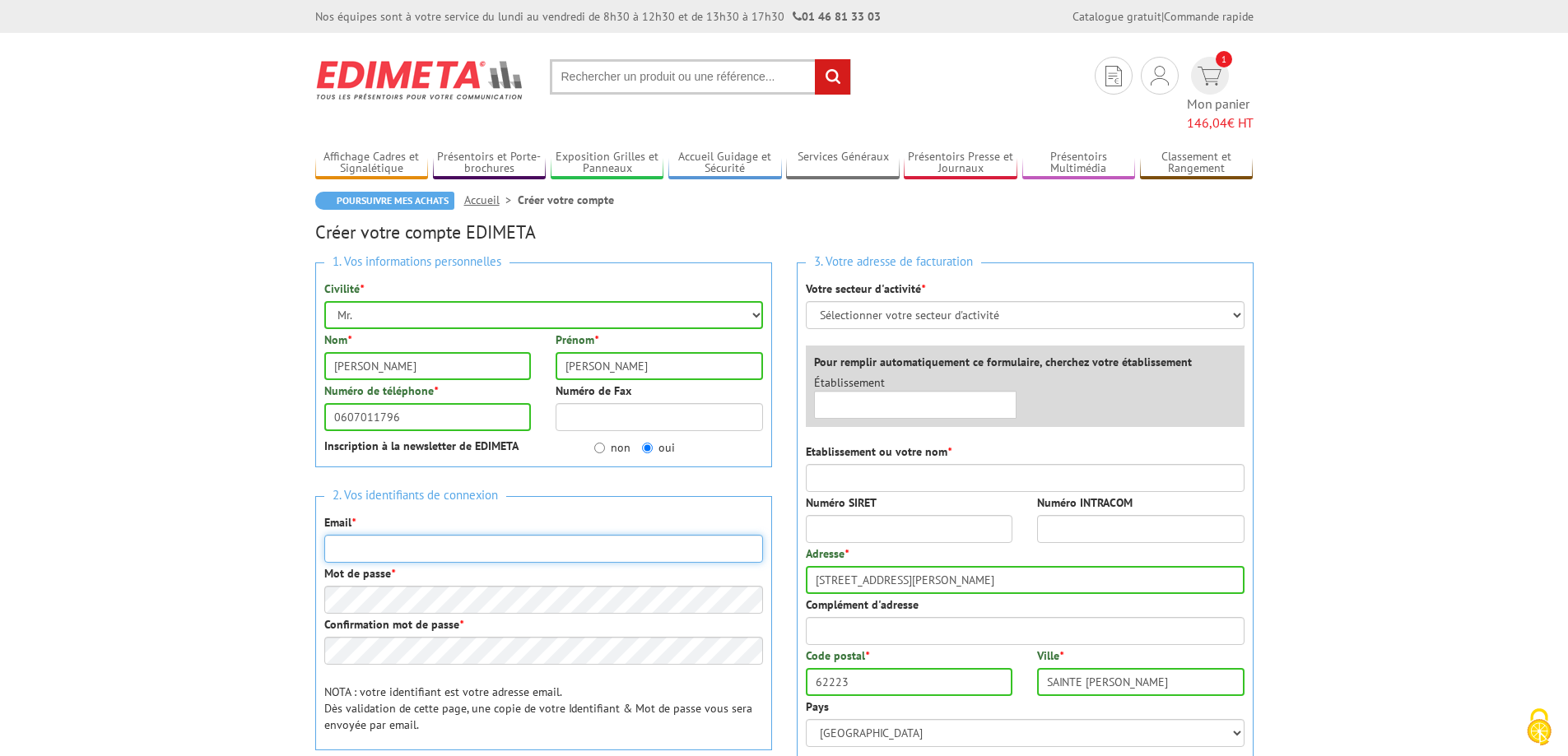
click at [422, 535] on input "Email *" at bounding box center [543, 549] width 439 height 28
type input "[EMAIL_ADDRESS][DOMAIN_NAME]"
type input "Association accueil et relais / MECS LA CHARMILLE"
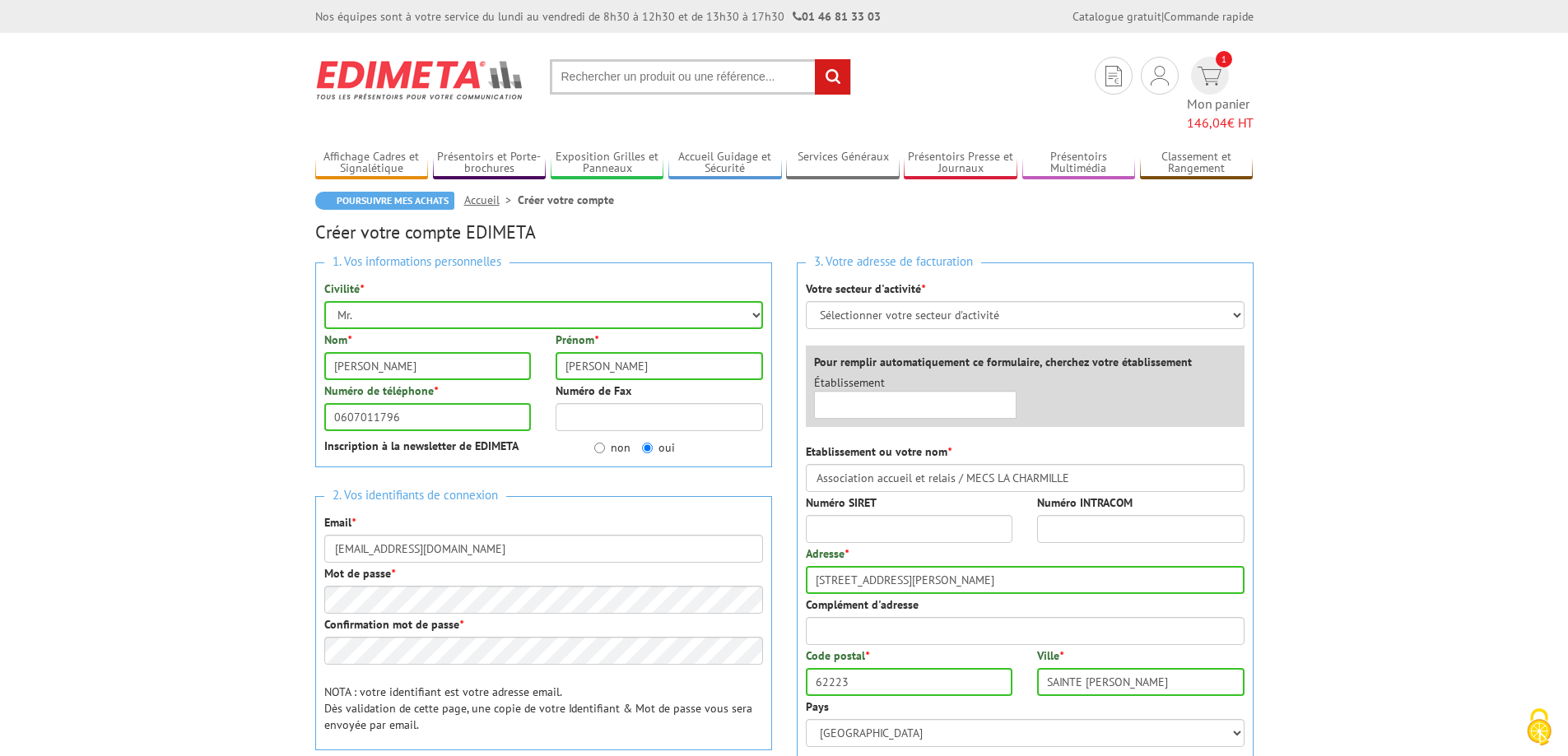
type input "La Charmille"
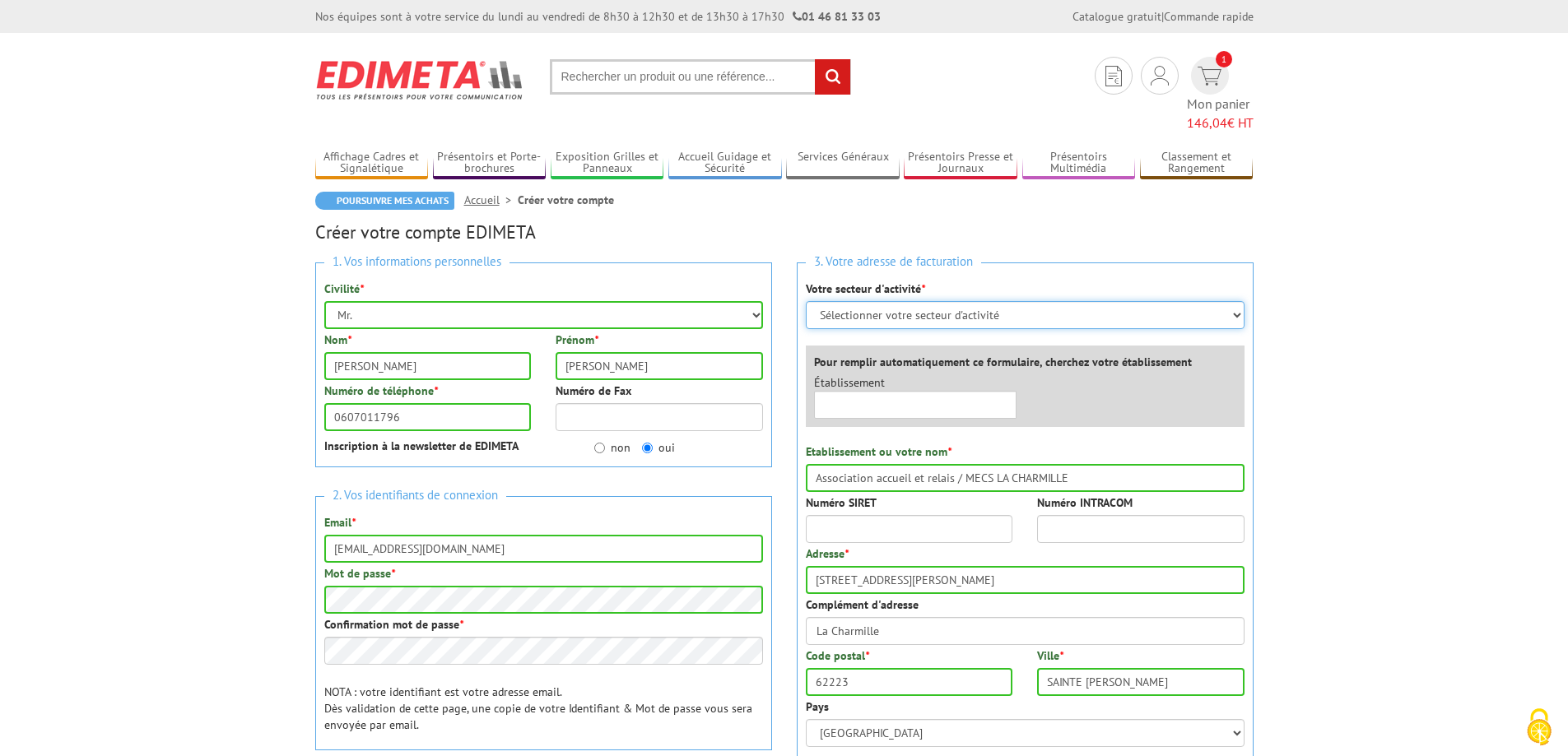
click at [1012, 303] on select "Sélectionner votre secteur d'activité Administrations et collectivités Magasins…" at bounding box center [1025, 316] width 439 height 28
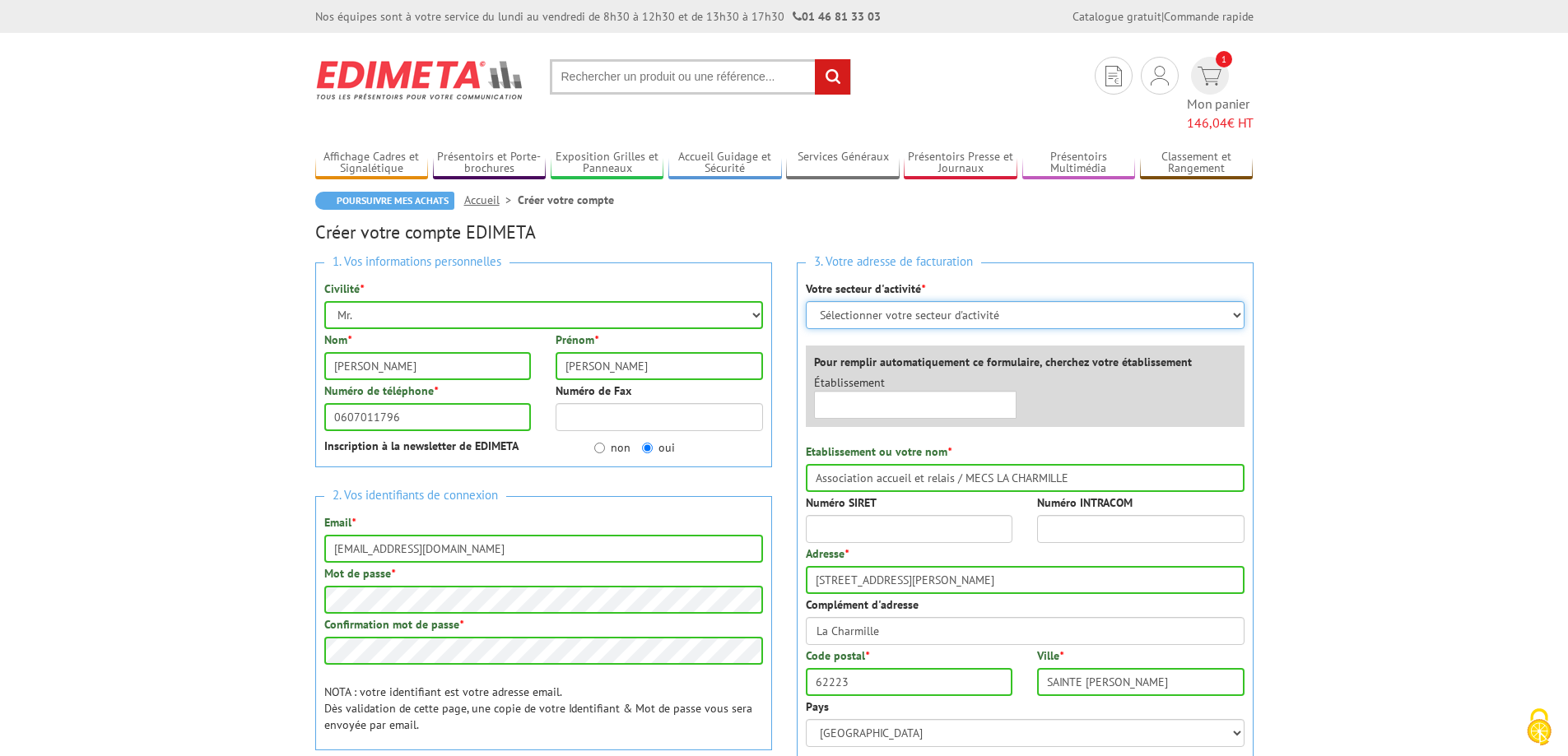
select select "876"
click at [806, 302] on select "Sélectionner votre secteur d'activité Administrations et collectivités Magasins…" at bounding box center [1025, 316] width 439 height 28
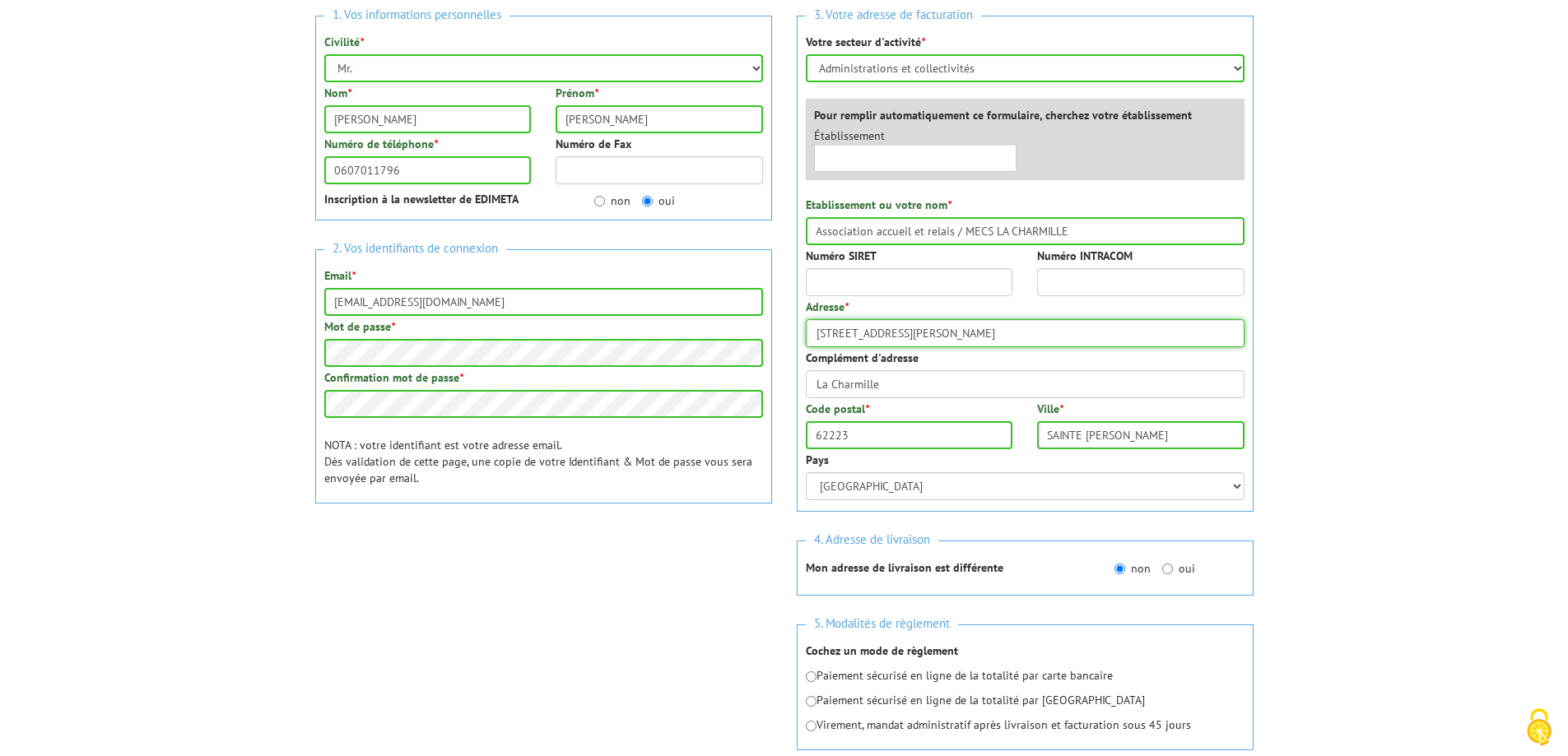
drag, startPoint x: 1006, startPoint y: 307, endPoint x: 923, endPoint y: 309, distance: 83.0
click at [923, 319] on input "15 Rue Camille Corot La Charmille" at bounding box center [1025, 333] width 439 height 28
type input "[STREET_ADDRESS][PERSON_NAME]"
click at [1403, 355] on body "Nos équipes sont à votre service du lundi au vendredi de 8h30 à 12h30 et de 13h…" at bounding box center [784, 530] width 1568 height 1555
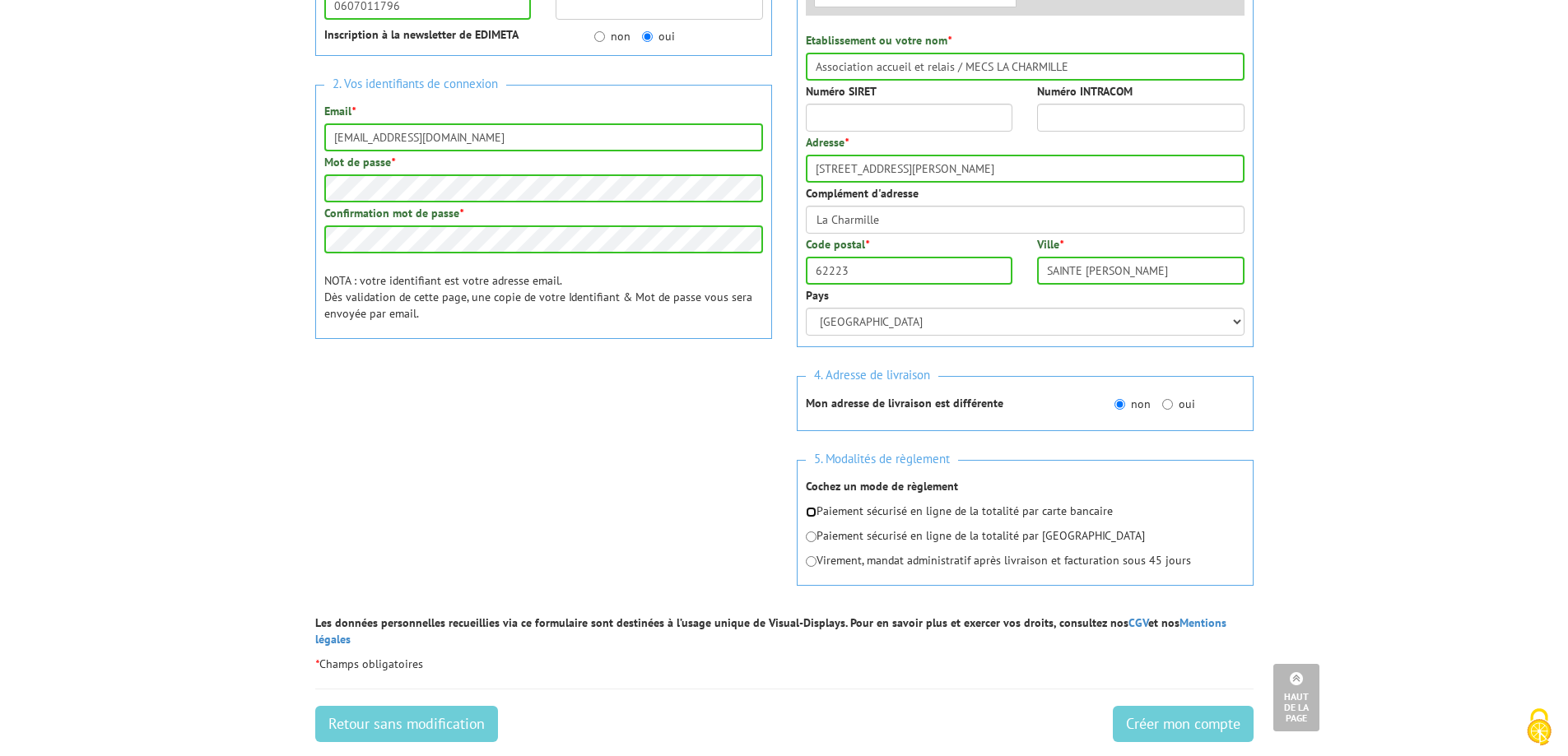
click at [816, 507] on input "radio" at bounding box center [811, 512] width 11 height 11
radio input "true"
click at [1194, 706] on input "Créer mon compte" at bounding box center [1183, 723] width 141 height 36
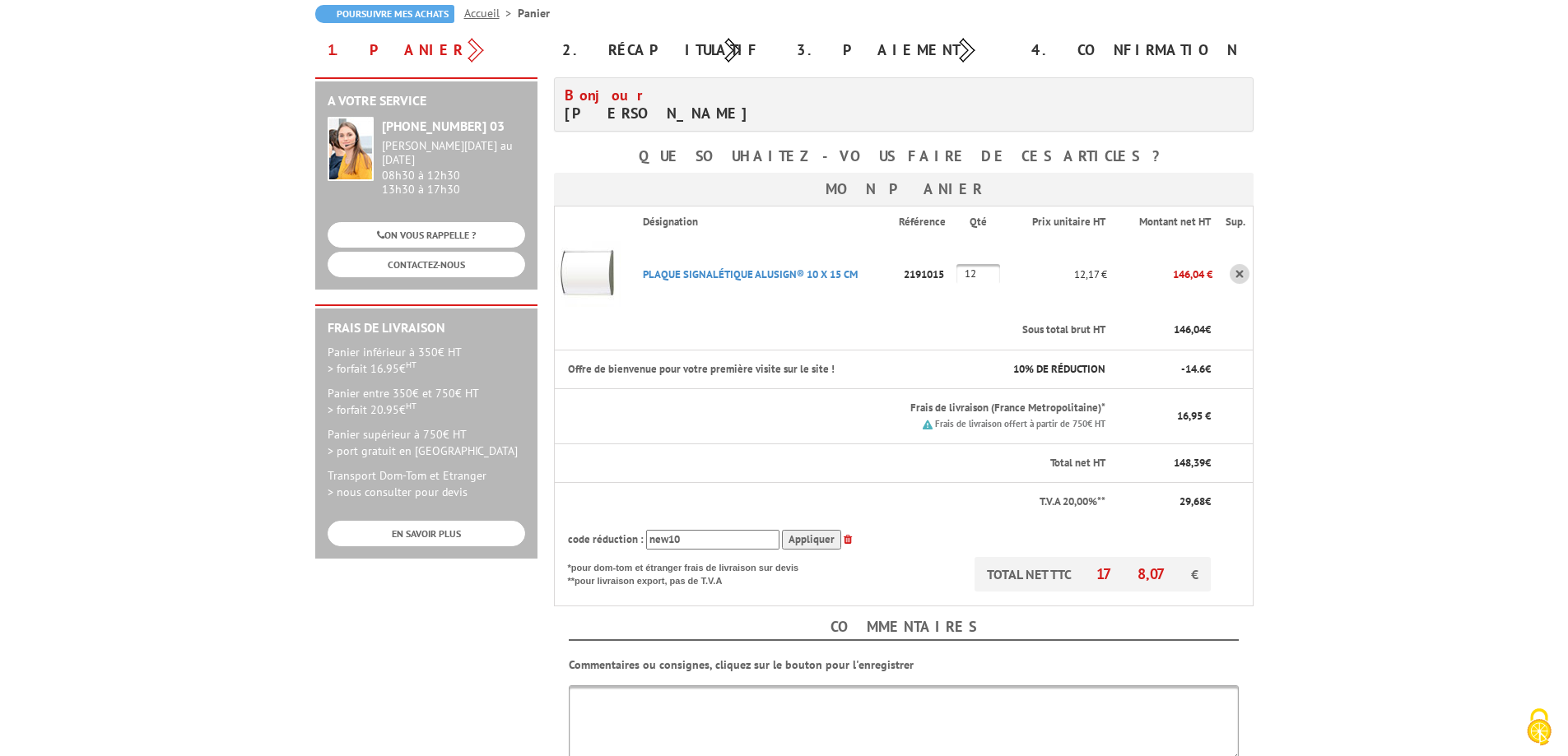
scroll to position [330, 0]
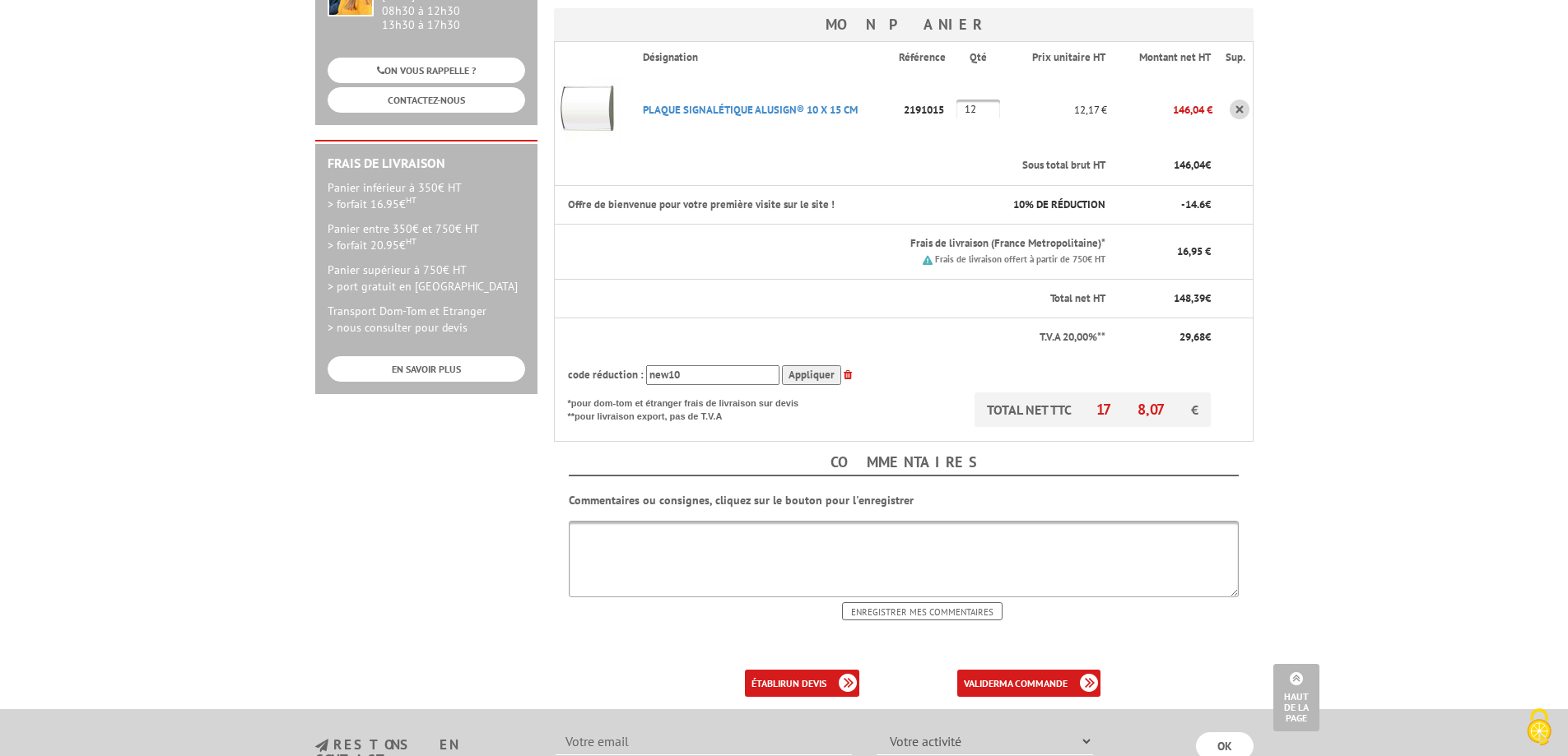
click at [799, 539] on textarea at bounding box center [904, 559] width 670 height 76
click at [701, 537] on textarea at bounding box center [904, 559] width 670 height 76
type textarea "Attention, parfois l'adresse sur le GPS indique une mauvaise route ([GEOGRAPHIC…"
click at [947, 613] on input "Enregistrer mes commentaires" at bounding box center [922, 611] width 161 height 18
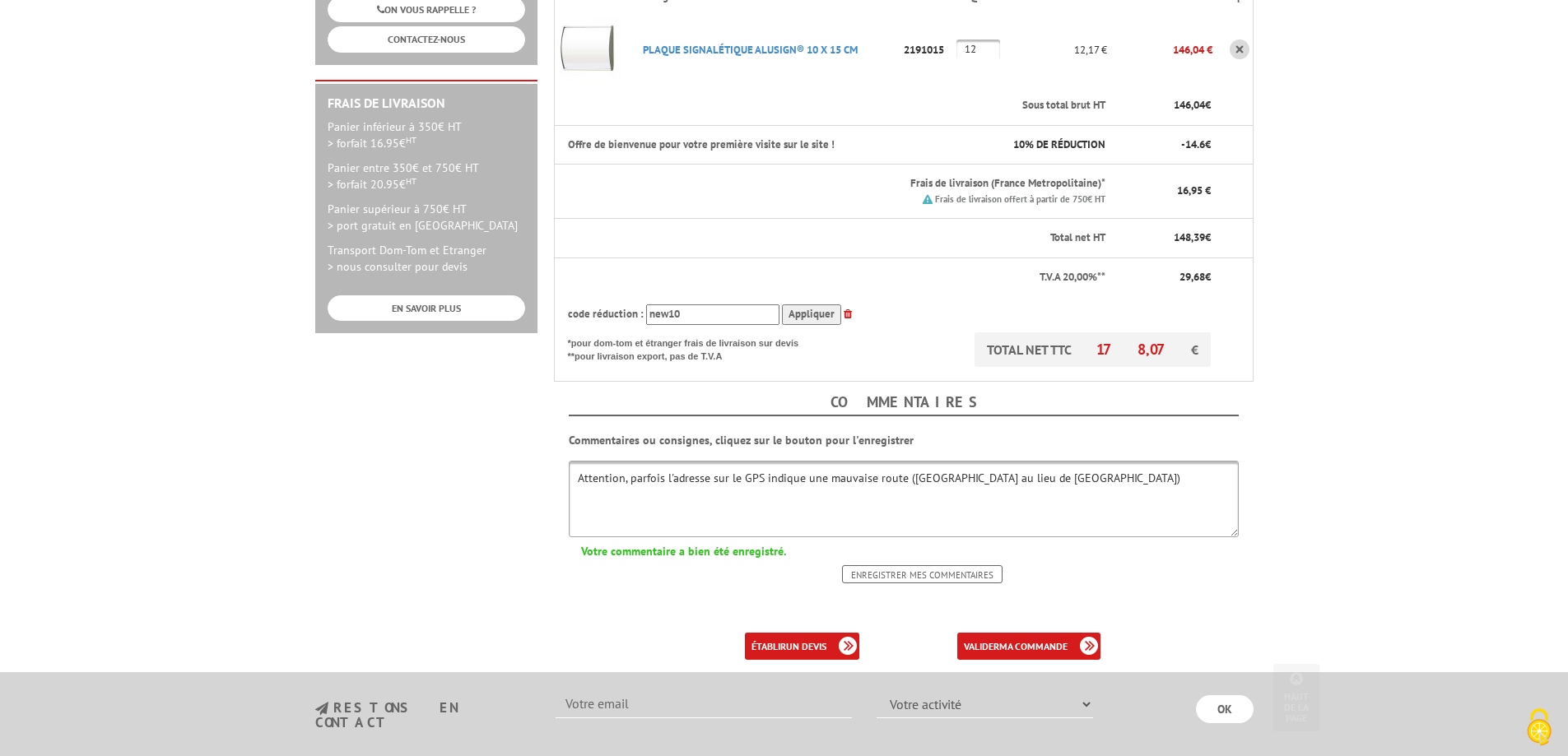
scroll to position [494, 0]
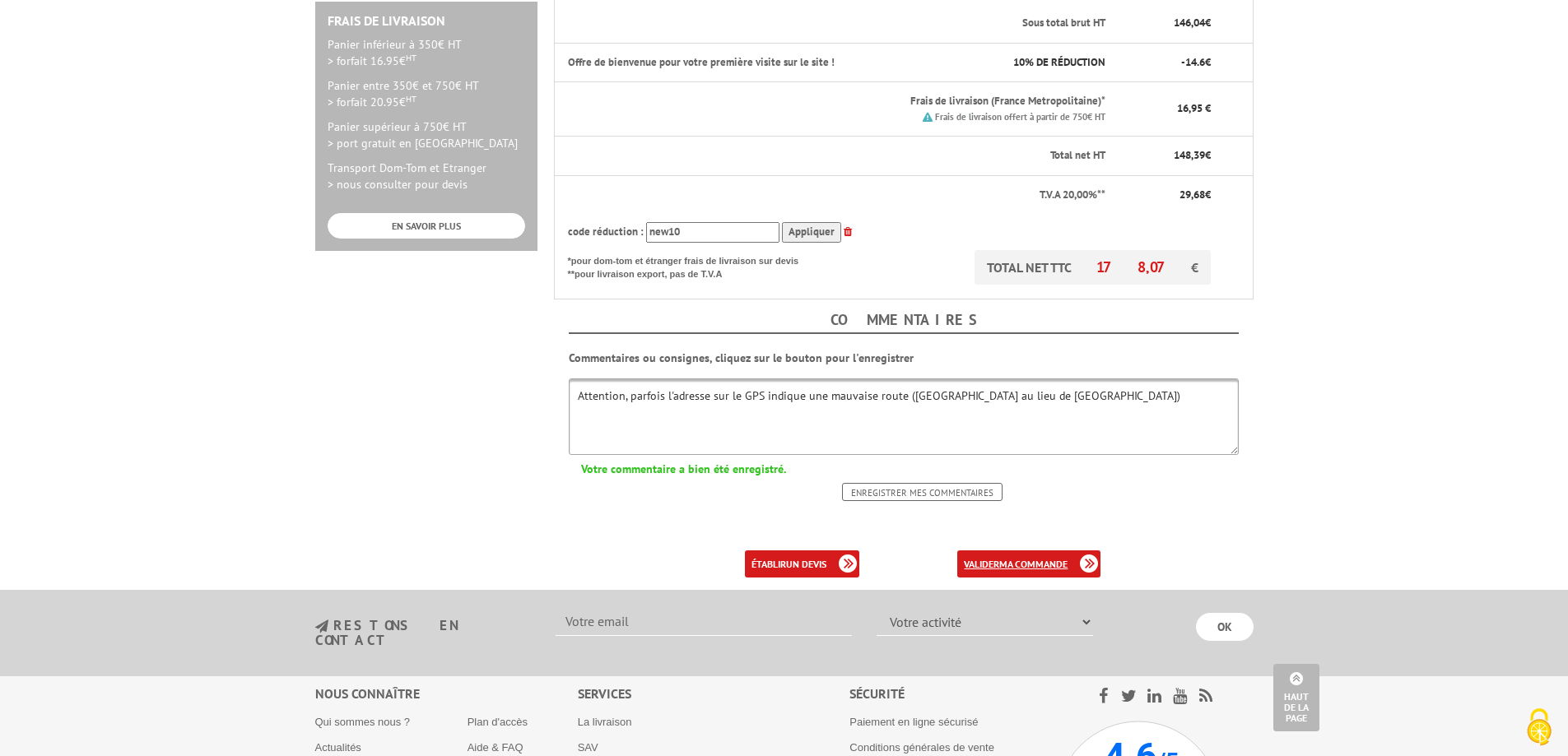
click at [1054, 558] on b "ma commande" at bounding box center [1034, 564] width 69 height 12
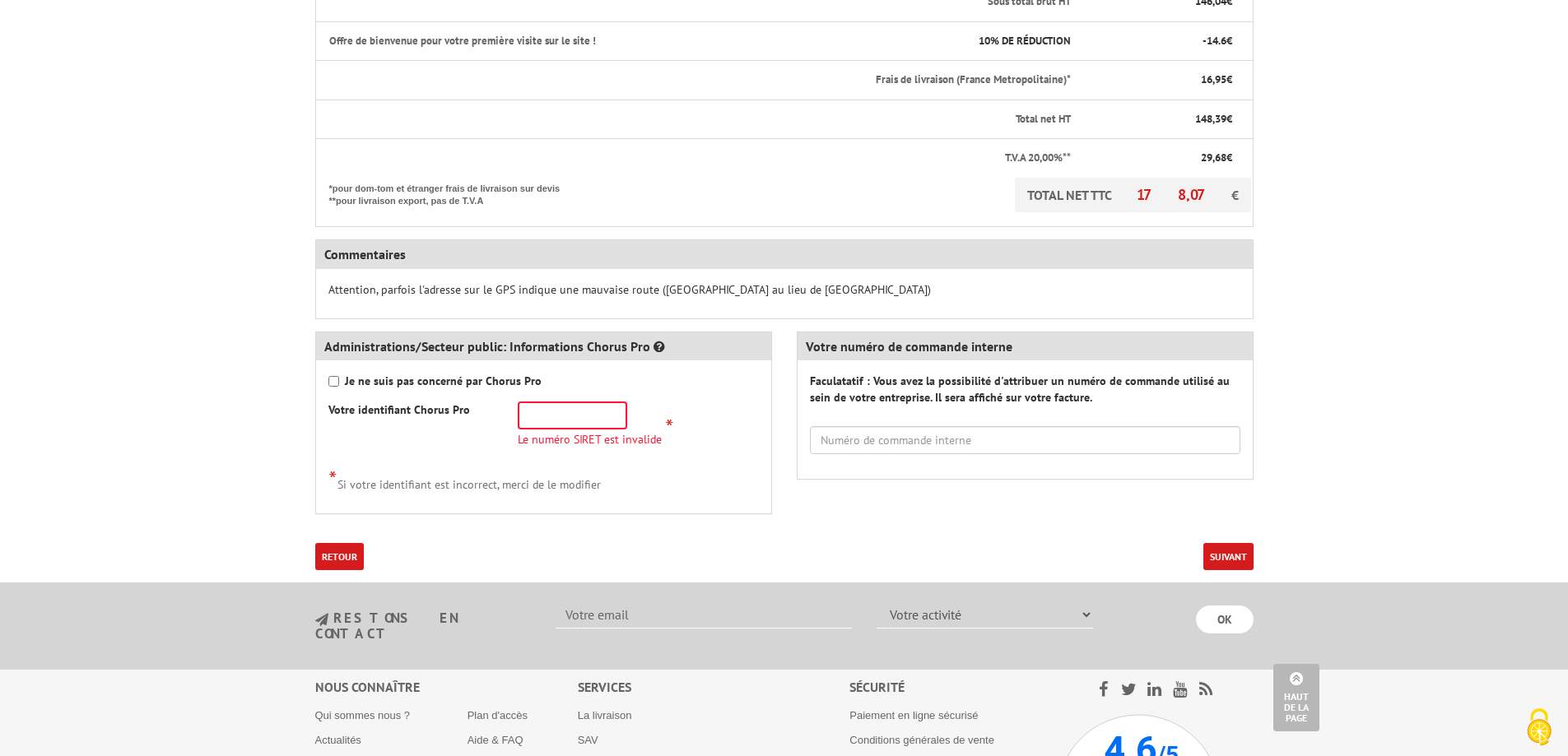
scroll to position [658, 0]
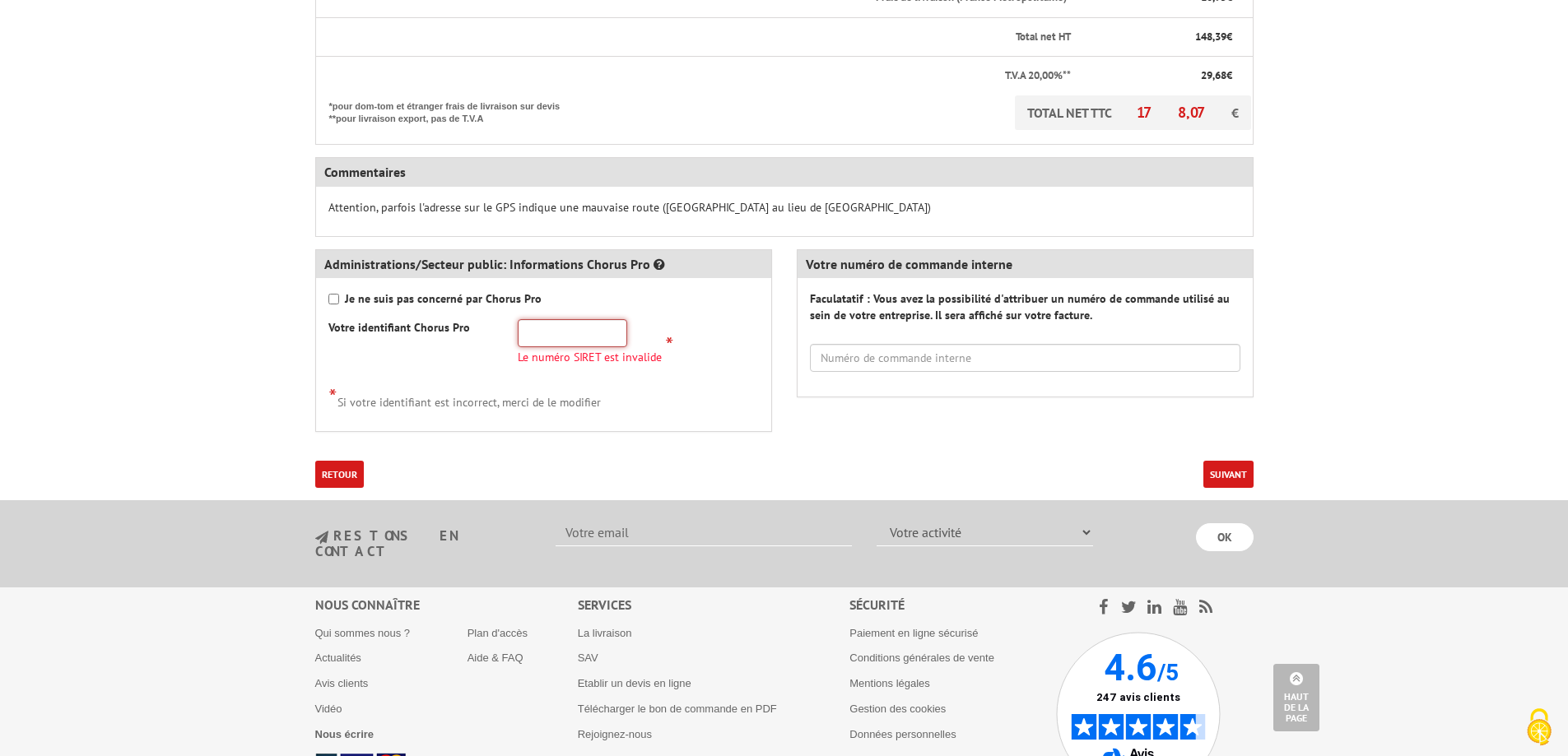
click at [576, 337] on input "text" at bounding box center [572, 333] width 110 height 28
click at [330, 298] on input "Je ne suis pas concerné par Chorus Pro" at bounding box center [334, 299] width 11 height 11
checkbox input "true"
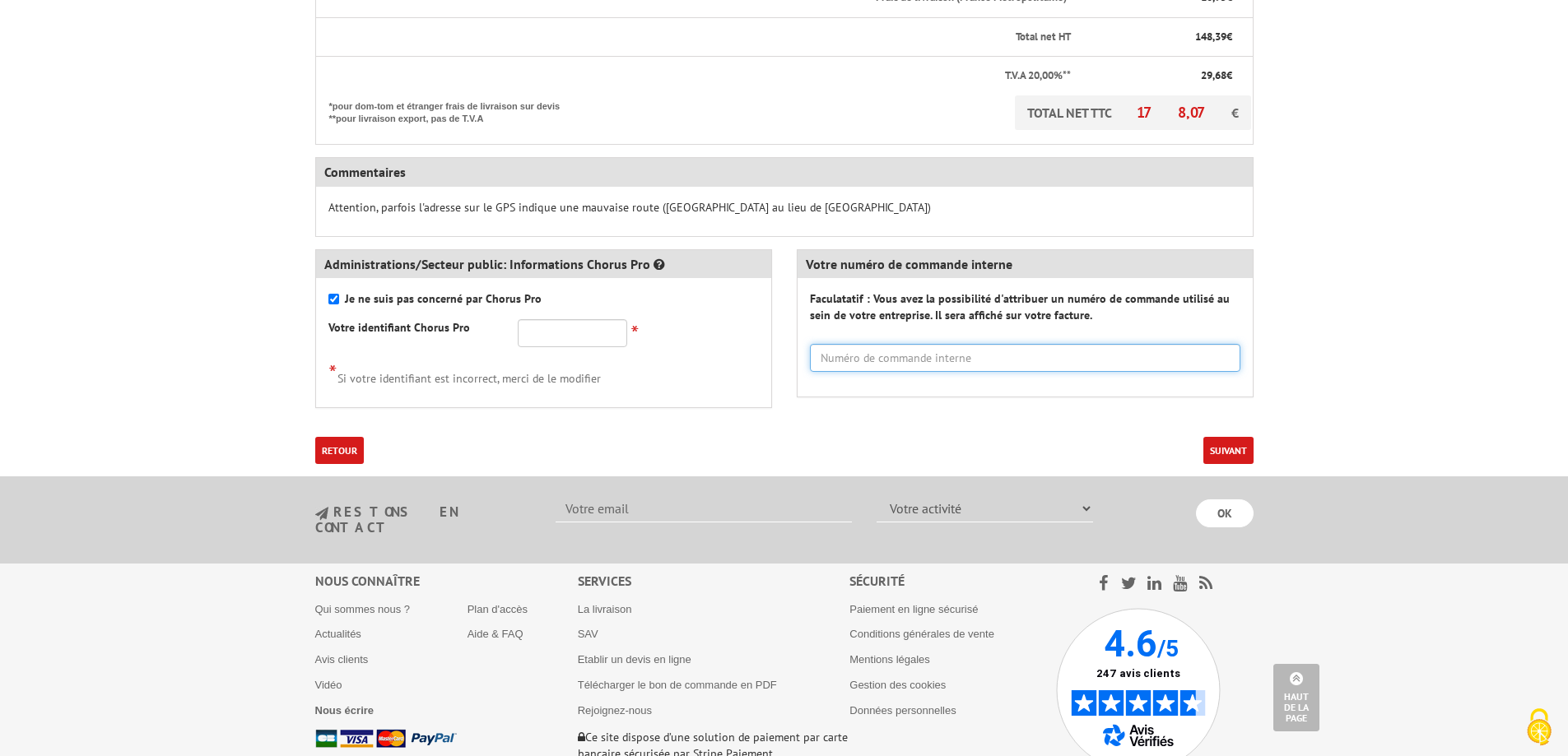
click at [882, 359] on input "text" at bounding box center [1025, 358] width 431 height 28
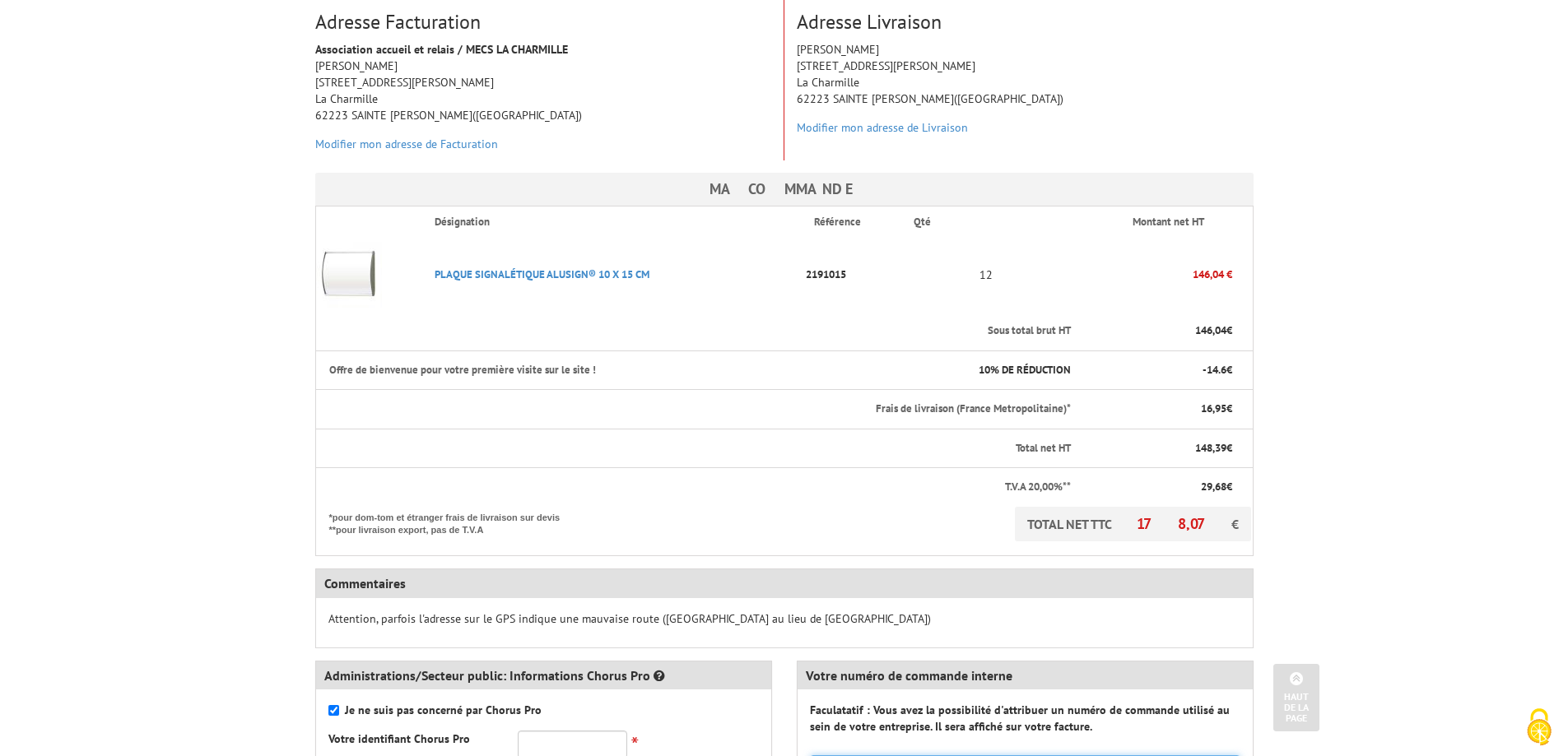
scroll to position [83, 0]
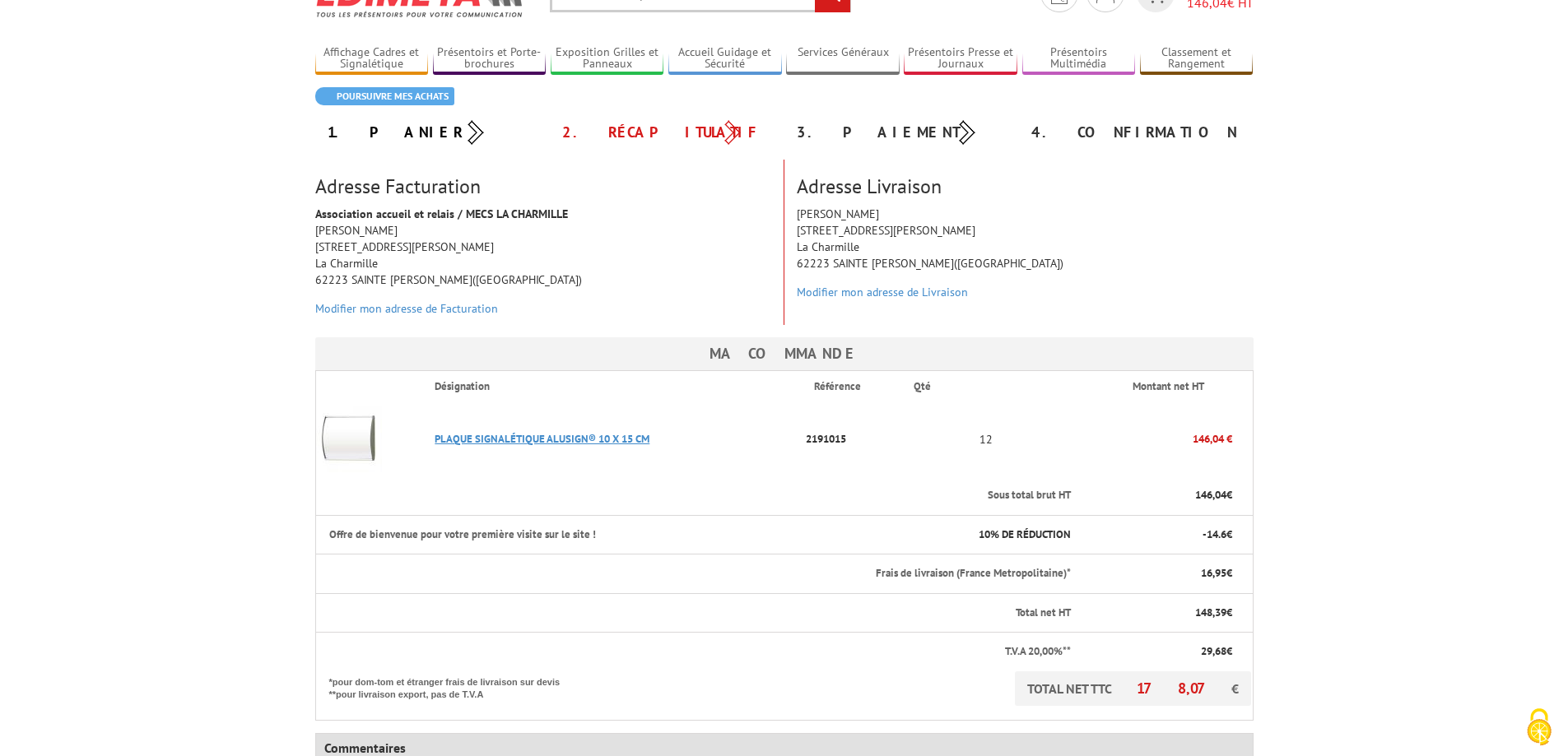
type input "Plaque de porte couloir Admin"
click at [506, 439] on link "PLAQUE SIGNALéTIQUE ALUSIGN® 10 X 15 CM" at bounding box center [541, 440] width 214 height 14
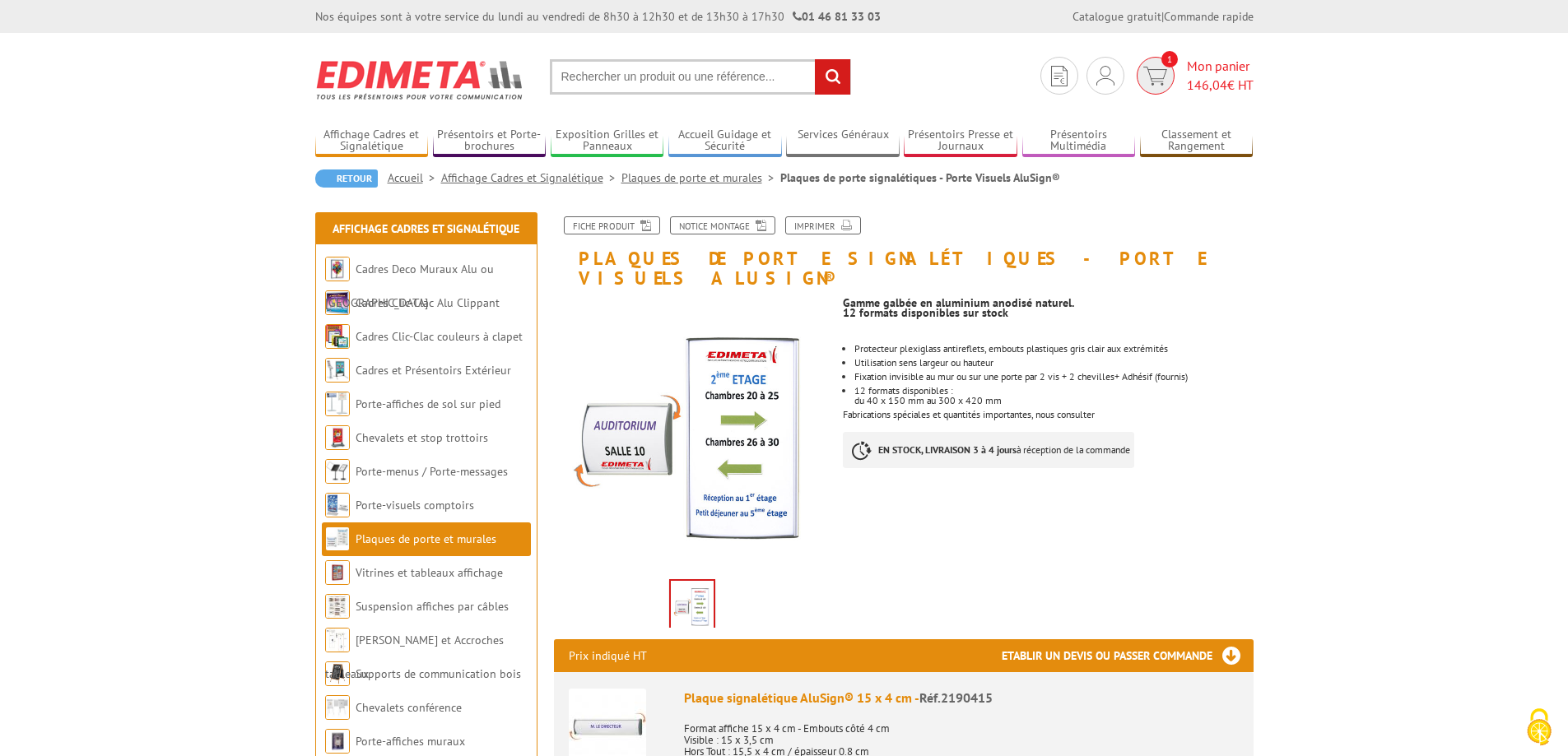
click at [1193, 70] on span "Mon panier 146,04 € HT" at bounding box center [1220, 76] width 67 height 38
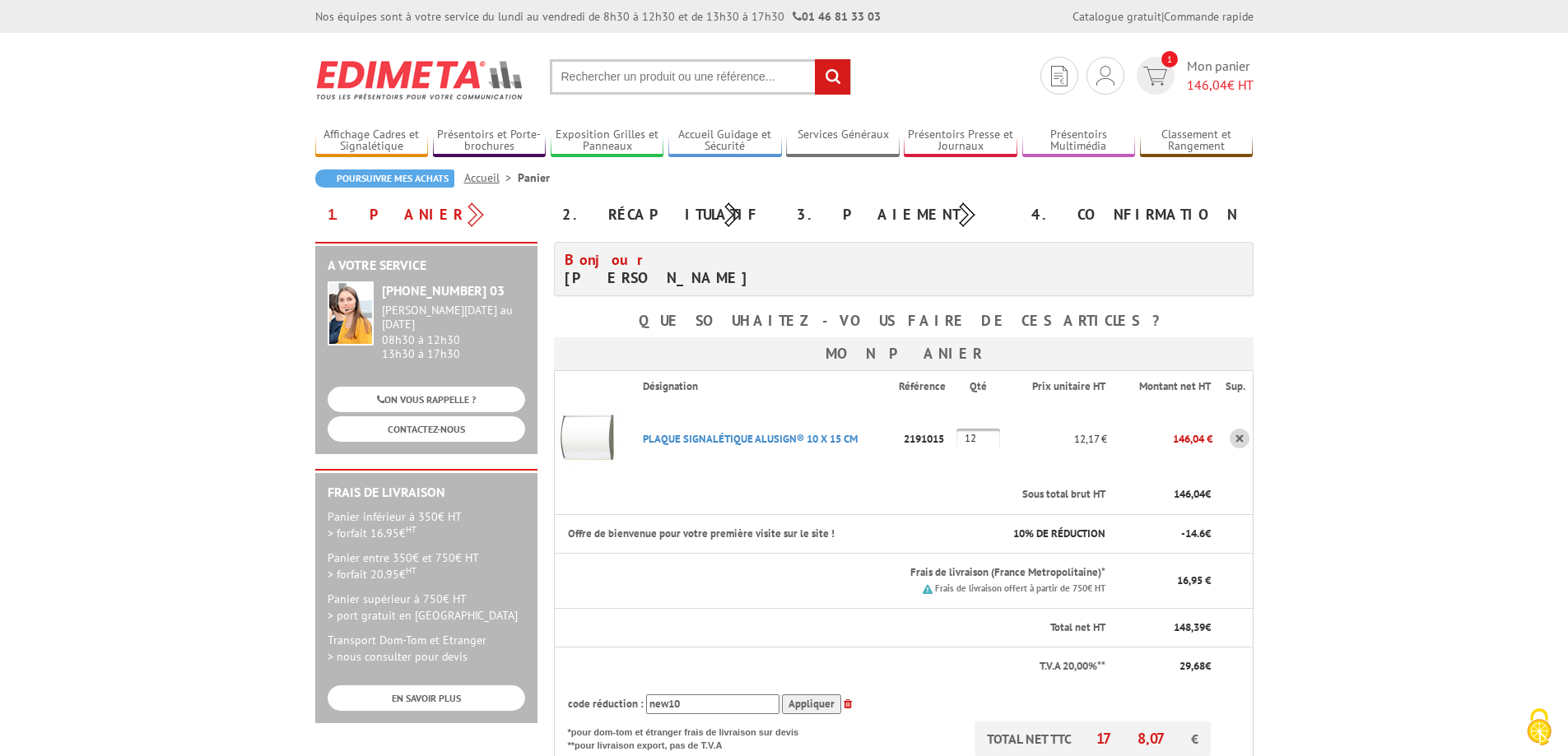
scroll to position [247, 0]
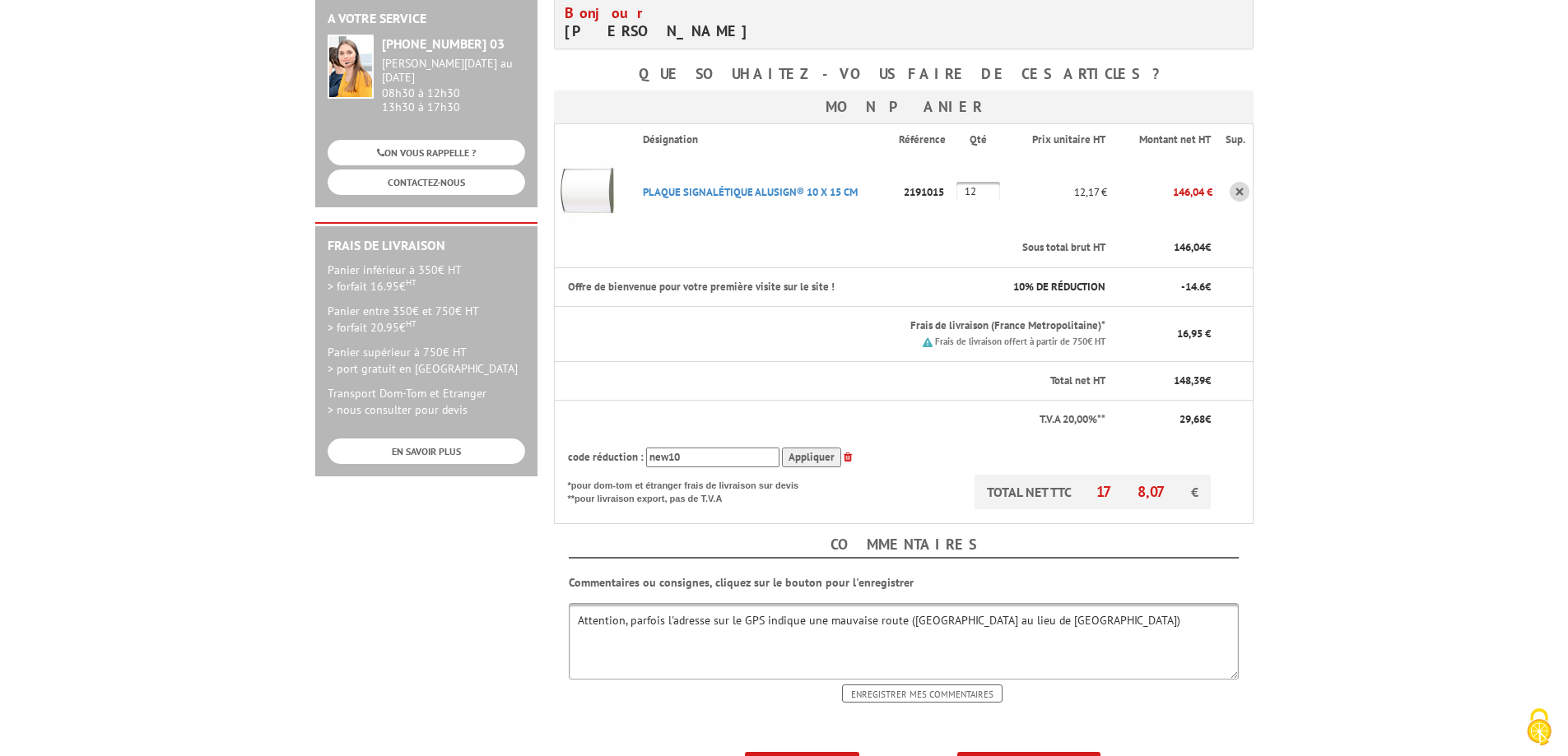
drag, startPoint x: 980, startPoint y: 193, endPoint x: 965, endPoint y: 190, distance: 15.3
click at [965, 190] on input "12" at bounding box center [978, 192] width 44 height 19
type input "20"
click at [1375, 357] on body "Nos équipes sont à votre service du lundi au vendredi de 8h30 à 12h30 et de 13h…" at bounding box center [784, 462] width 1568 height 1418
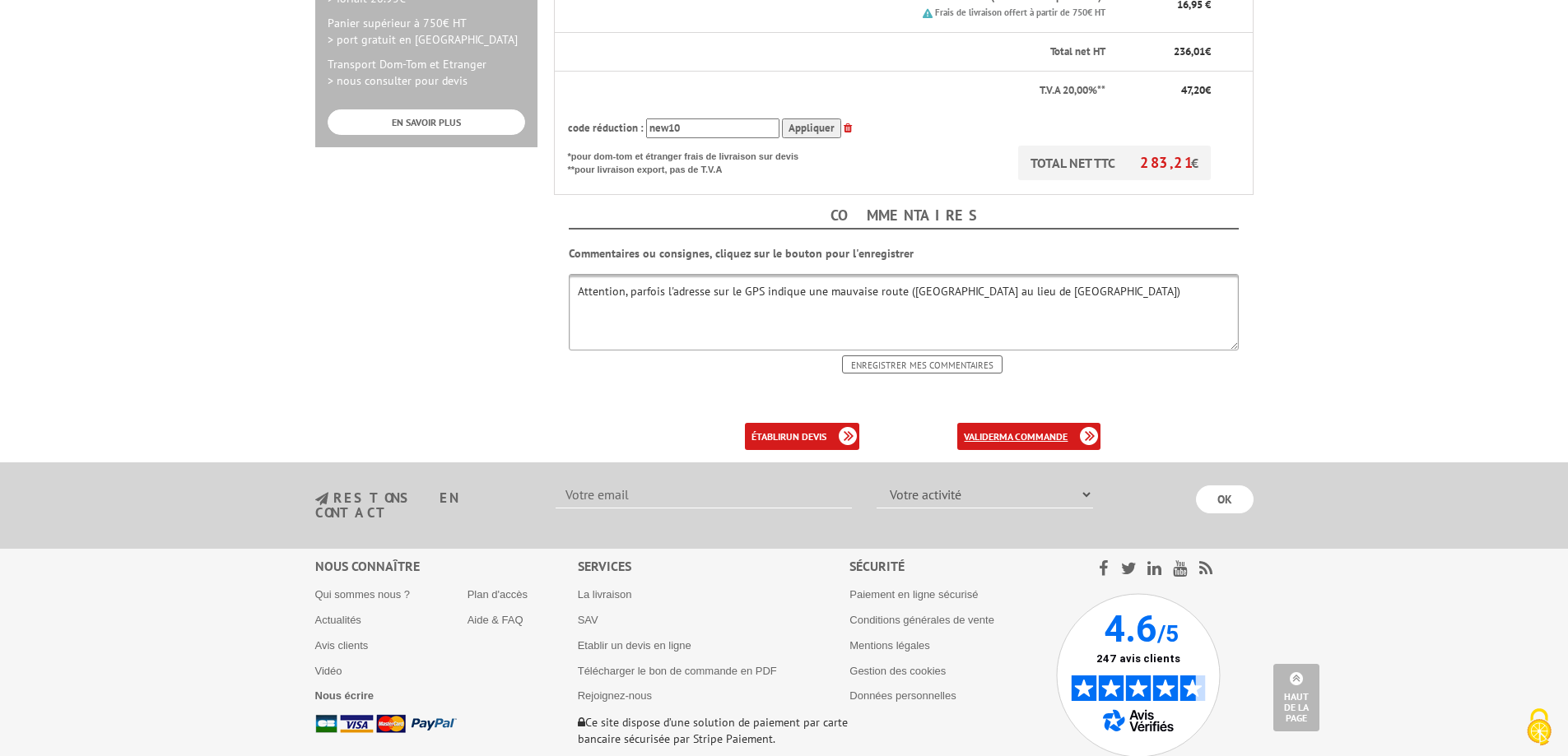
click at [1036, 435] on b "ma commande" at bounding box center [1034, 437] width 69 height 12
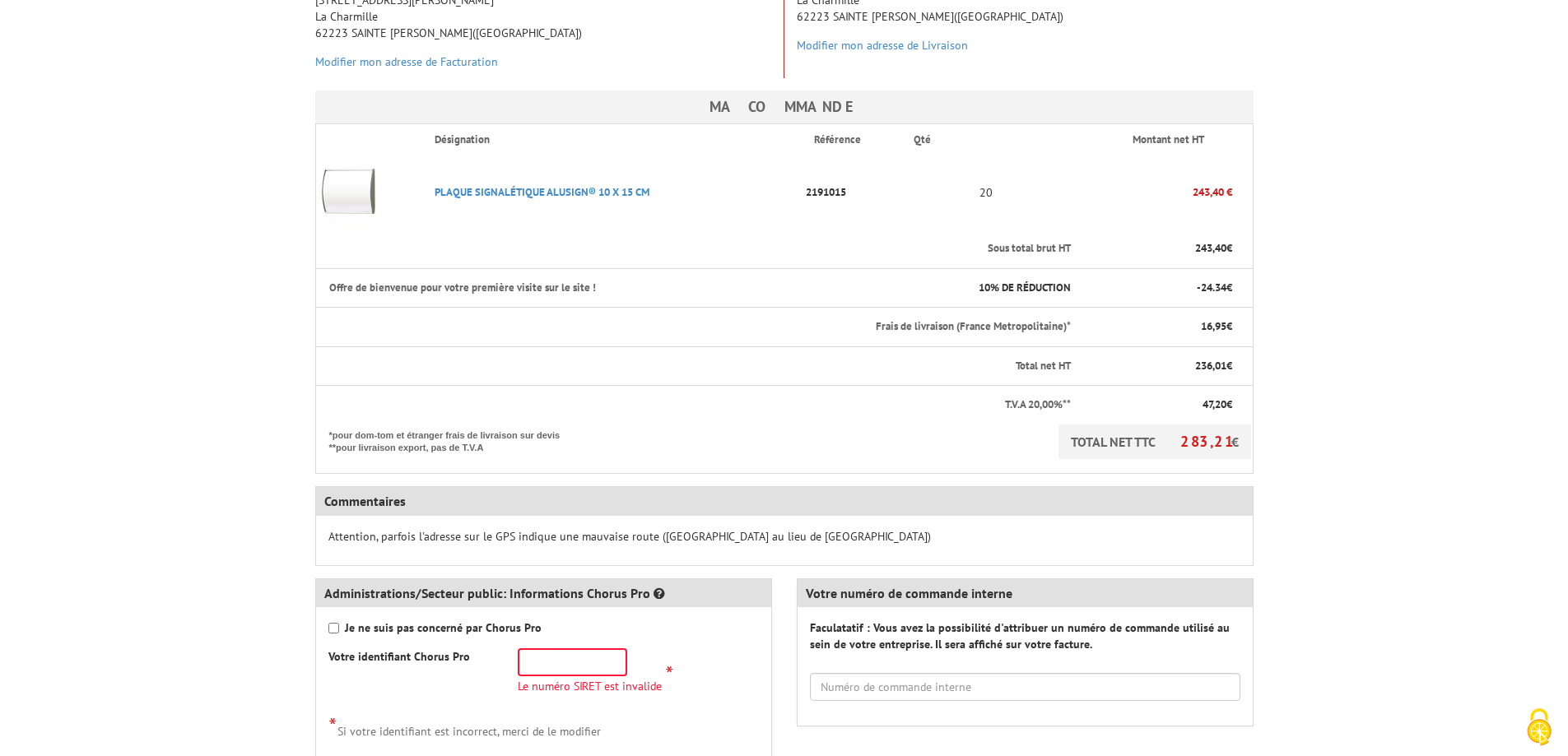
scroll to position [494, 0]
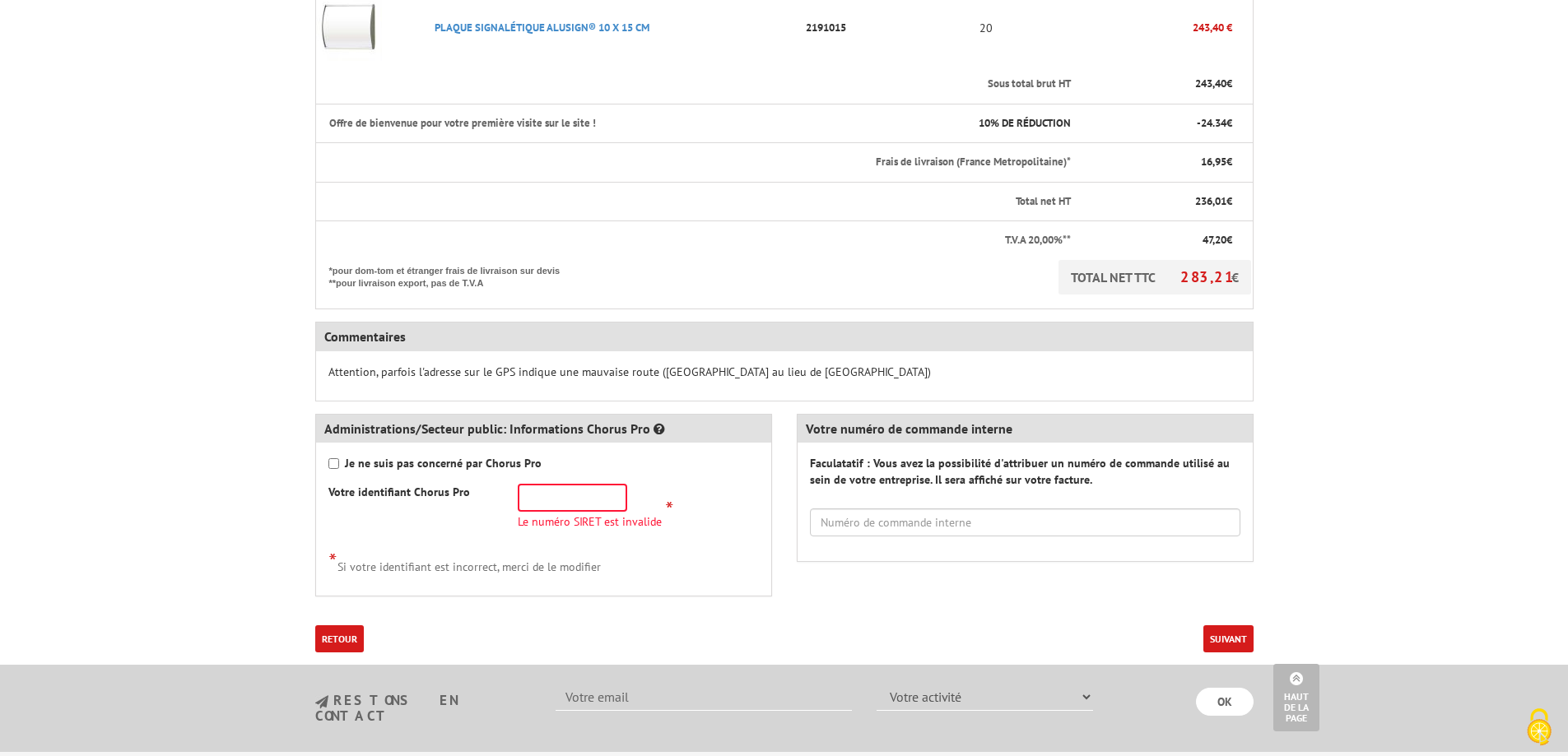
click at [418, 454] on div "Je ne suis pas concerné par Chorus Pro Votre identifiant Chorus Pro Le numéro S…" at bounding box center [544, 520] width 455 height 153
click at [427, 462] on strong "Je ne suis pas concerné par Chorus Pro" at bounding box center [443, 463] width 197 height 15
click at [339, 462] on input "Je ne suis pas concerné par Chorus Pro" at bounding box center [334, 464] width 11 height 11
checkbox input "true"
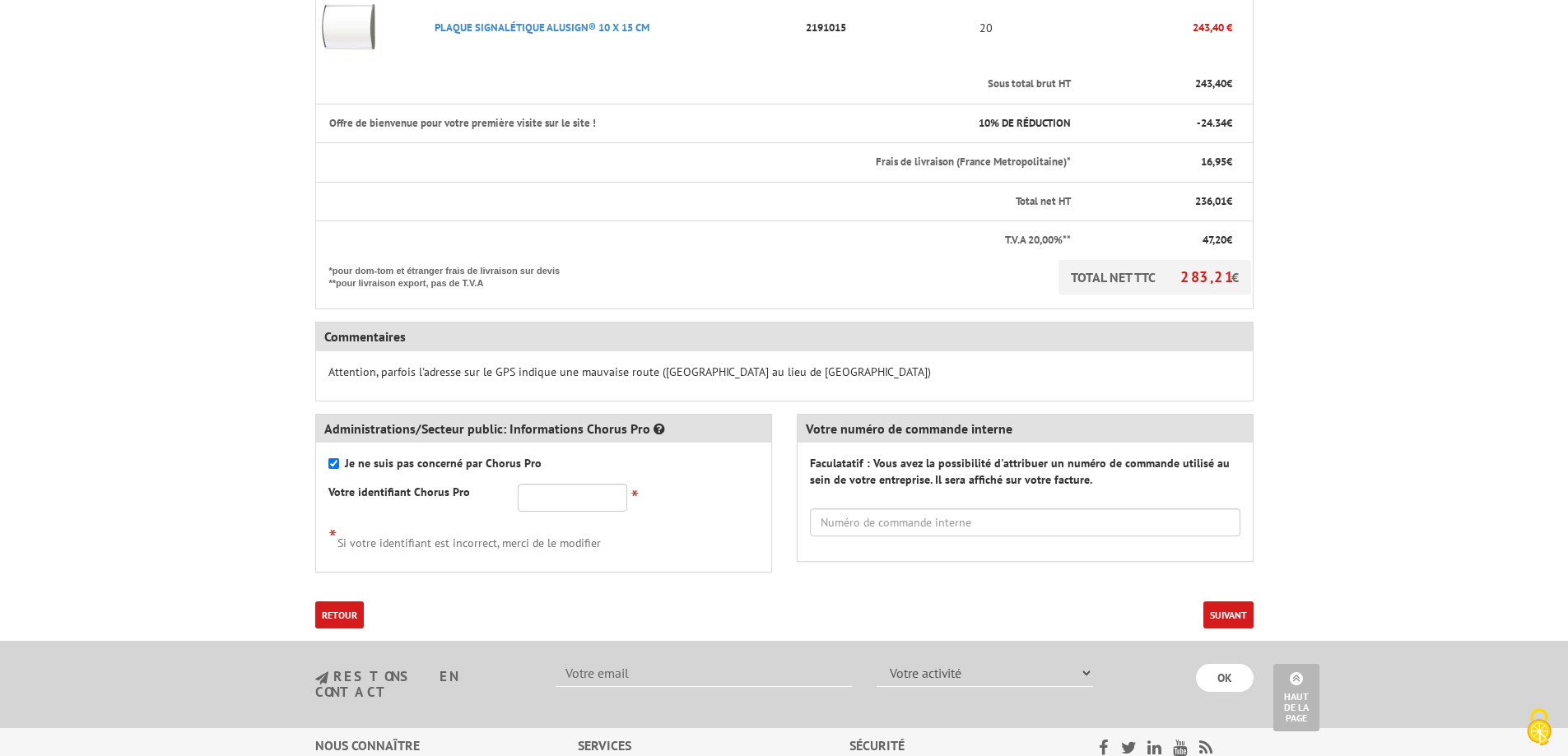
click at [1239, 614] on button "Suivant" at bounding box center [1228, 614] width 50 height 27
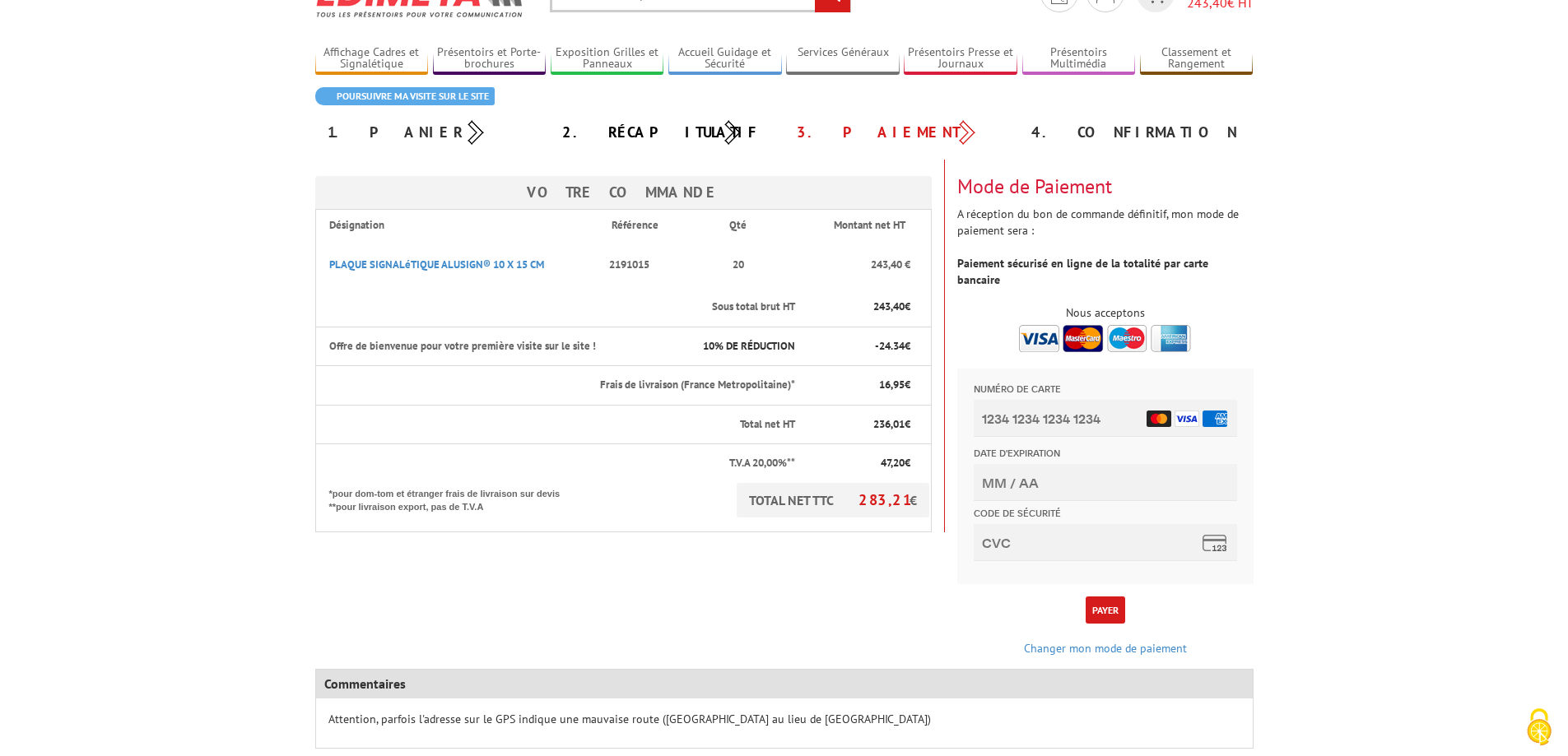
scroll to position [247, 0]
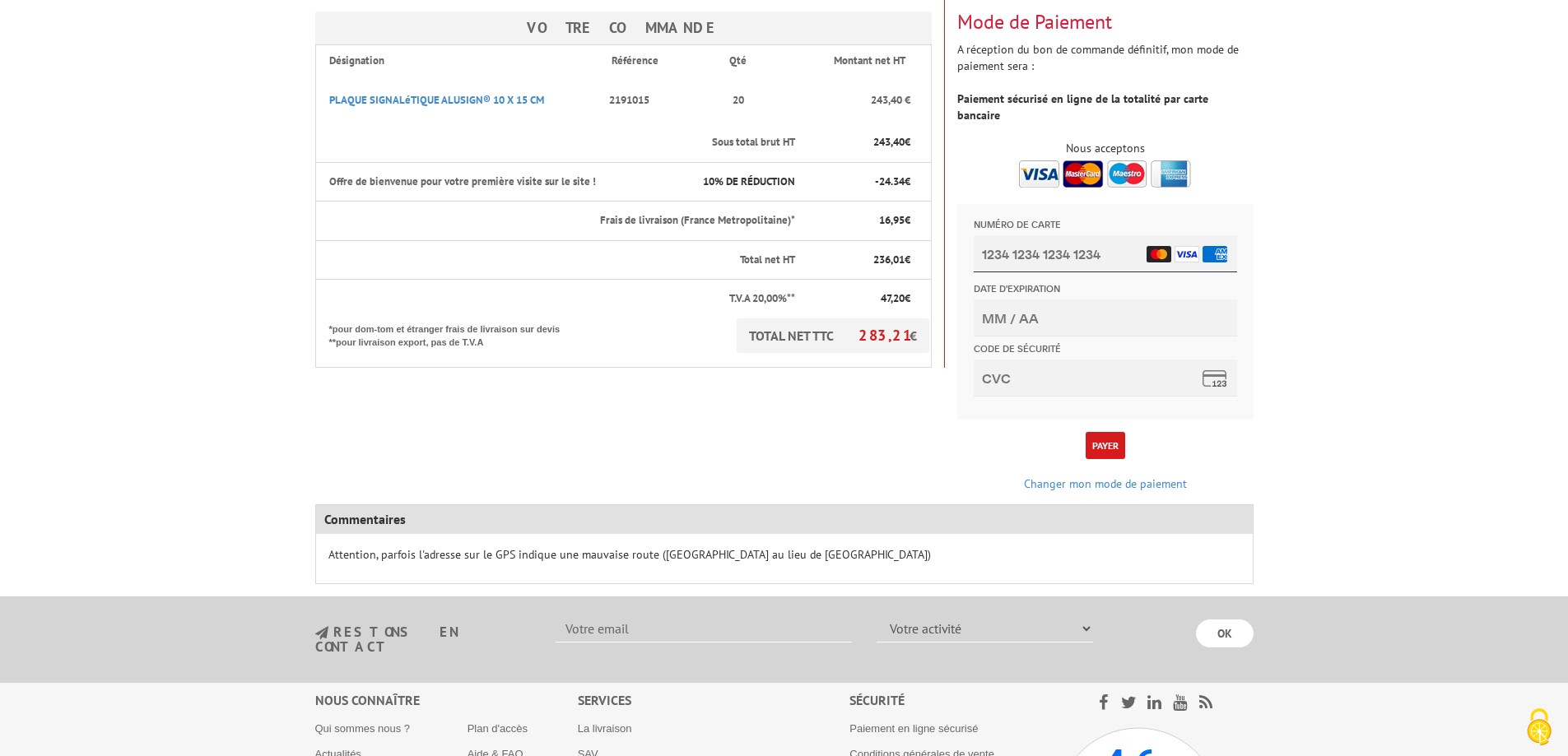
click at [1039, 254] on input "Numéro de carte" at bounding box center [1105, 254] width 264 height 37
type input "[CREDIT_CARD_NUMBER]"
type input "06/27"
type input "302"
type input "[CREDIT_CARD_NUMBER]"
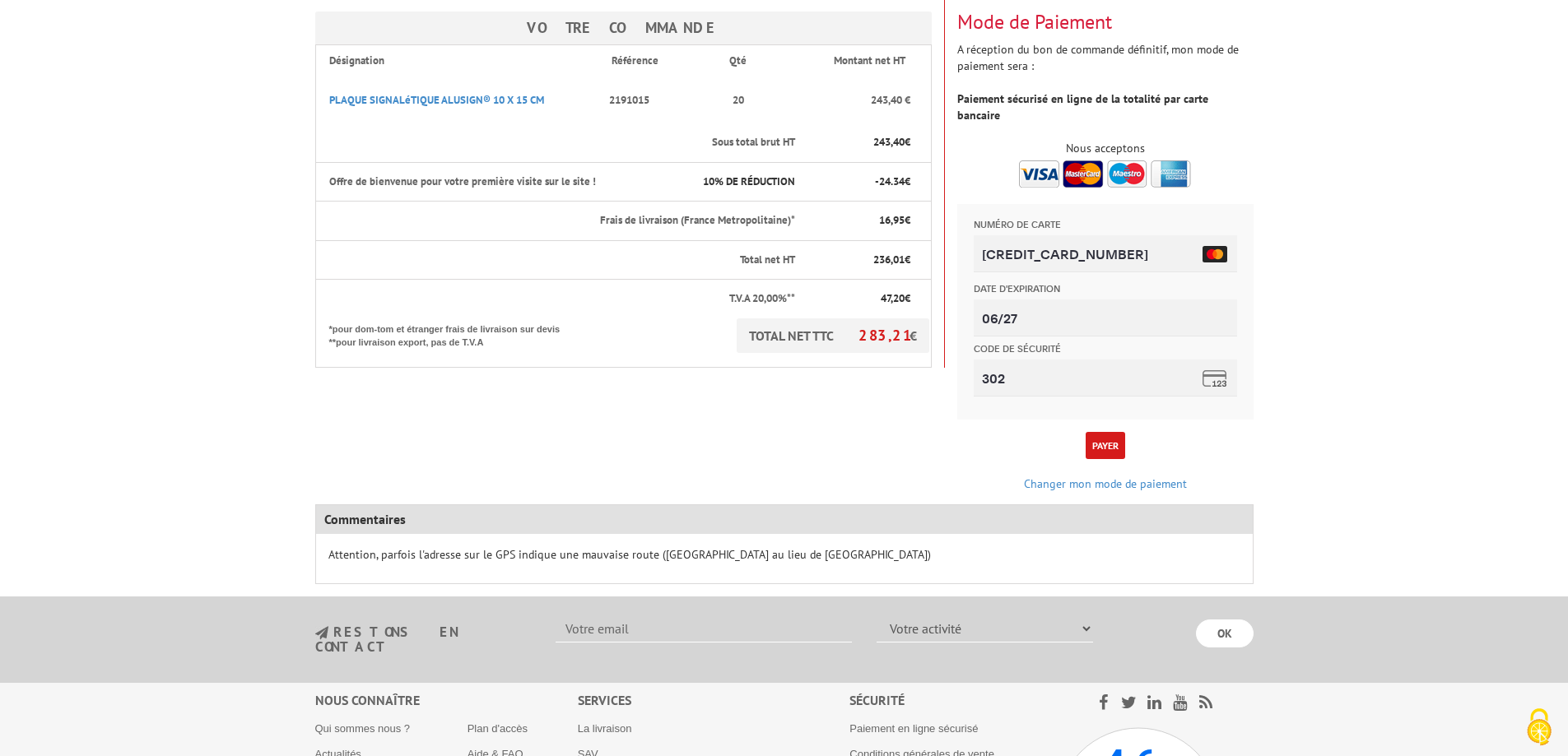
click at [1111, 433] on button "Payer" at bounding box center [1105, 446] width 40 height 27
